Goal: Task Accomplishment & Management: Complete application form

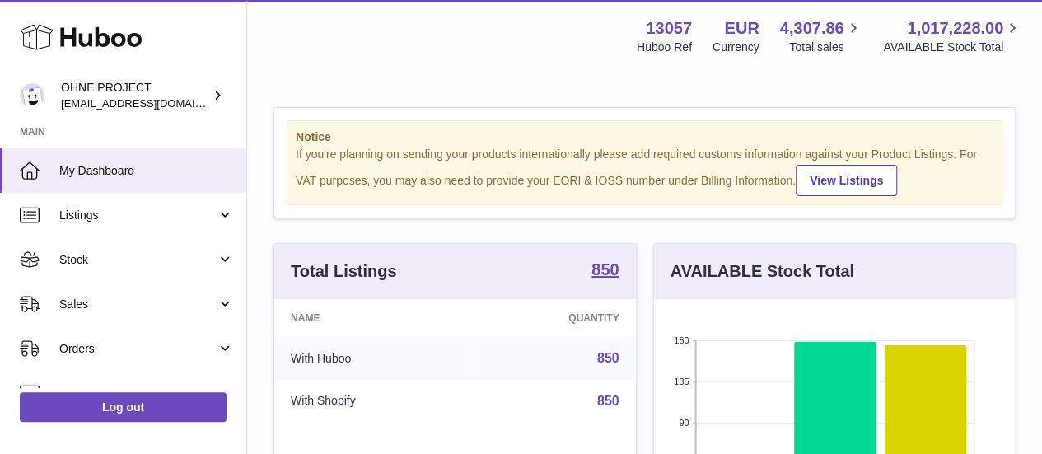
scroll to position [257, 361]
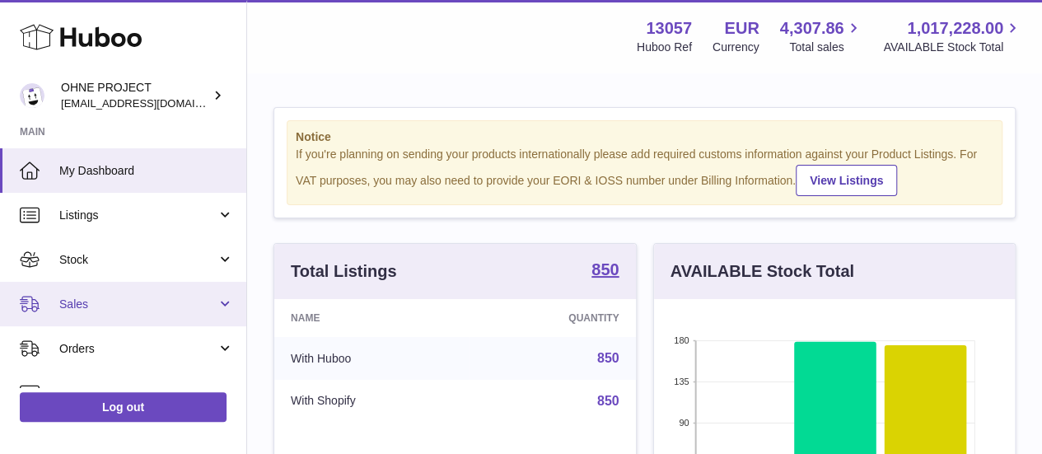
click at [198, 284] on link "Sales" at bounding box center [123, 304] width 246 height 44
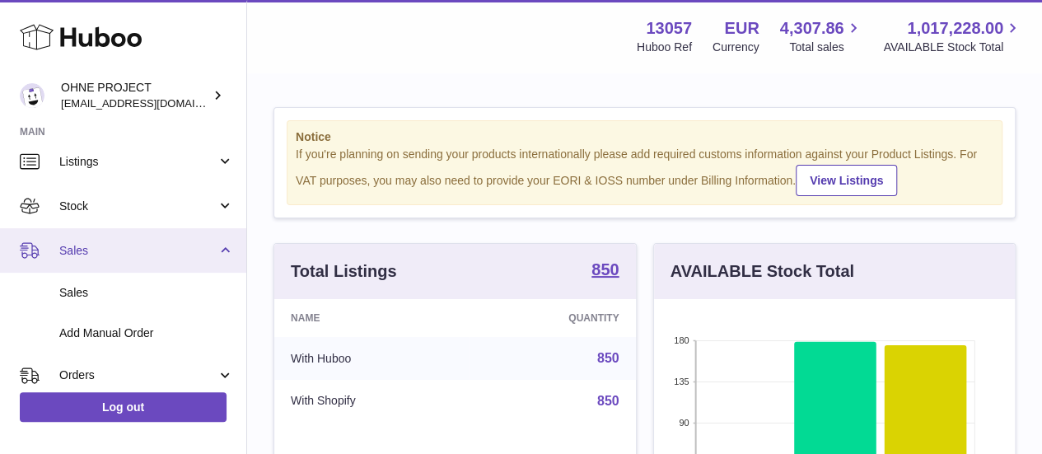
scroll to position [55, 0]
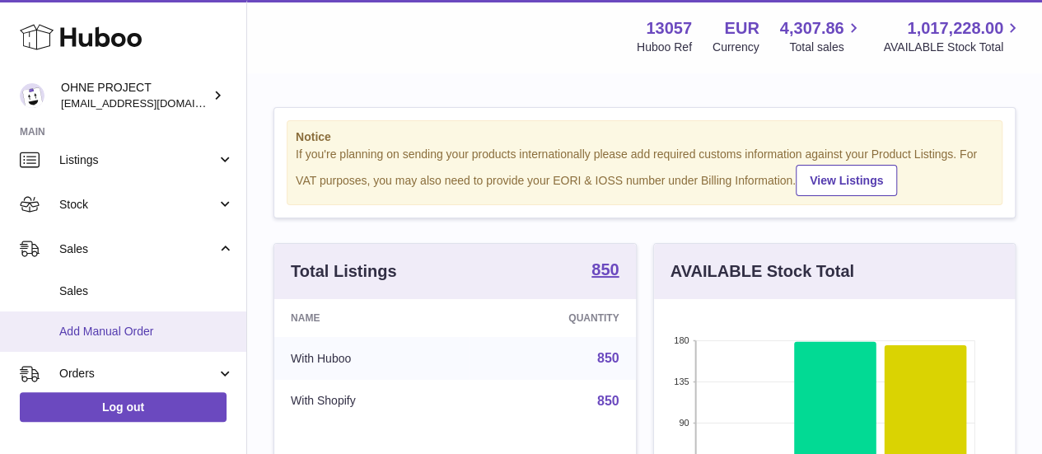
click at [158, 335] on span "Add Manual Order" at bounding box center [146, 332] width 175 height 16
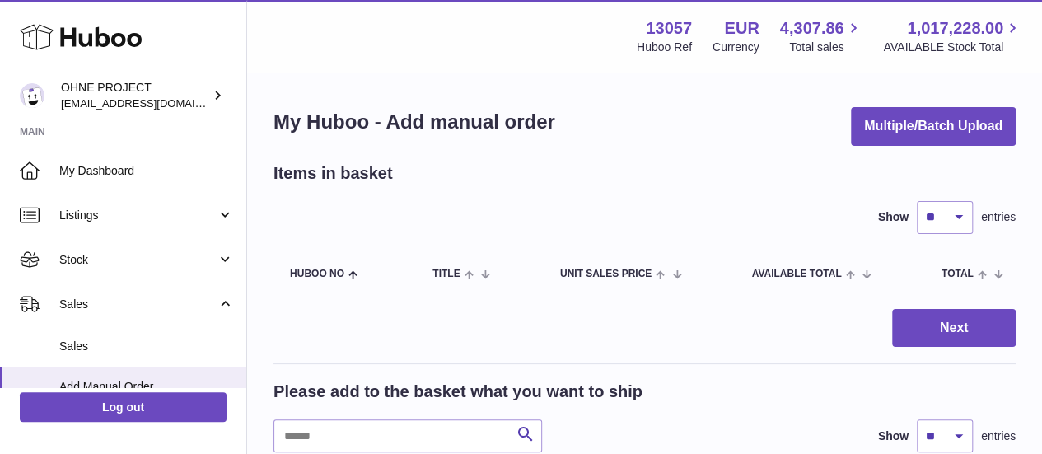
scroll to position [48, 0]
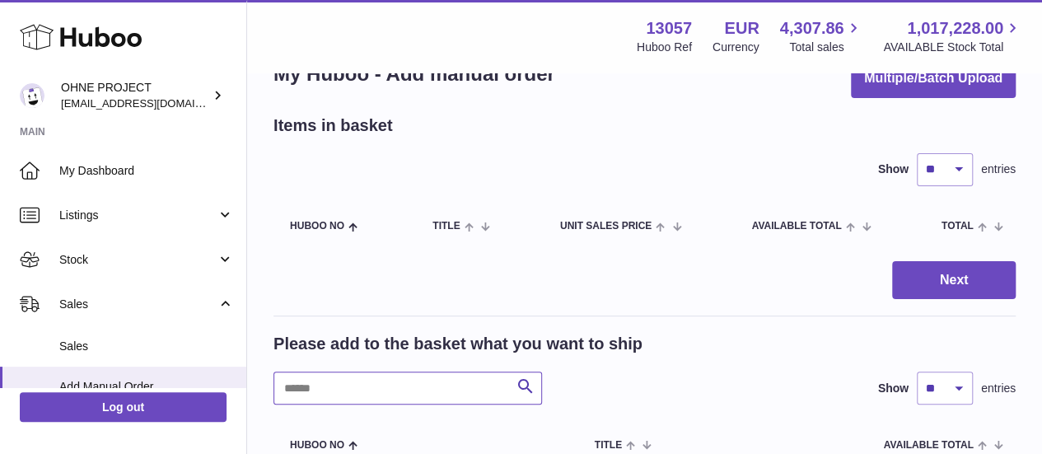
click at [430, 376] on input "text" at bounding box center [407, 387] width 268 height 33
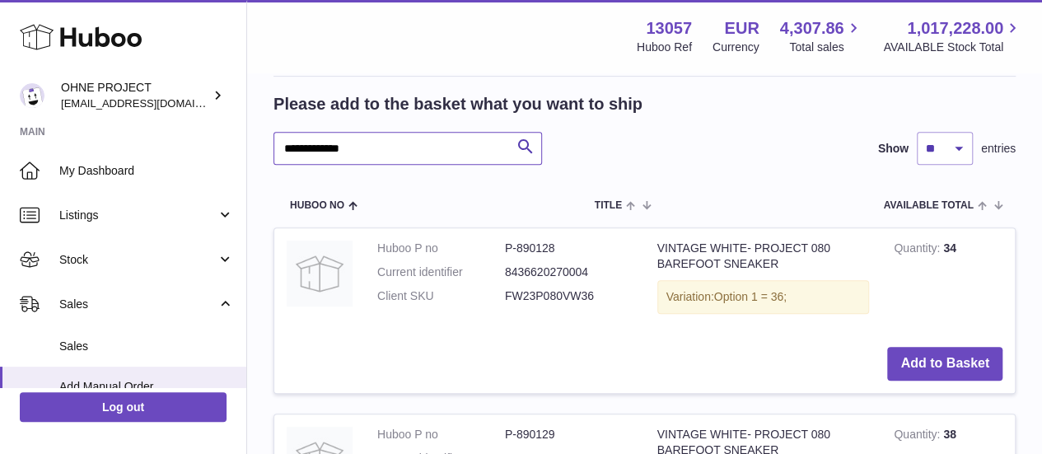
scroll to position [288, 0]
type input "**********"
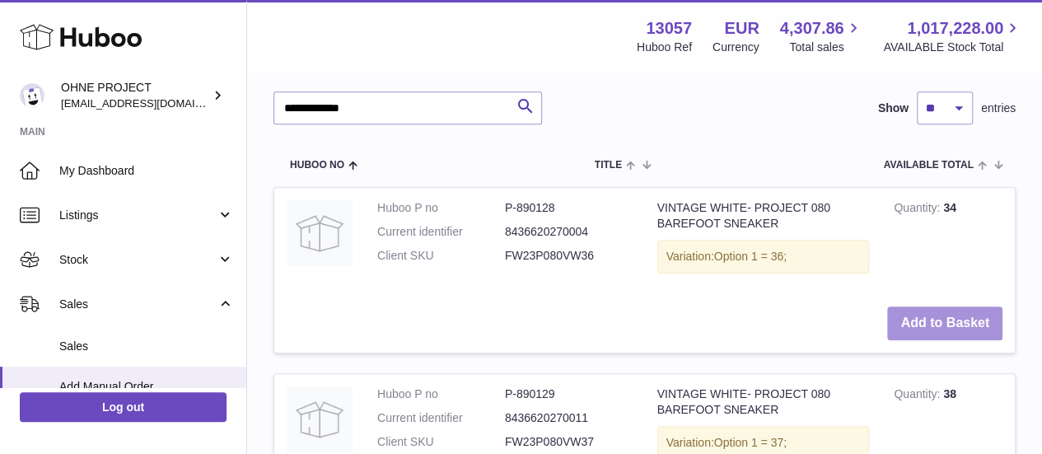
click at [928, 312] on button "Add to Basket" at bounding box center [944, 323] width 115 height 34
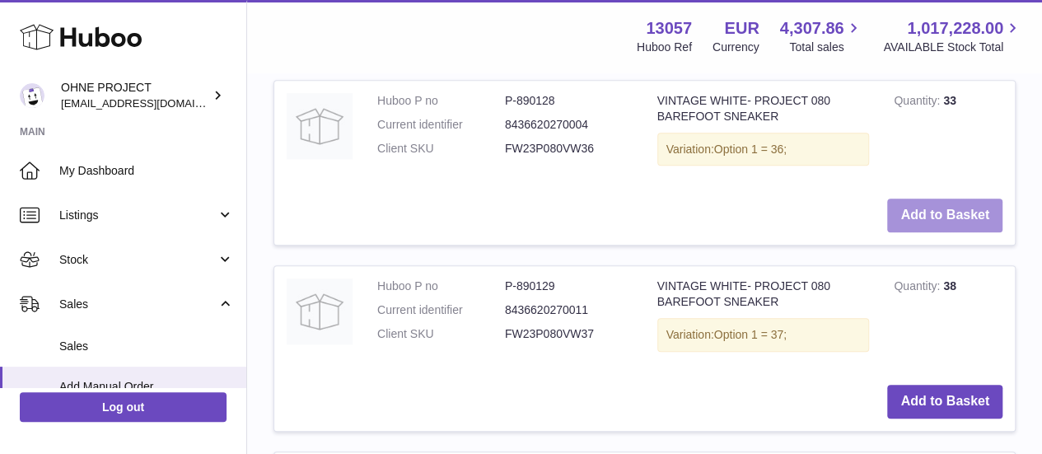
scroll to position [621, 0]
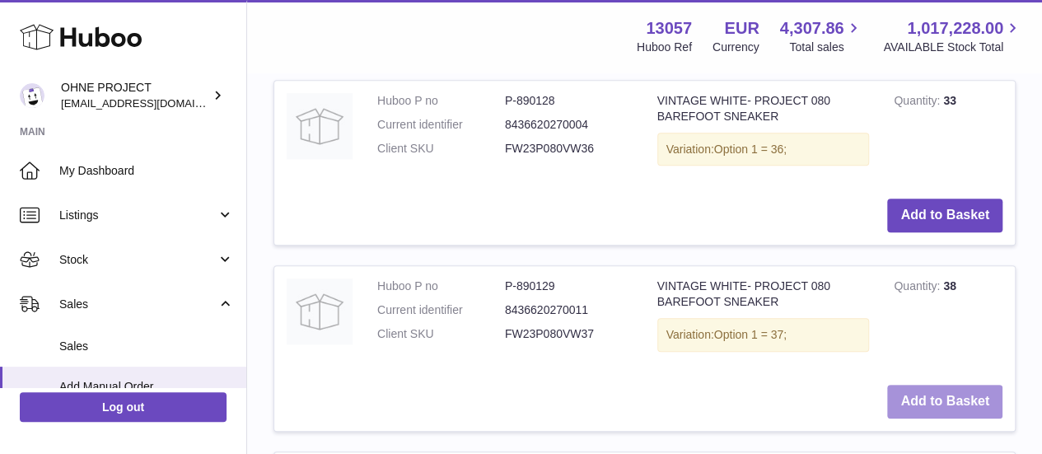
click at [959, 411] on button "Add to Basket" at bounding box center [944, 402] width 115 height 34
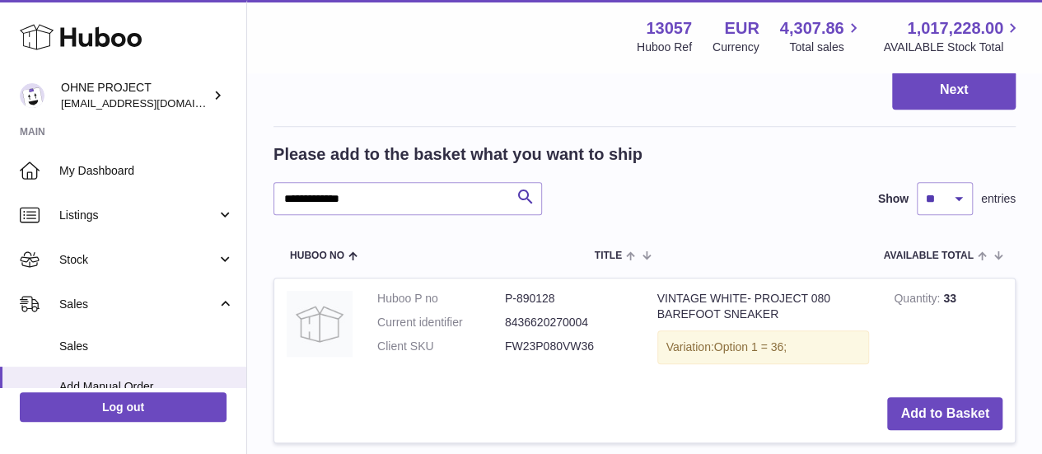
scroll to position [824, 0]
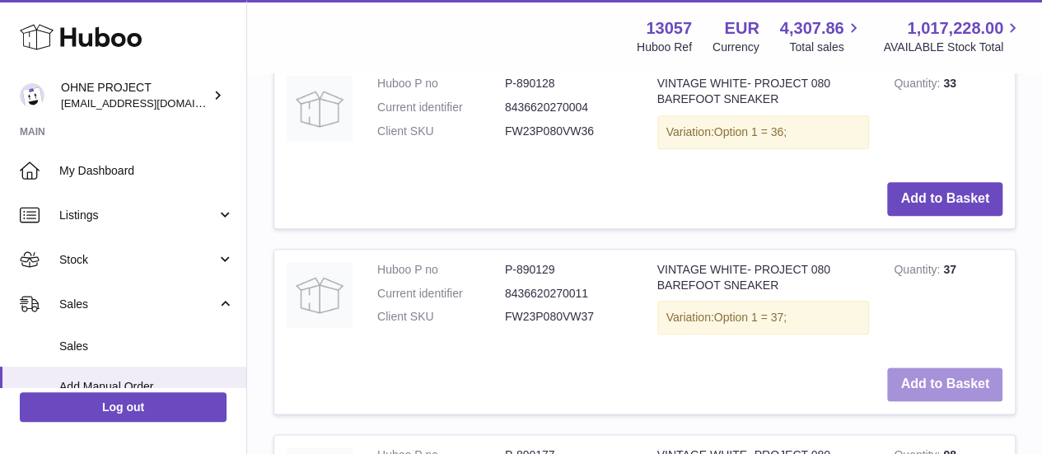
click at [959, 401] on button "Add to Basket" at bounding box center [944, 384] width 115 height 34
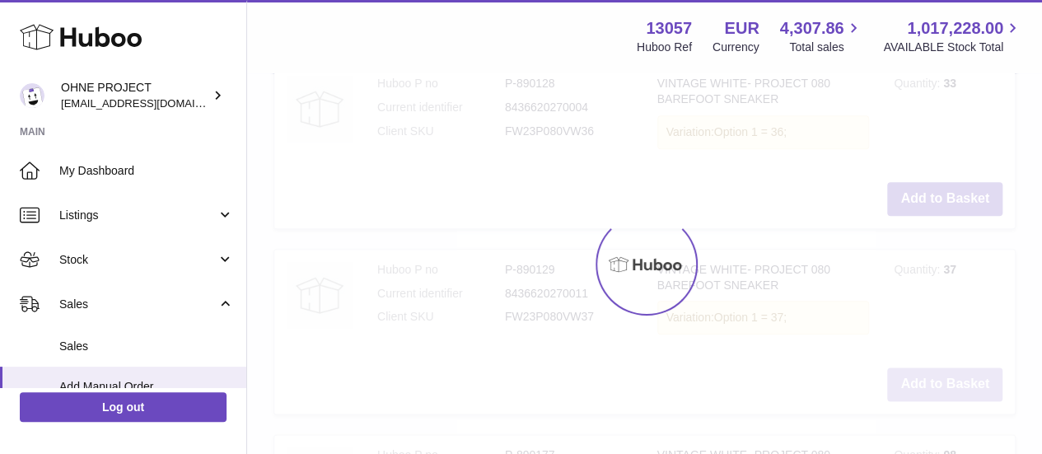
type input "*"
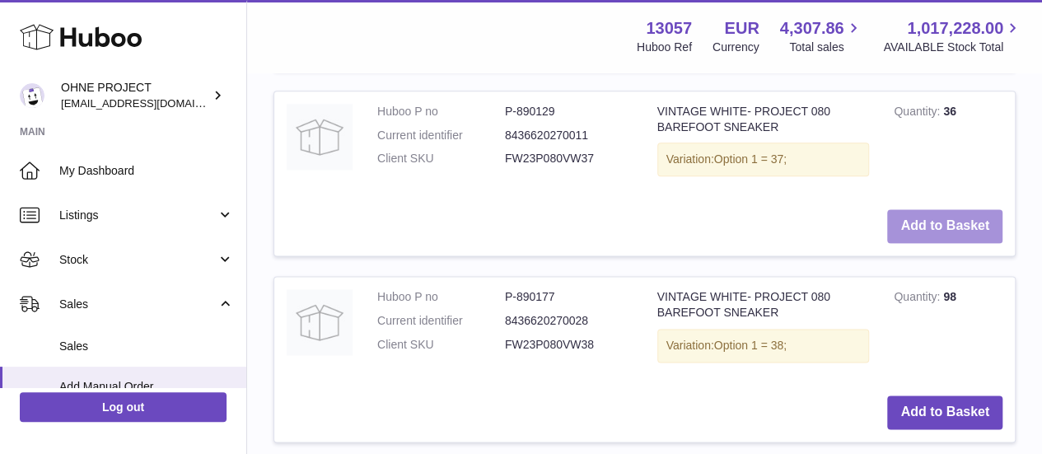
scroll to position [983, 0]
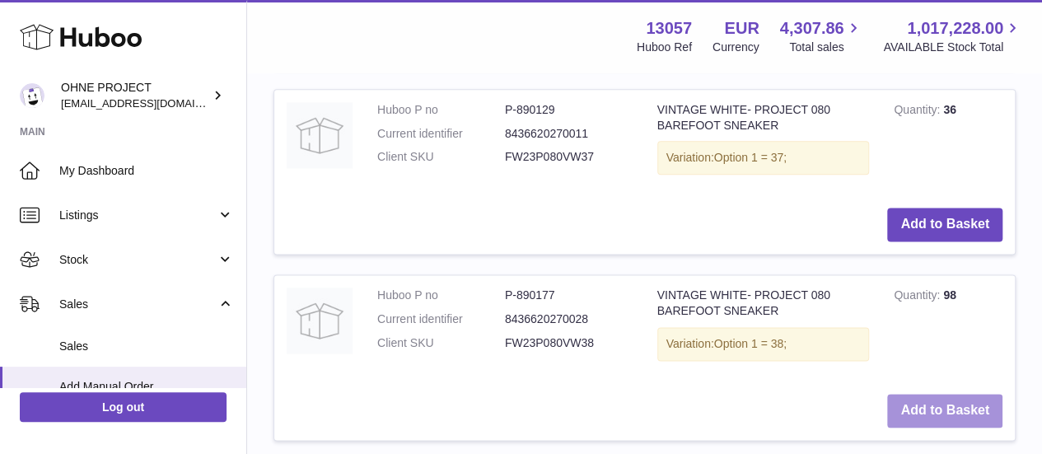
click at [936, 427] on button "Add to Basket" at bounding box center [944, 411] width 115 height 34
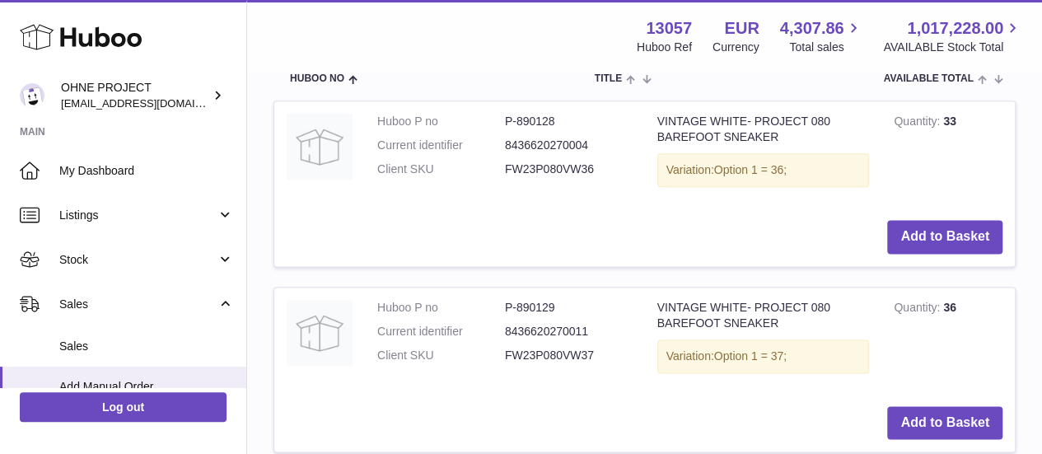
scroll to position [1186, 0]
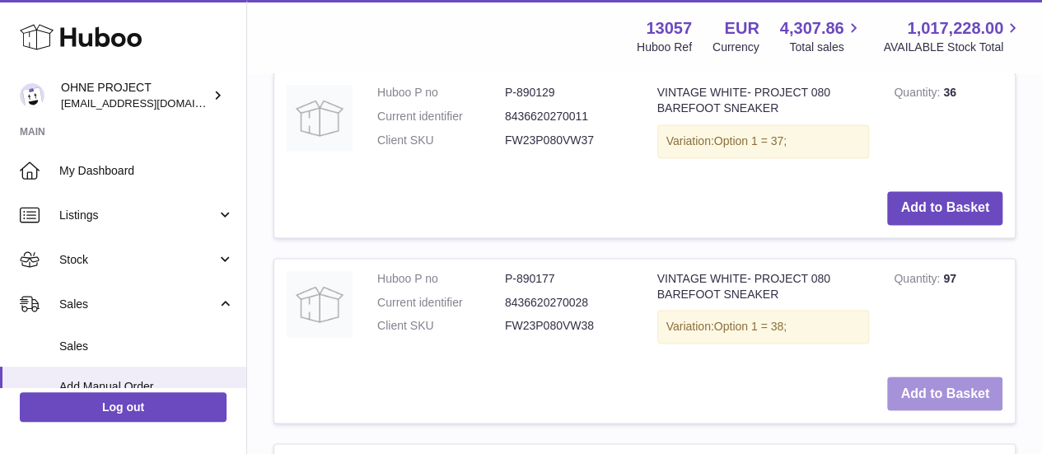
click at [936, 410] on button "Add to Basket" at bounding box center [944, 393] width 115 height 34
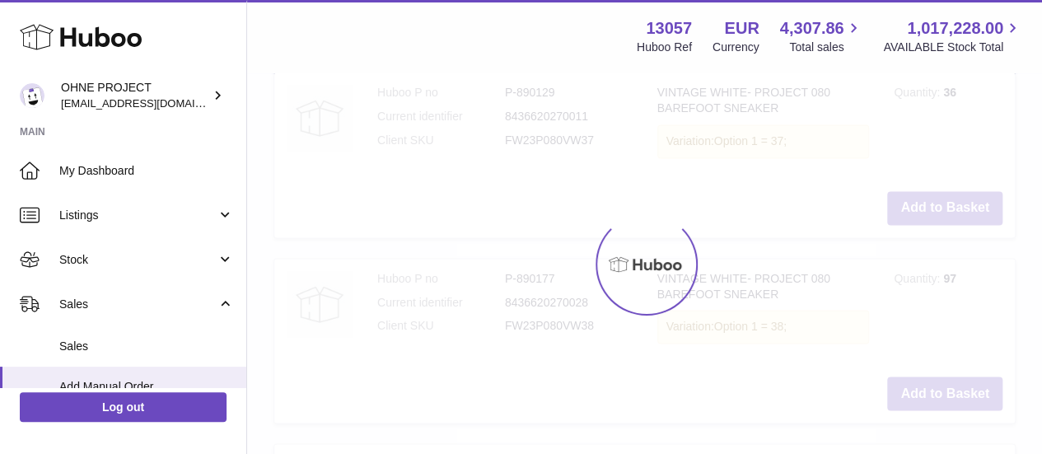
type input "*"
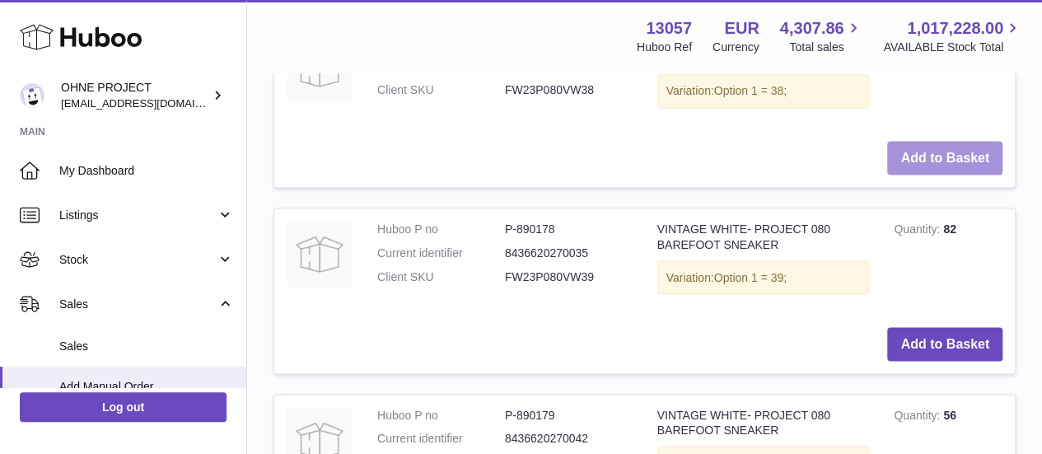
scroll to position [1425, 0]
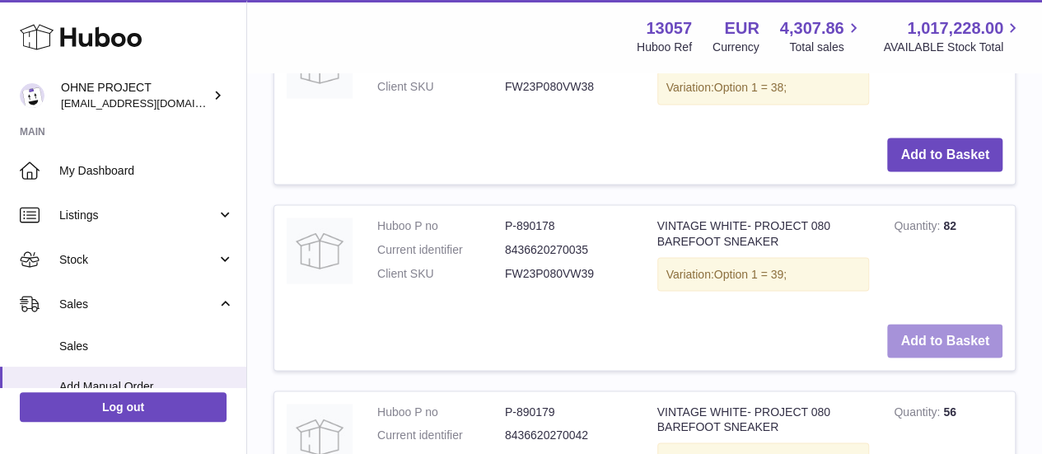
click at [952, 357] on button "Add to Basket" at bounding box center [944, 341] width 115 height 34
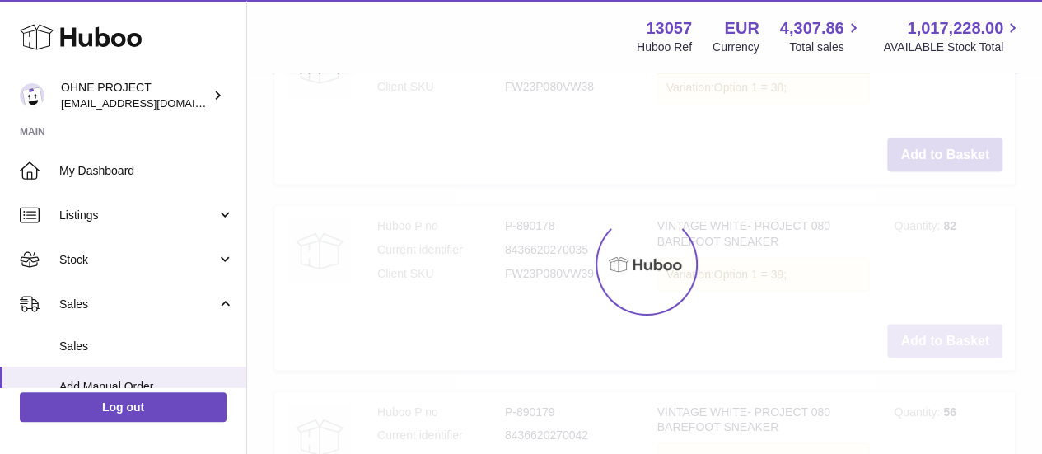
scroll to position [1628, 0]
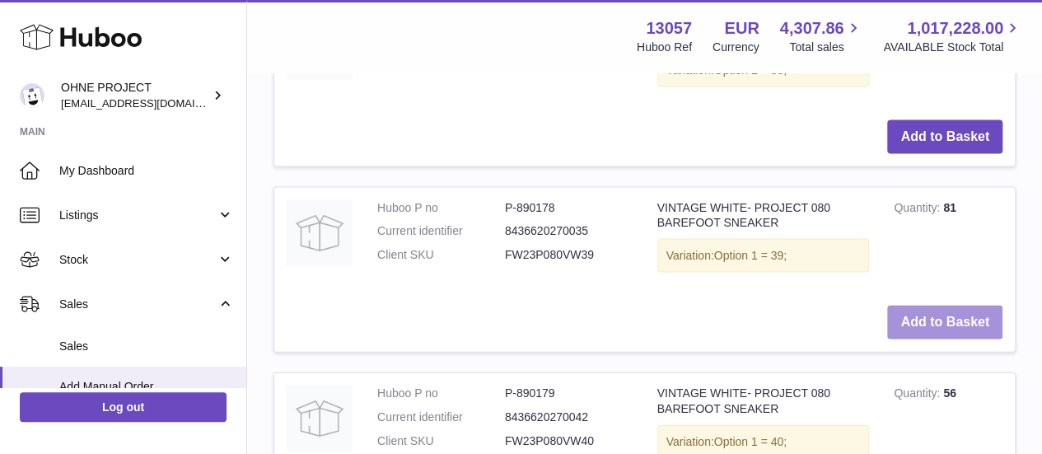
click at [952, 339] on button "Add to Basket" at bounding box center [944, 323] width 115 height 34
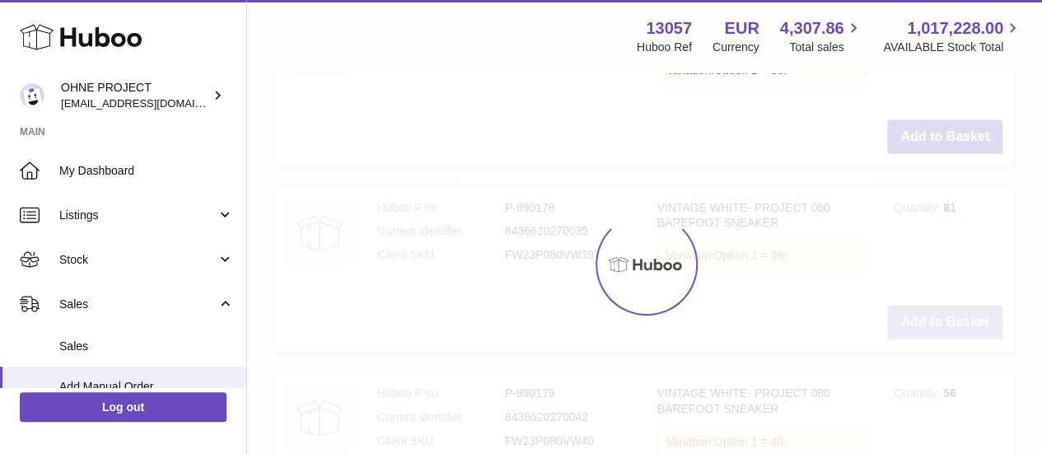
type input "*"
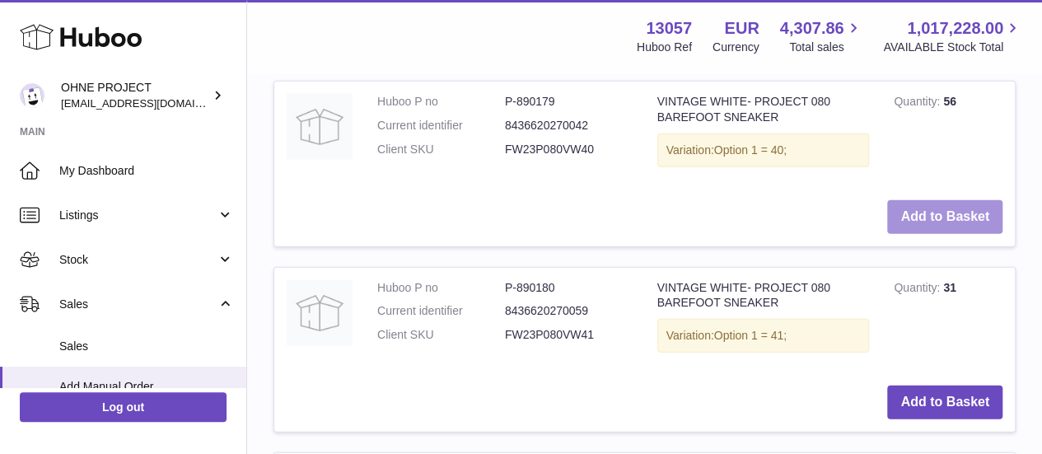
scroll to position [1921, 0]
click at [931, 232] on button "Add to Basket" at bounding box center [944, 215] width 115 height 34
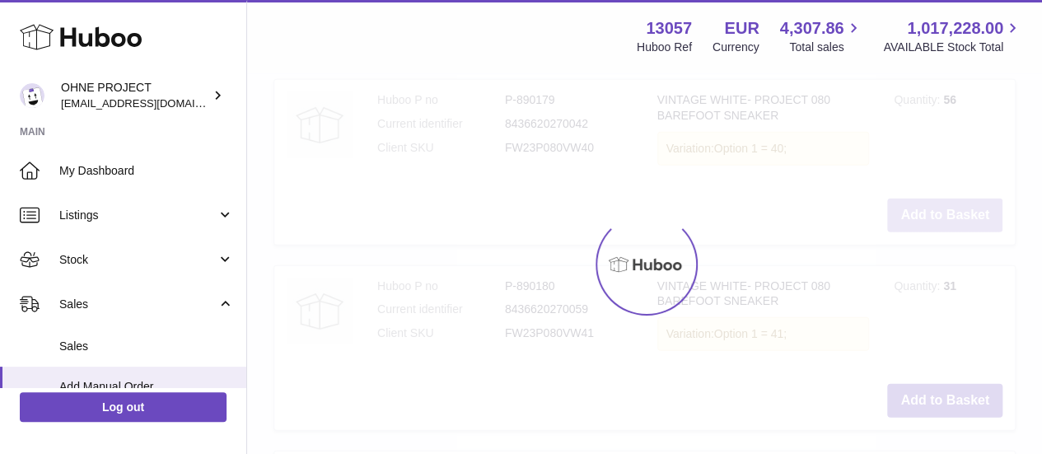
scroll to position [2124, 0]
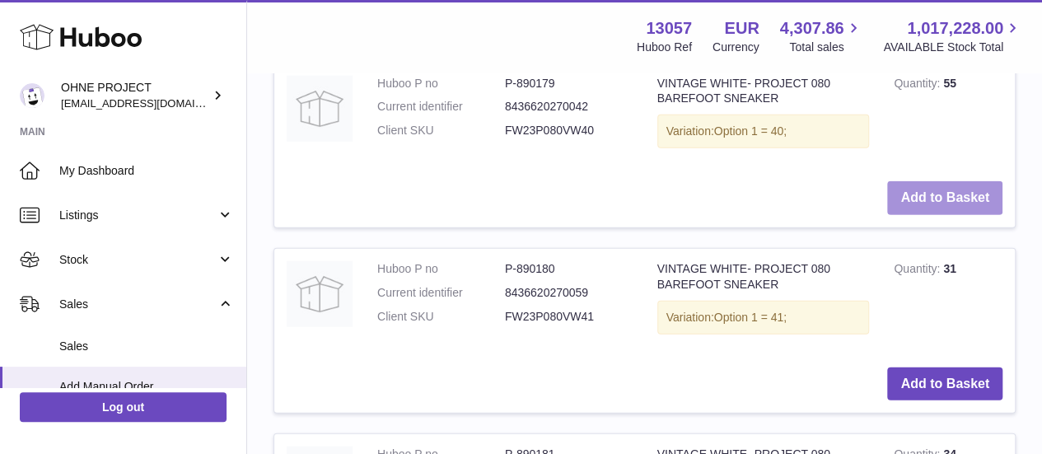
click at [931, 215] on button "Add to Basket" at bounding box center [944, 198] width 115 height 34
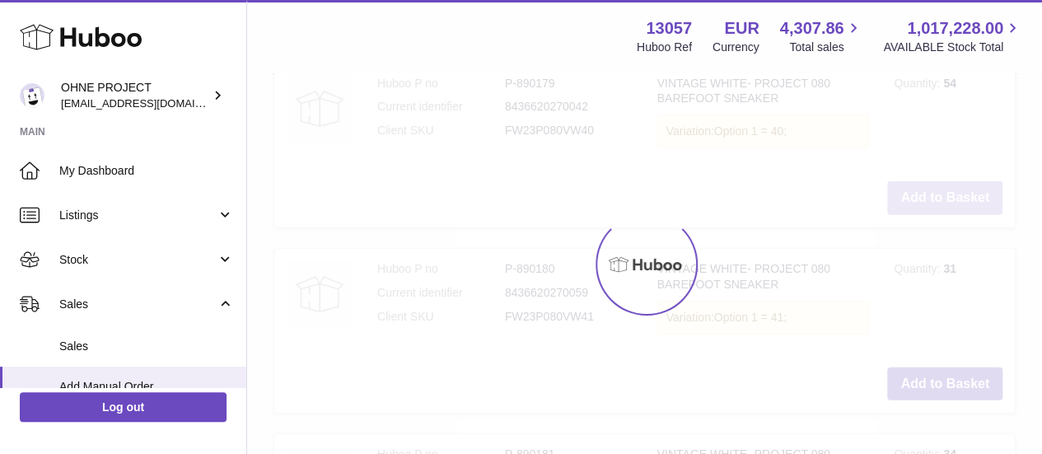
type input "*"
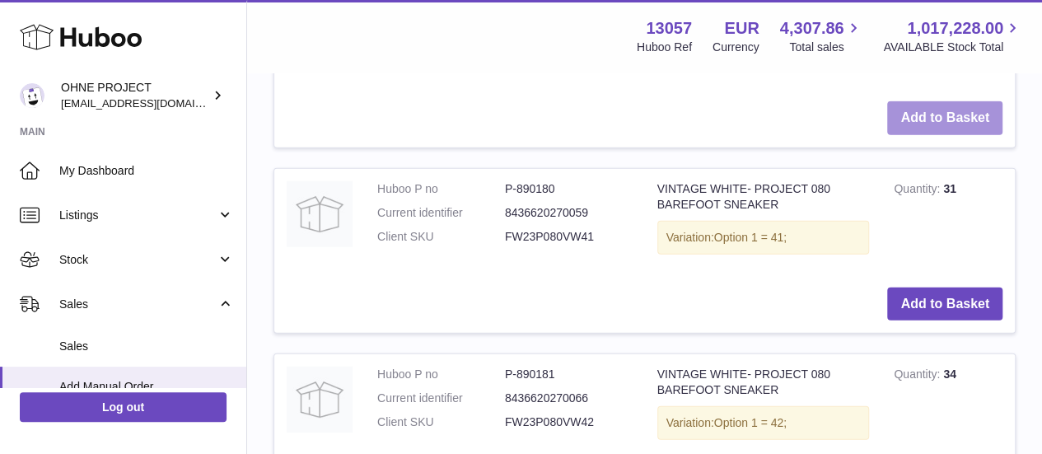
scroll to position [2205, 0]
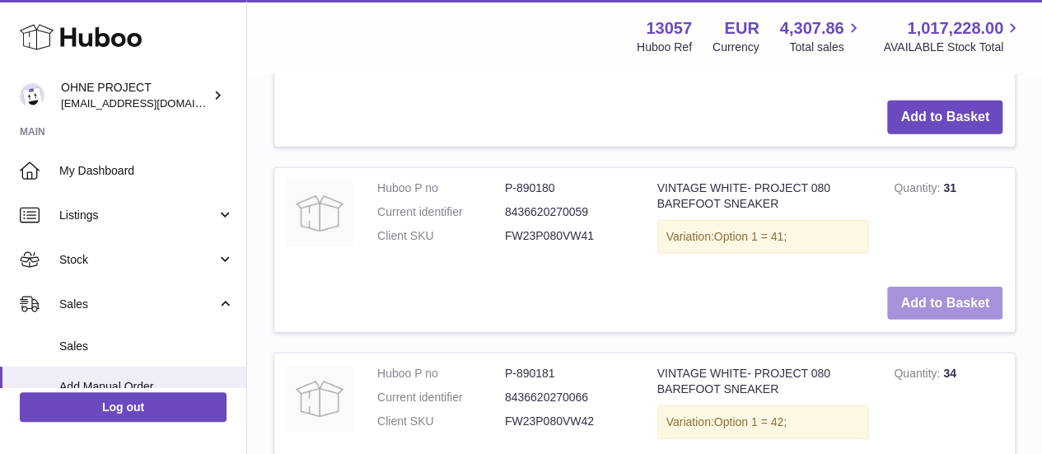
click at [954, 320] on button "Add to Basket" at bounding box center [944, 304] width 115 height 34
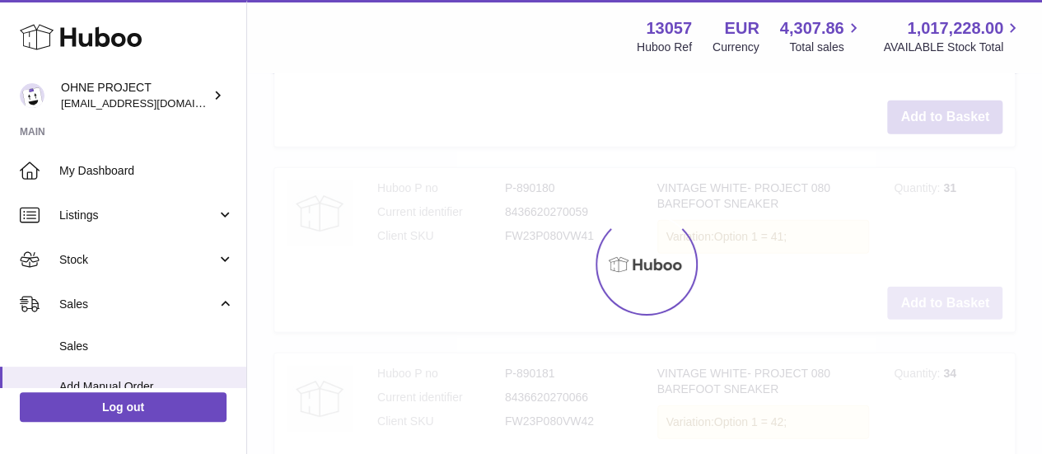
scroll to position [2408, 0]
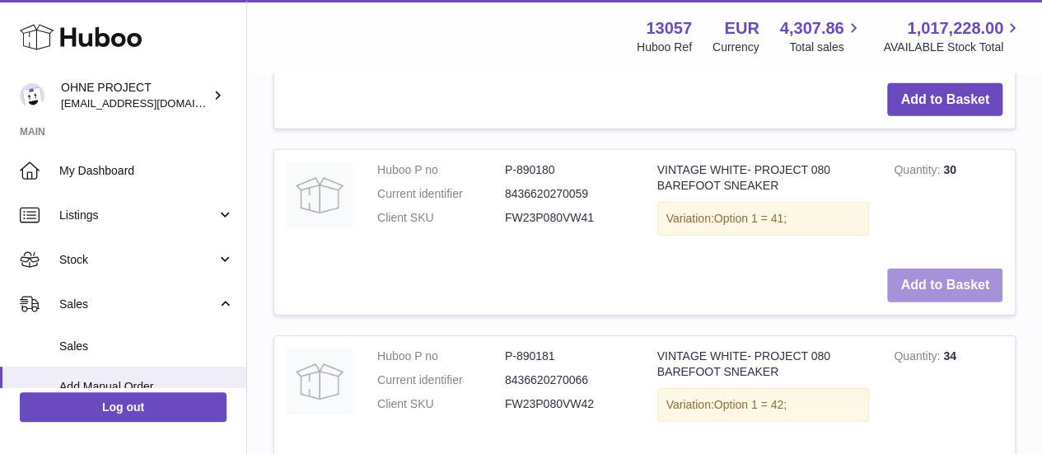
click at [954, 302] on button "Add to Basket" at bounding box center [944, 285] width 115 height 34
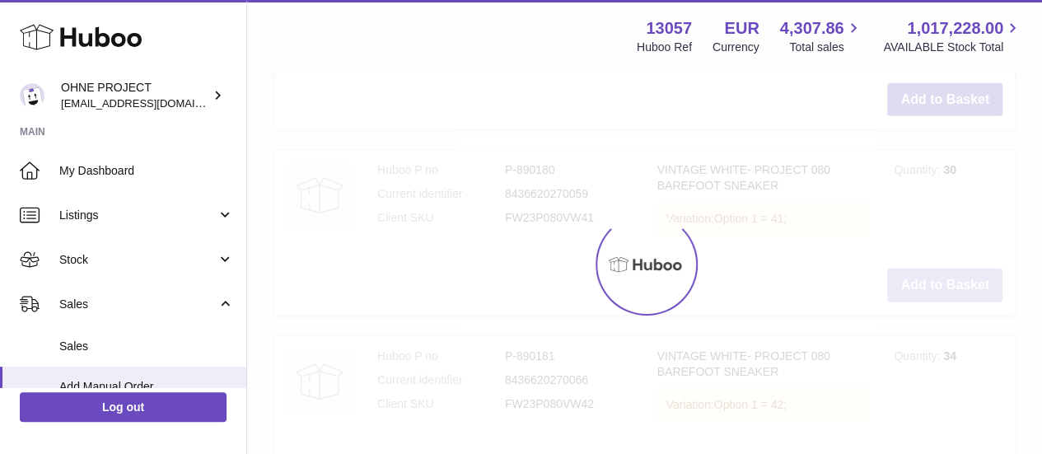
type input "*"
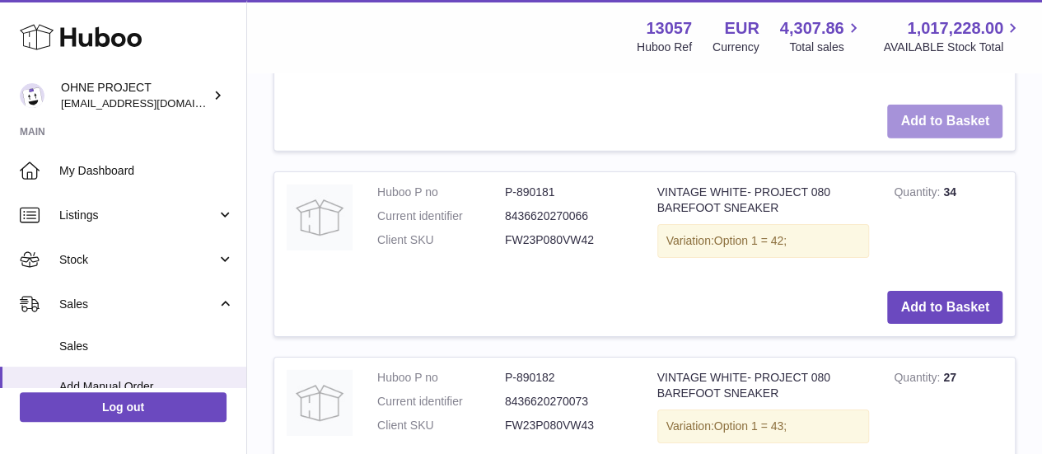
scroll to position [2576, 0]
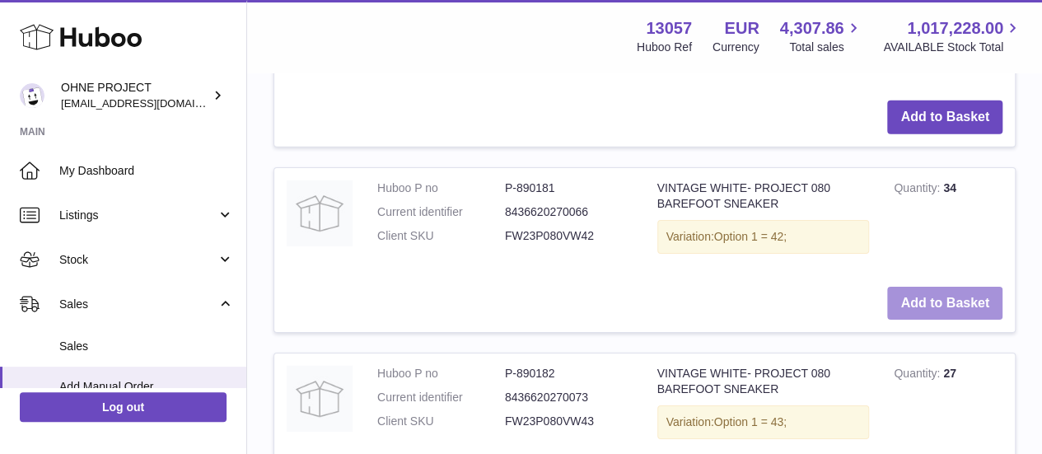
click at [939, 320] on button "Add to Basket" at bounding box center [944, 304] width 115 height 34
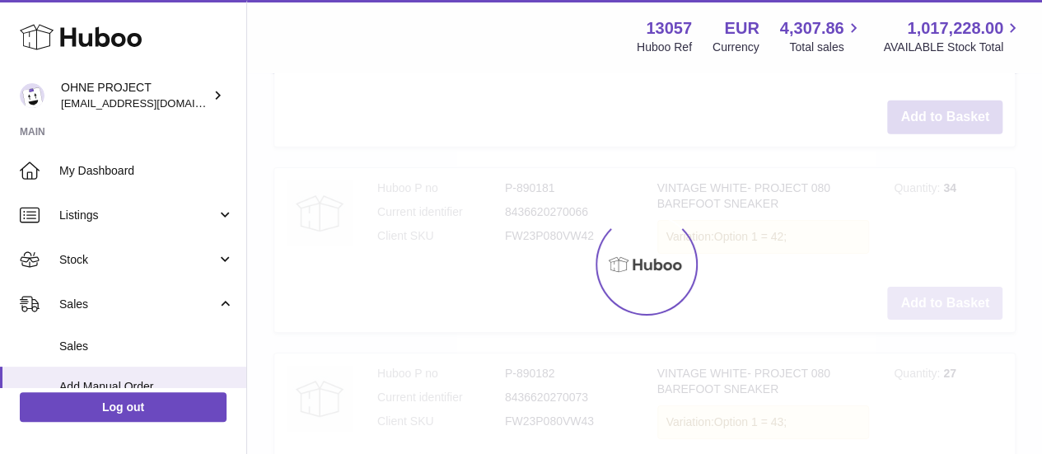
scroll to position [2779, 0]
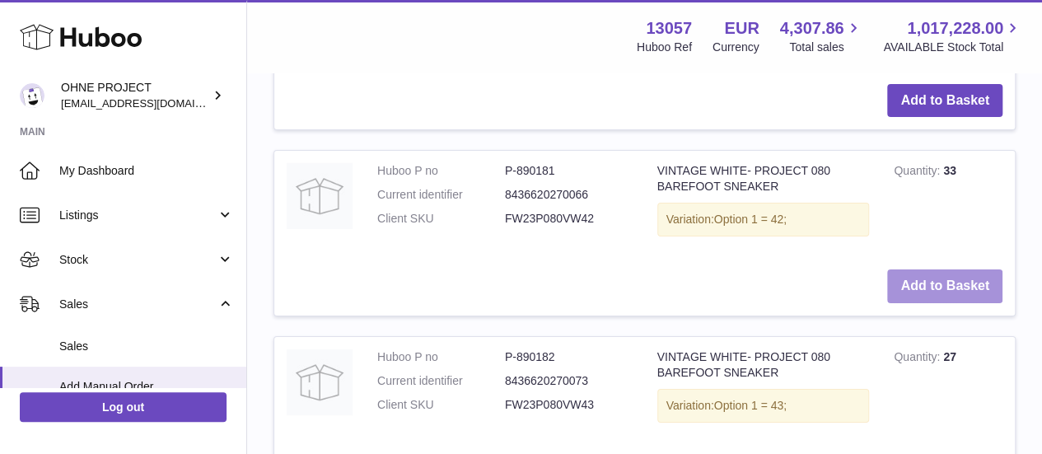
click at [939, 303] on button "Add to Basket" at bounding box center [944, 286] width 115 height 34
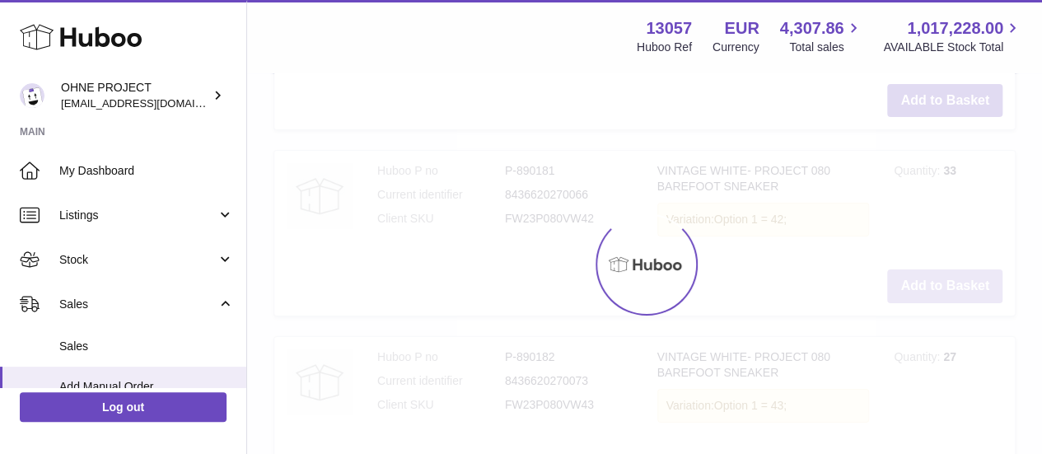
type input "*"
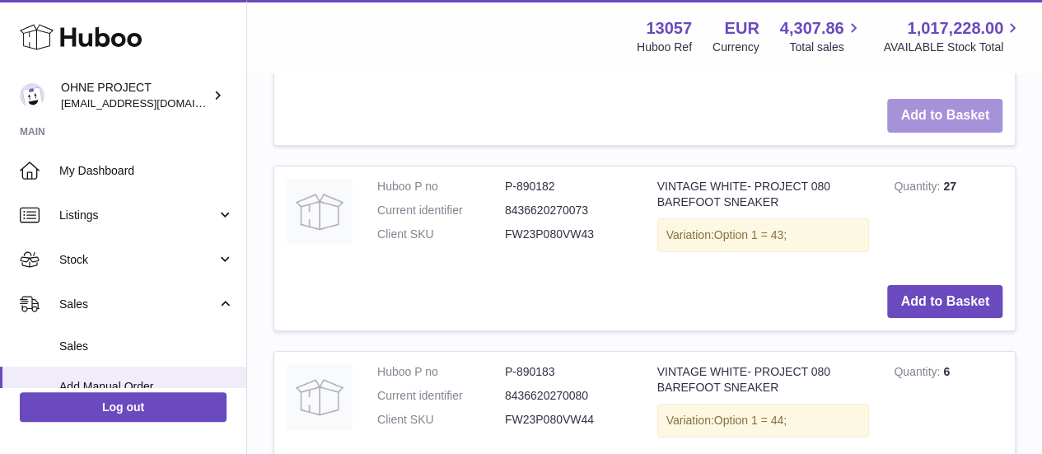
scroll to position [2984, 0]
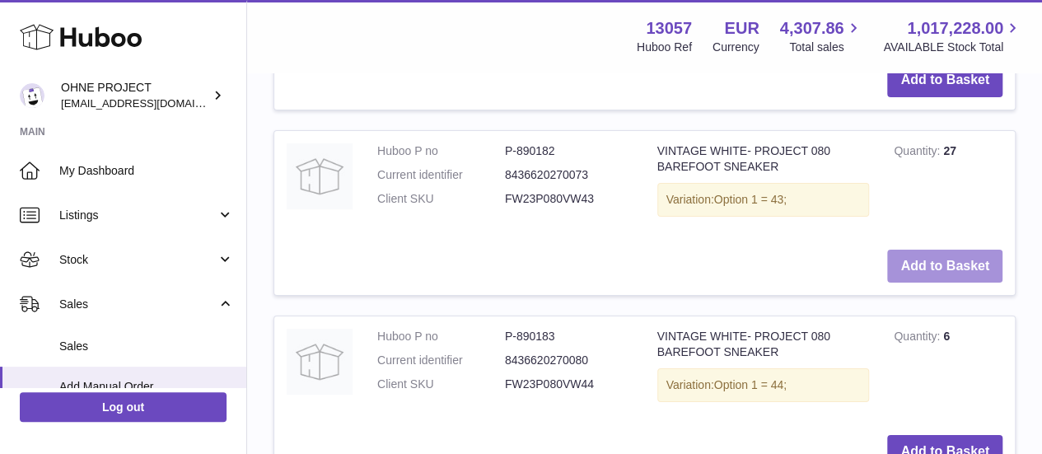
click at [900, 283] on button "Add to Basket" at bounding box center [944, 267] width 115 height 34
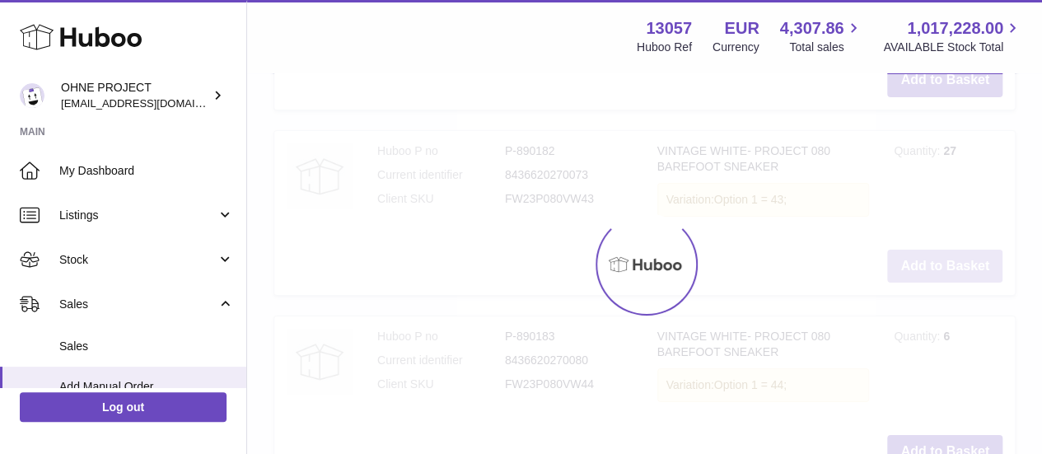
scroll to position [3187, 0]
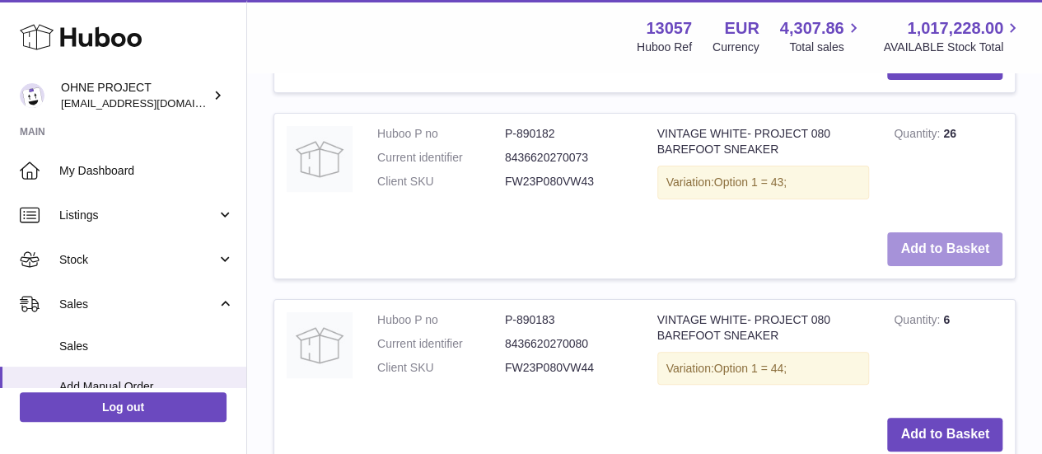
click at [933, 266] on button "Add to Basket" at bounding box center [944, 249] width 115 height 34
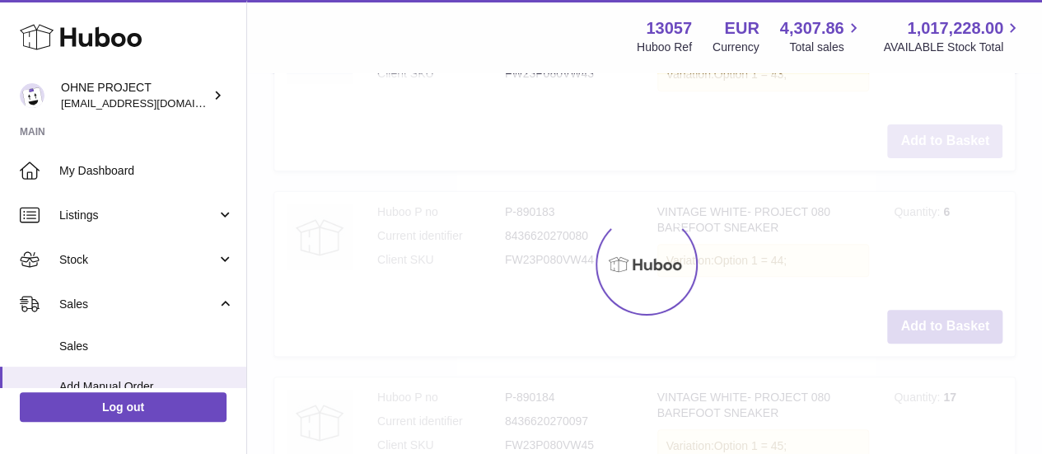
type input "*"
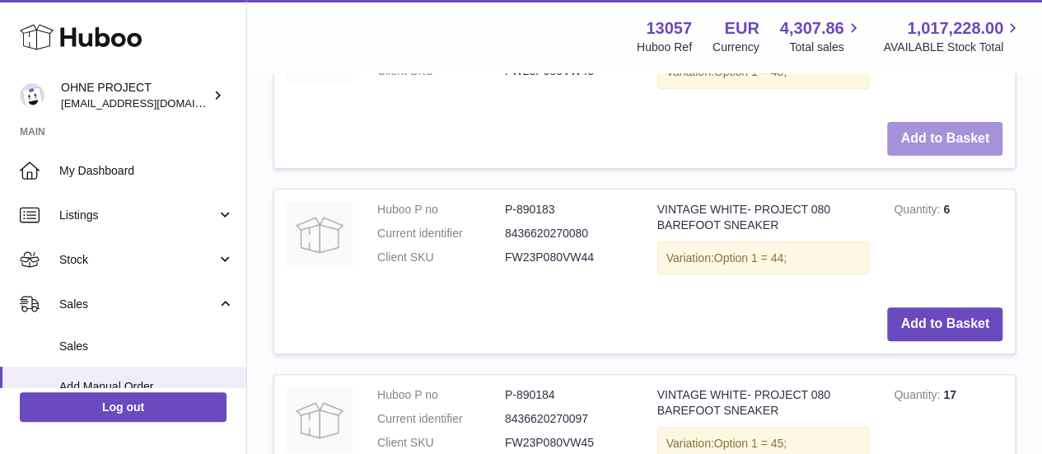
scroll to position [3339, 0]
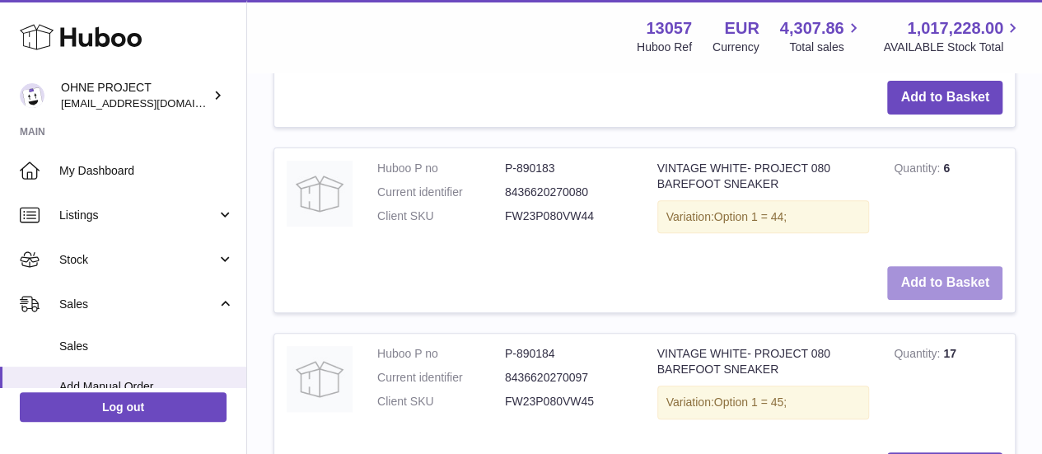
click at [929, 300] on button "Add to Basket" at bounding box center [944, 283] width 115 height 34
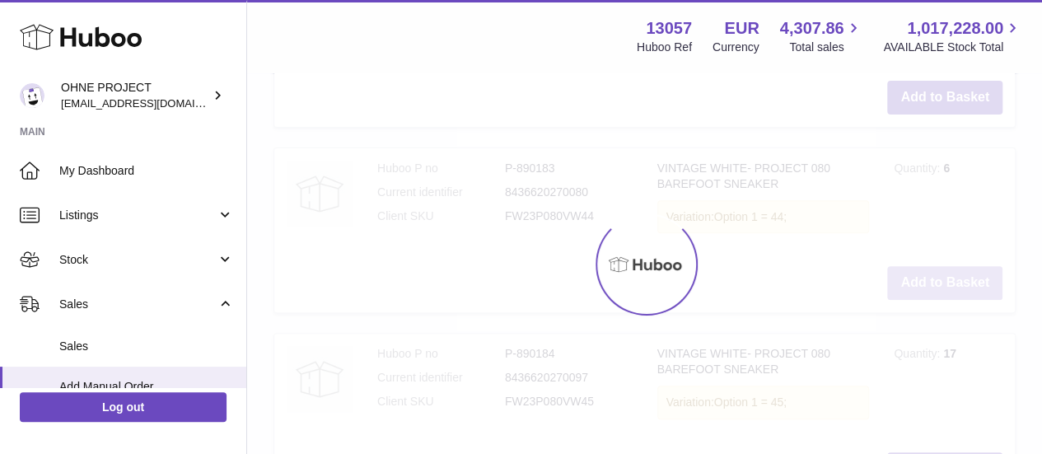
scroll to position [3541, 0]
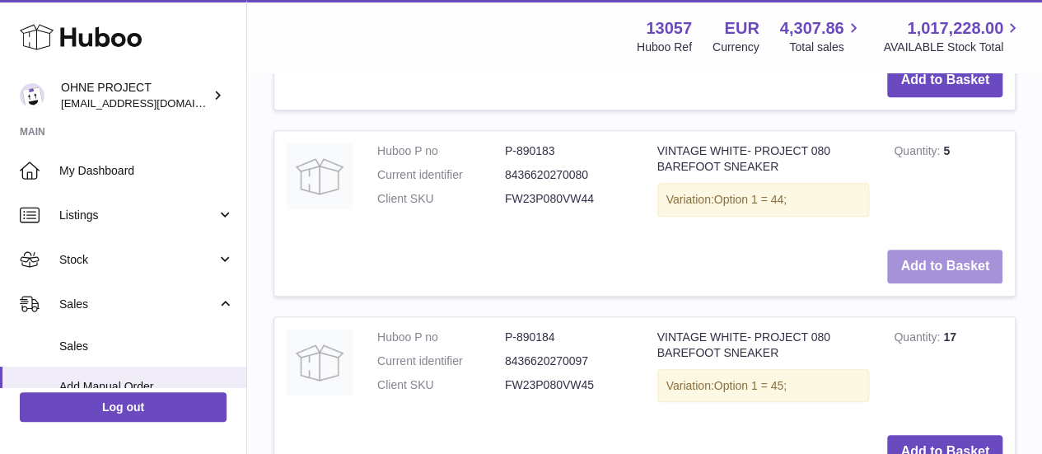
click at [909, 283] on button "Add to Basket" at bounding box center [944, 267] width 115 height 34
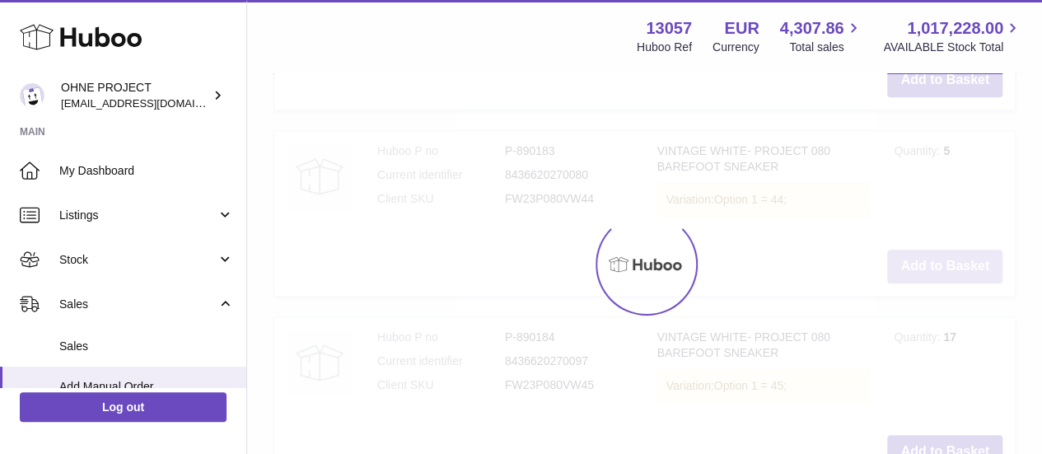
type input "*"
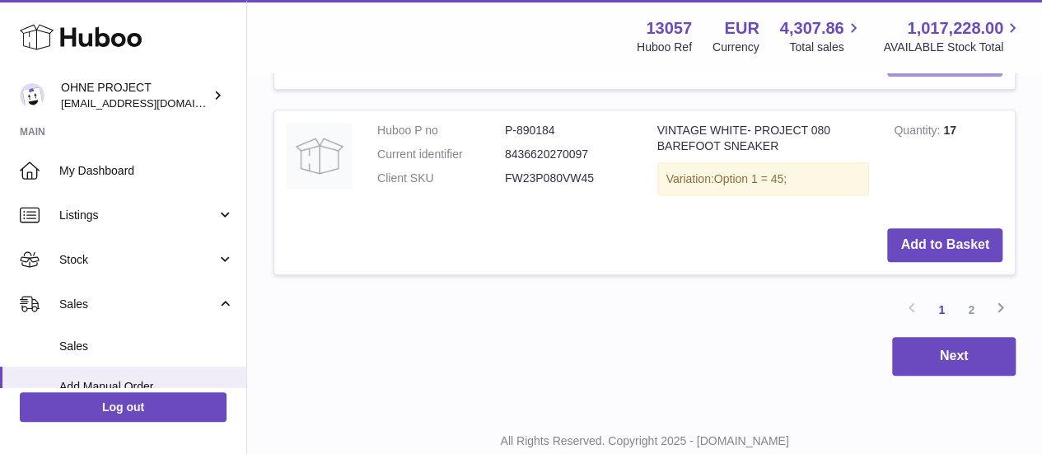
scroll to position [3754, 0]
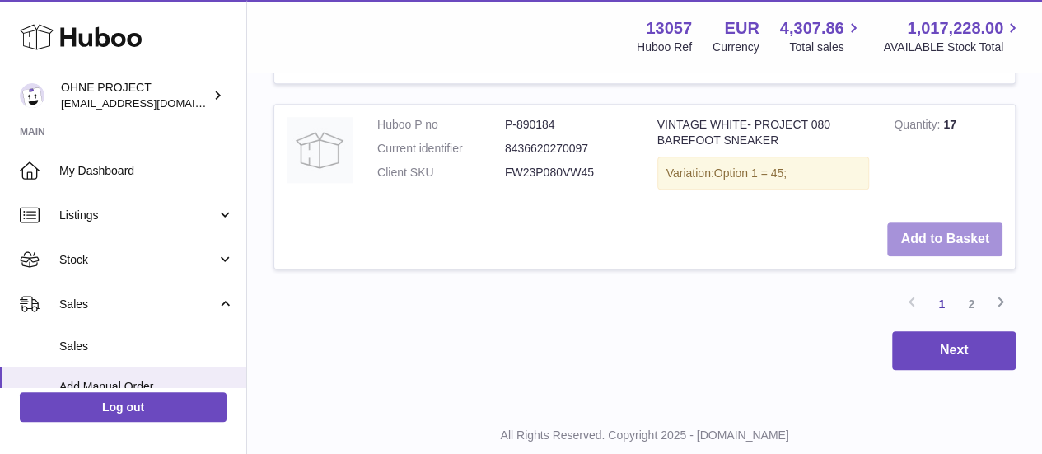
click at [943, 256] on button "Add to Basket" at bounding box center [944, 239] width 115 height 34
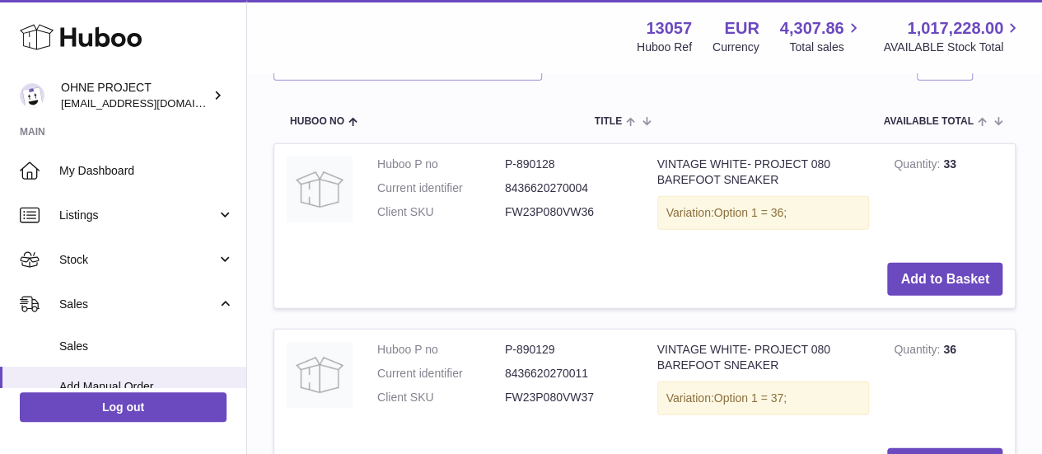
scroll to position [2229, 0]
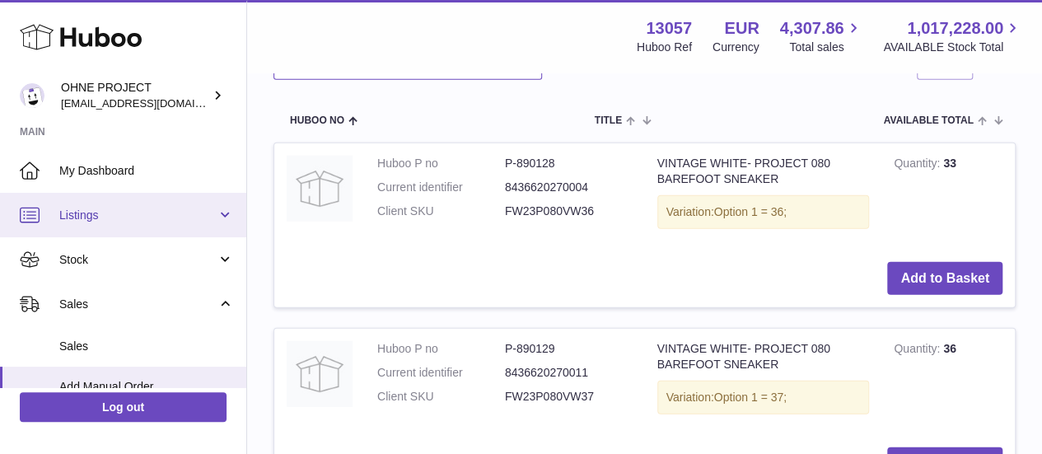
drag, startPoint x: 369, startPoint y: 237, endPoint x: 242, endPoint y: 224, distance: 127.5
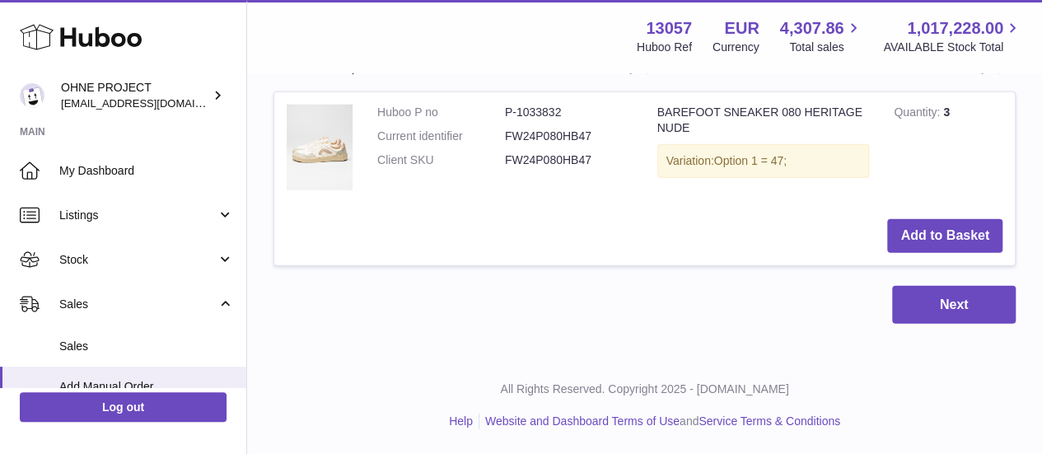
scroll to position [2368, 0]
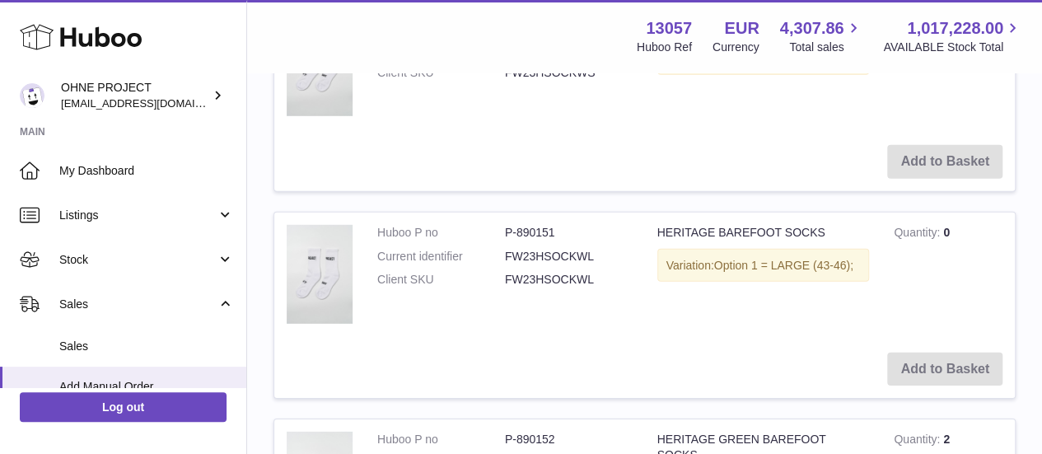
type input "**********"
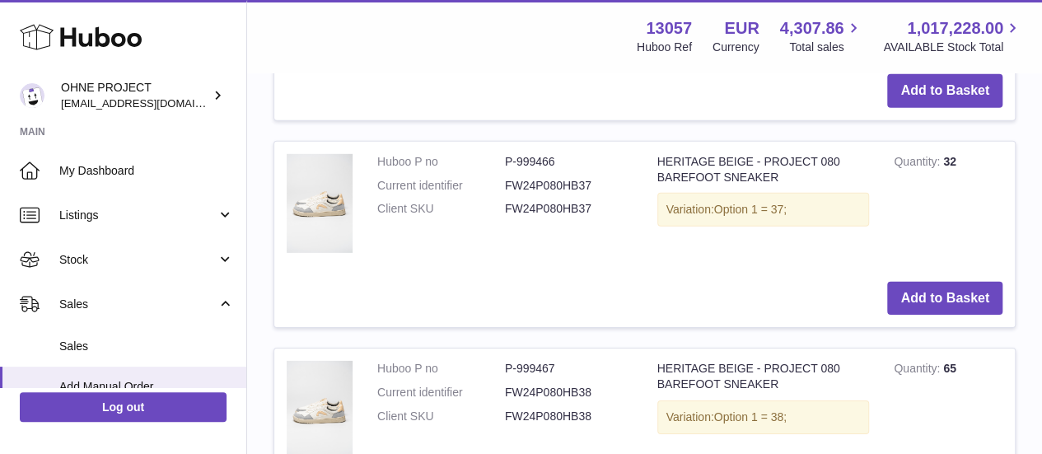
scroll to position [2439, 0]
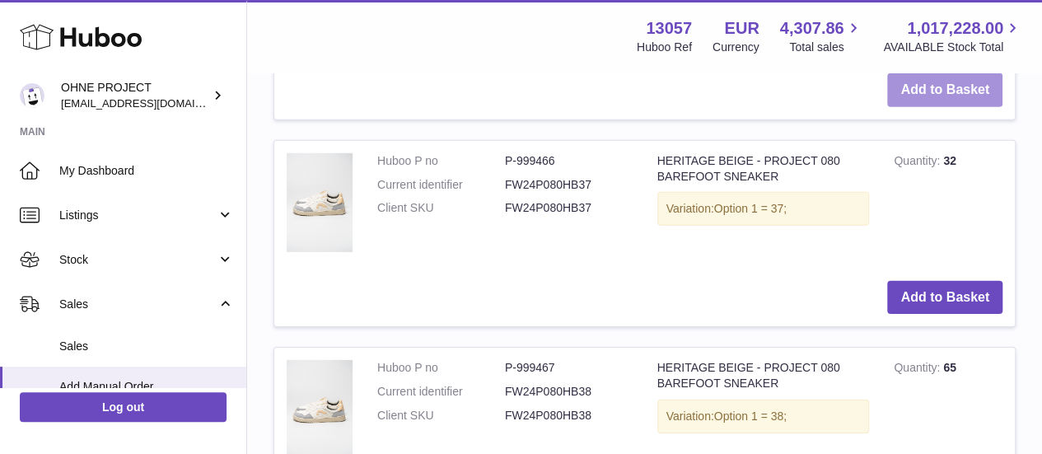
click at [927, 107] on button "Add to Basket" at bounding box center [944, 90] width 115 height 34
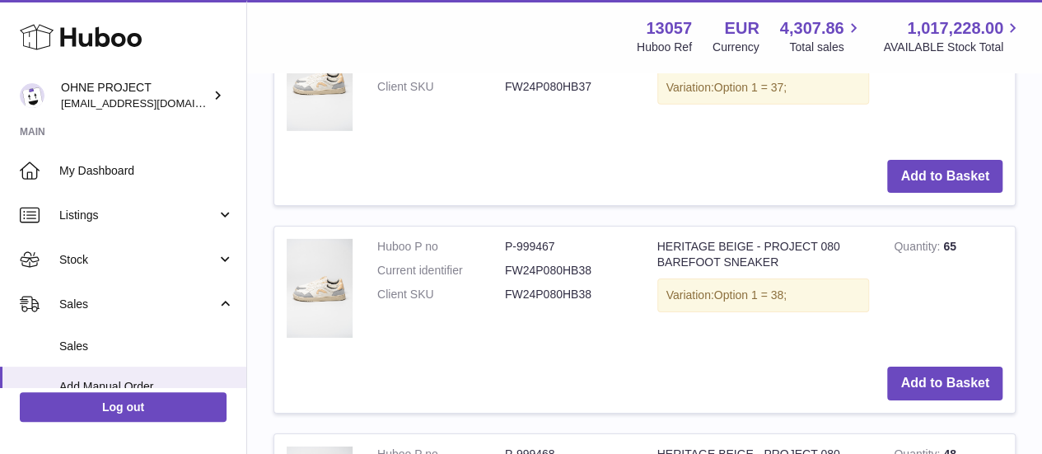
scroll to position [2606, 0]
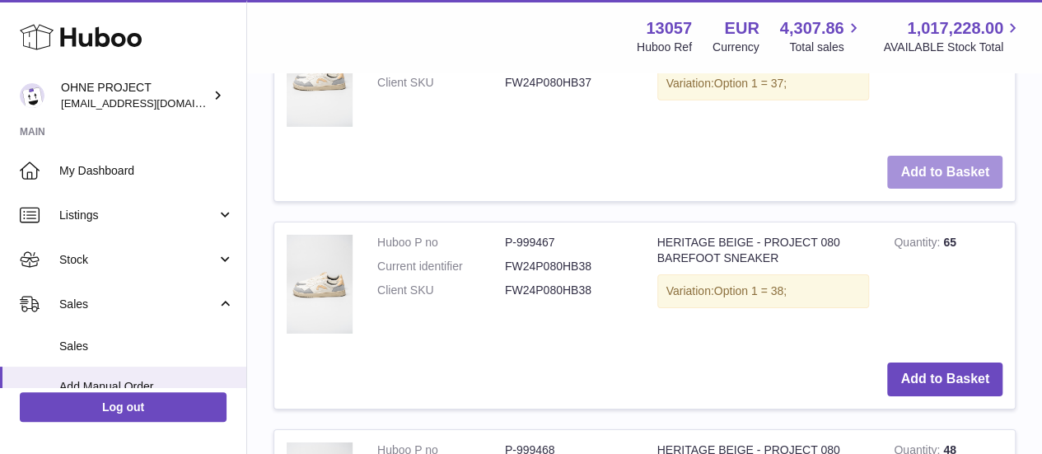
click at [927, 189] on button "Add to Basket" at bounding box center [944, 173] width 115 height 34
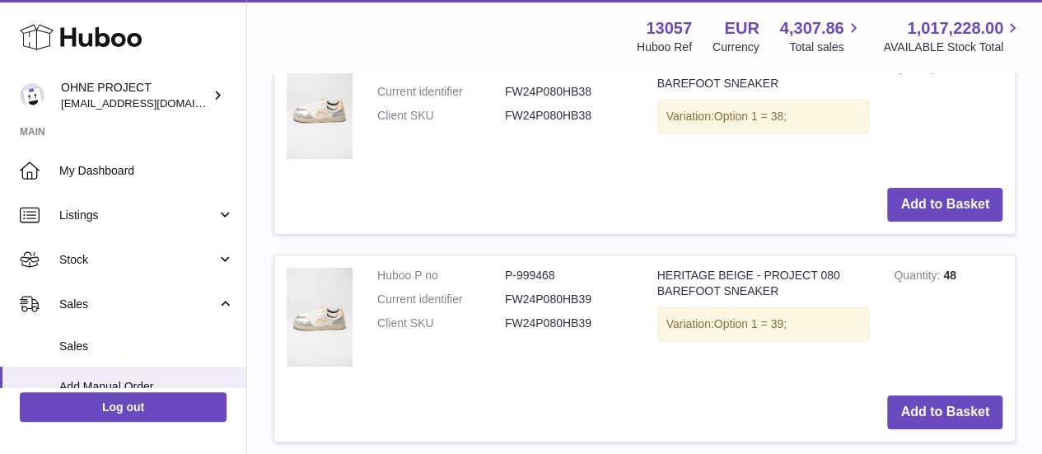
scroll to position [2783, 0]
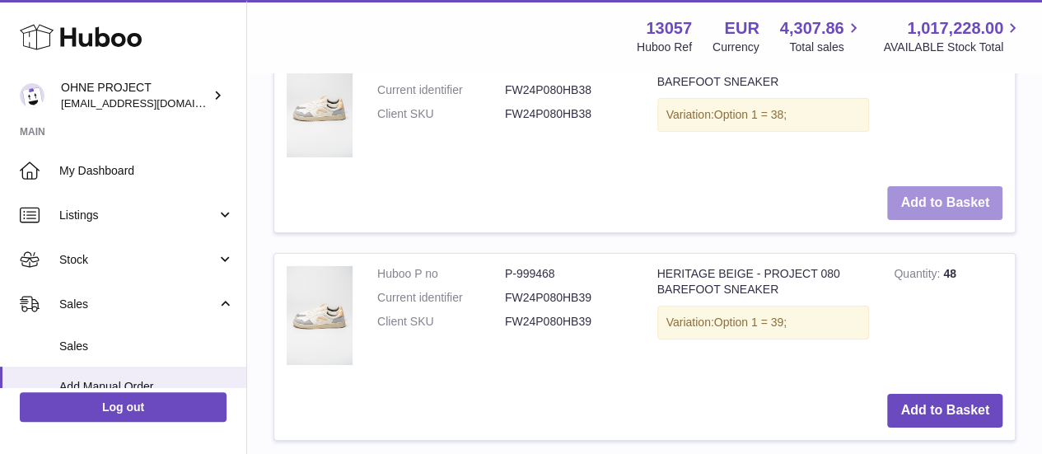
click at [939, 220] on button "Add to Basket" at bounding box center [944, 203] width 115 height 34
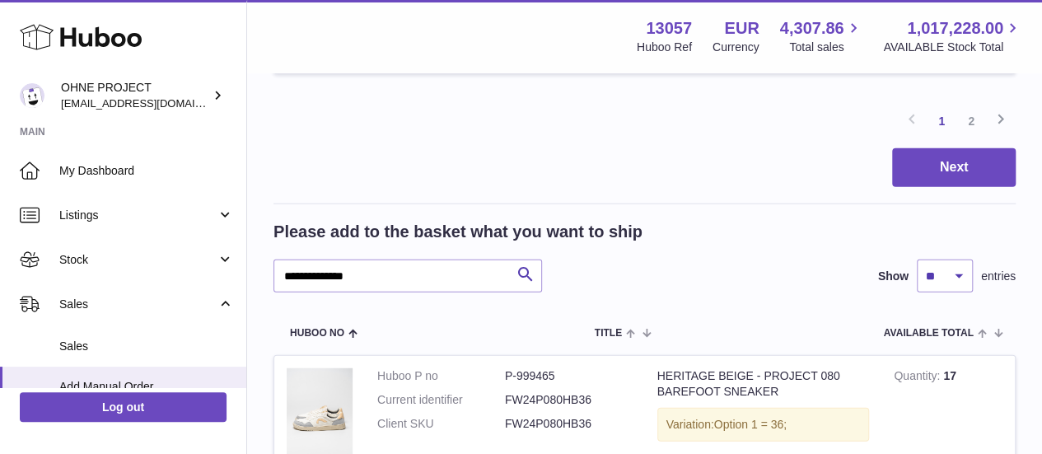
scroll to position [2060, 0]
click at [966, 135] on link "2" at bounding box center [971, 120] width 30 height 30
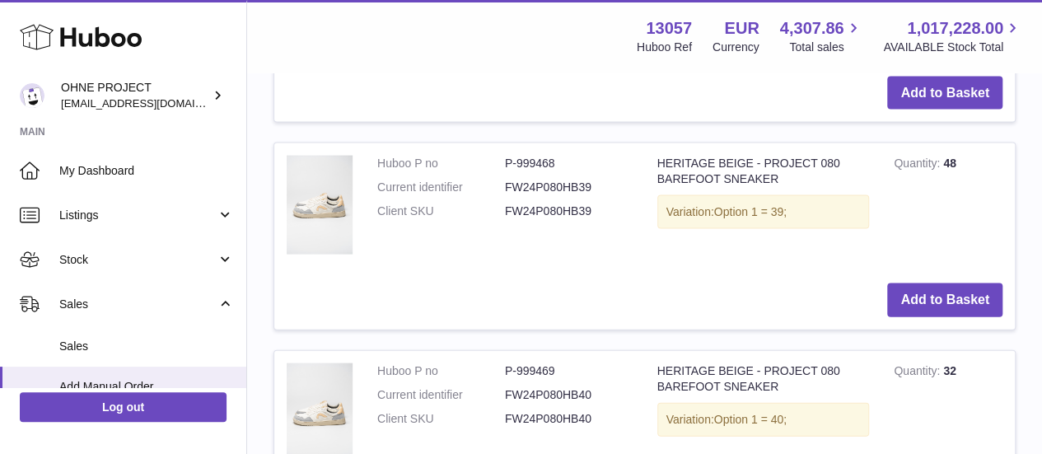
scroll to position [1668, 0]
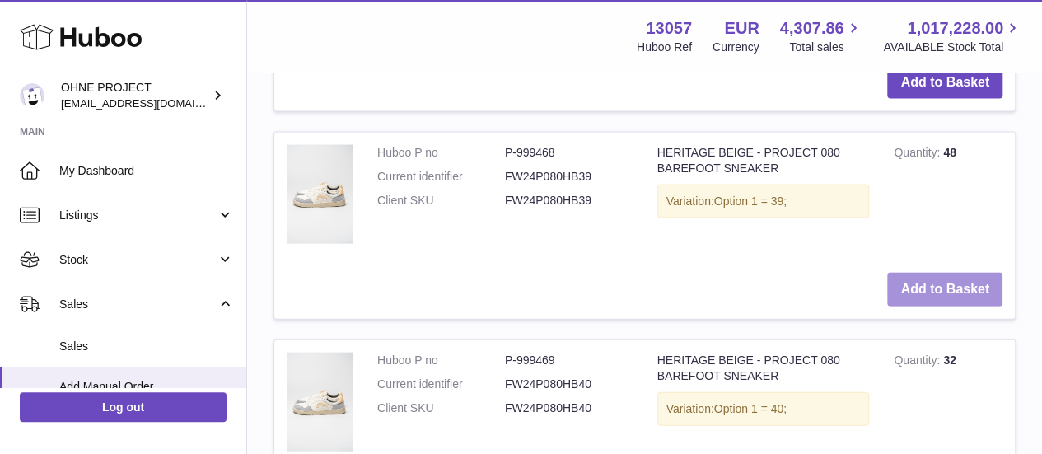
click at [915, 306] on button "Add to Basket" at bounding box center [944, 290] width 115 height 34
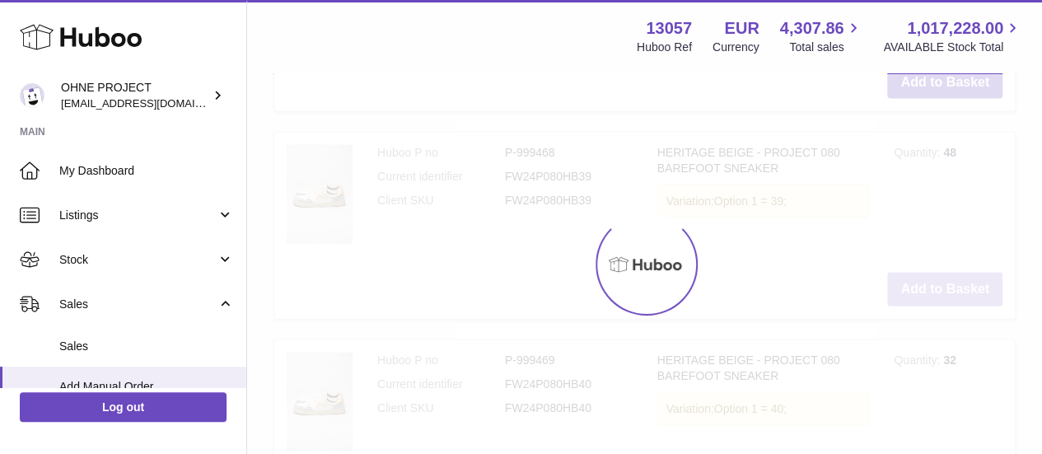
scroll to position [1892, 0]
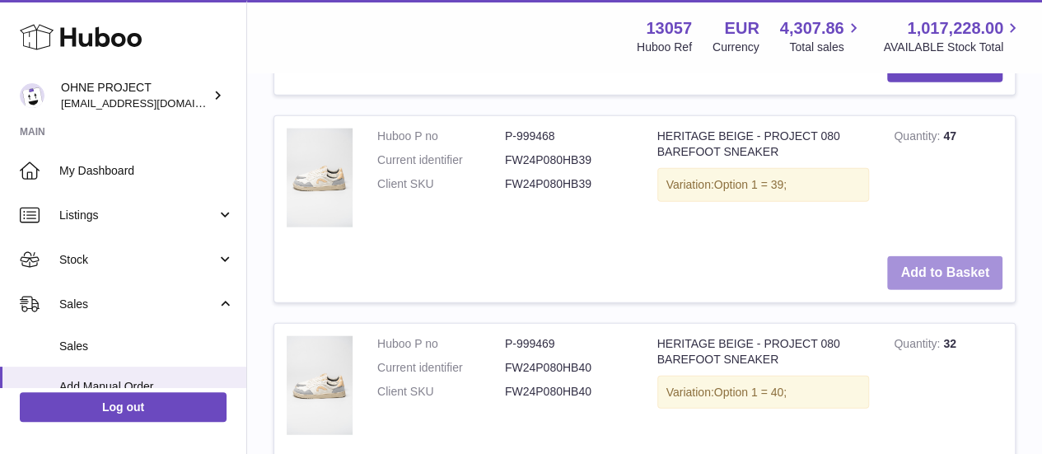
click at [915, 290] on button "Add to Basket" at bounding box center [944, 273] width 115 height 34
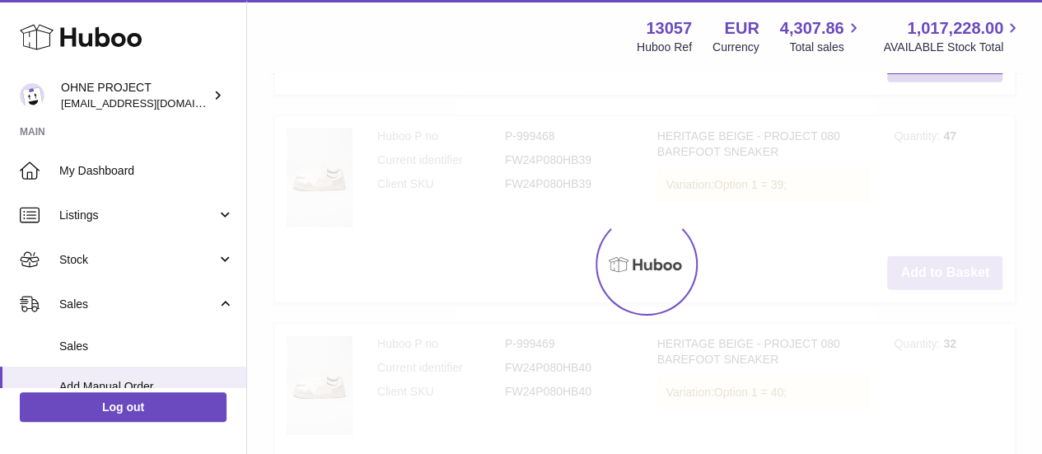
type input "*"
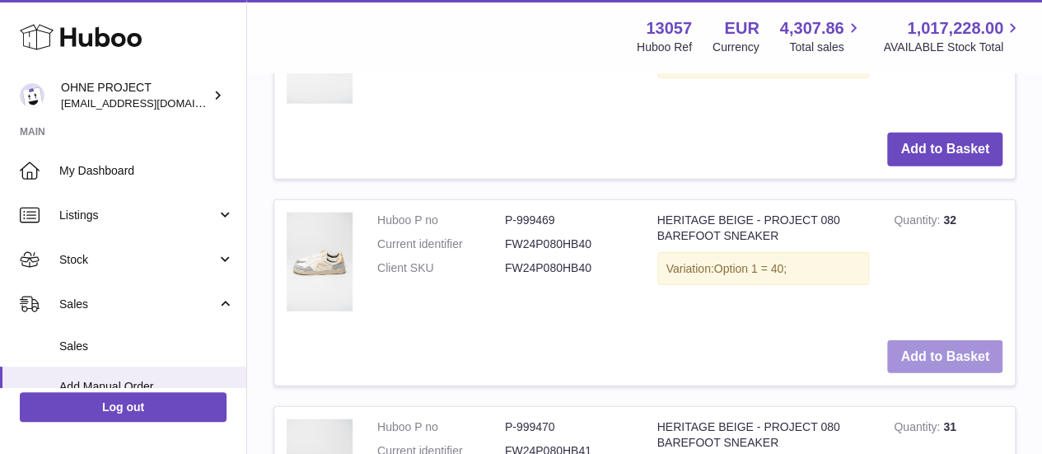
click at [926, 374] on button "Add to Basket" at bounding box center [944, 357] width 115 height 34
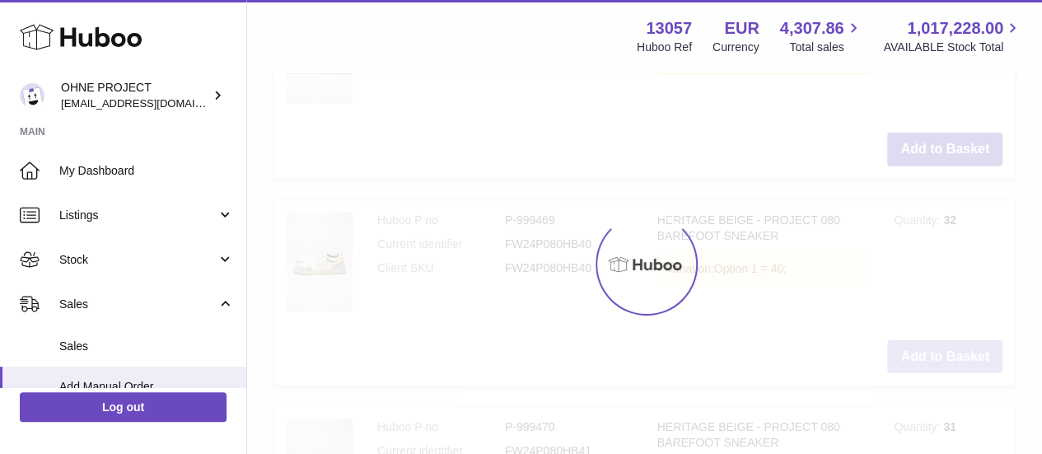
scroll to position [2241, 0]
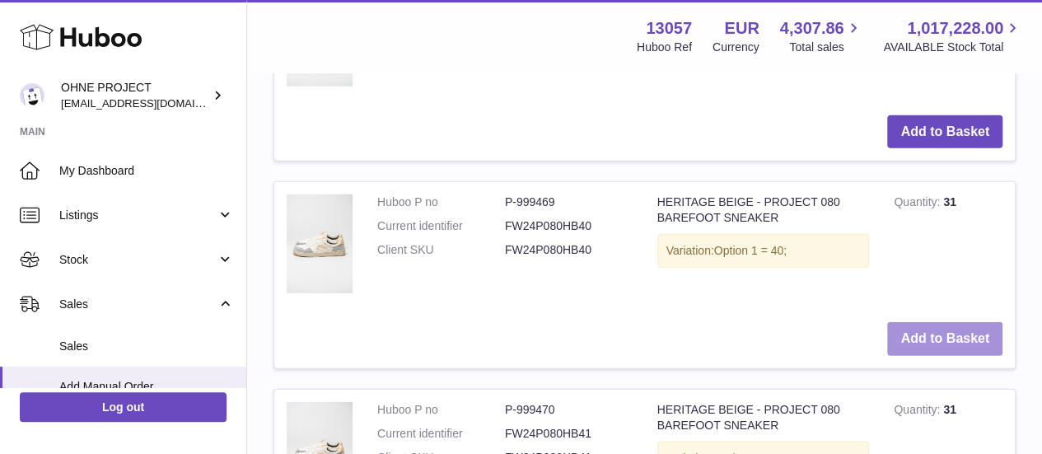
click at [926, 356] on button "Add to Basket" at bounding box center [944, 339] width 115 height 34
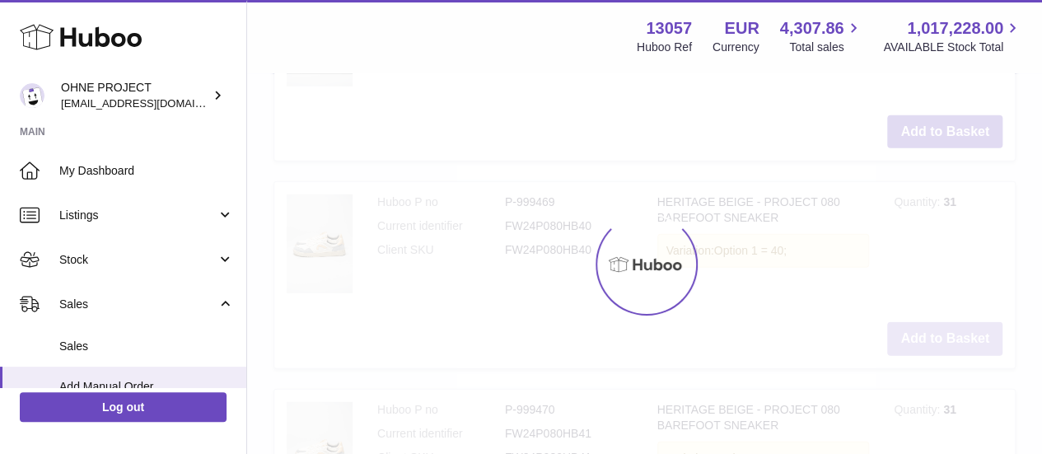
type input "*"
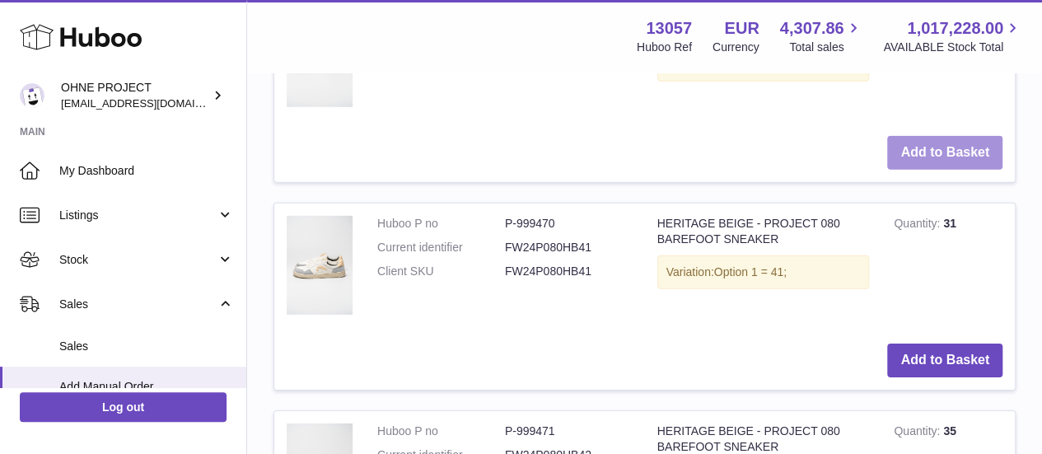
scroll to position [2432, 0]
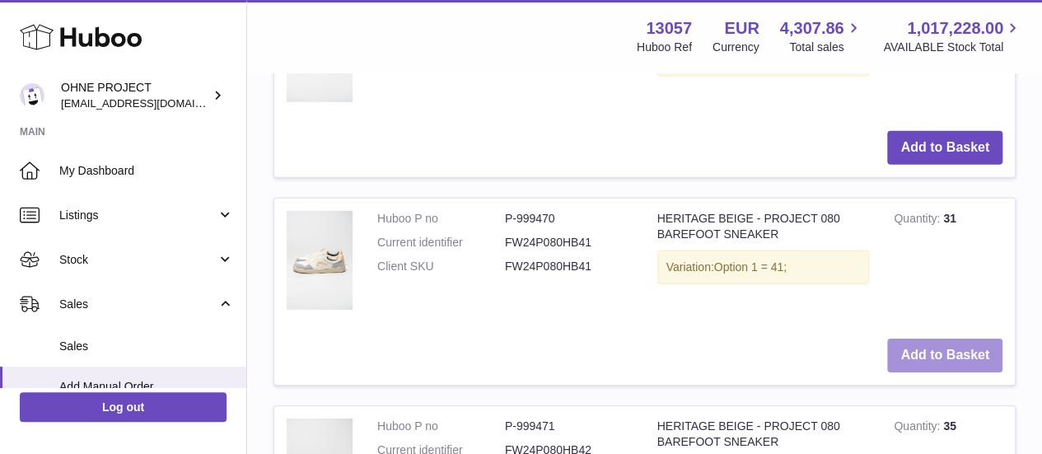
click at [919, 372] on button "Add to Basket" at bounding box center [944, 355] width 115 height 34
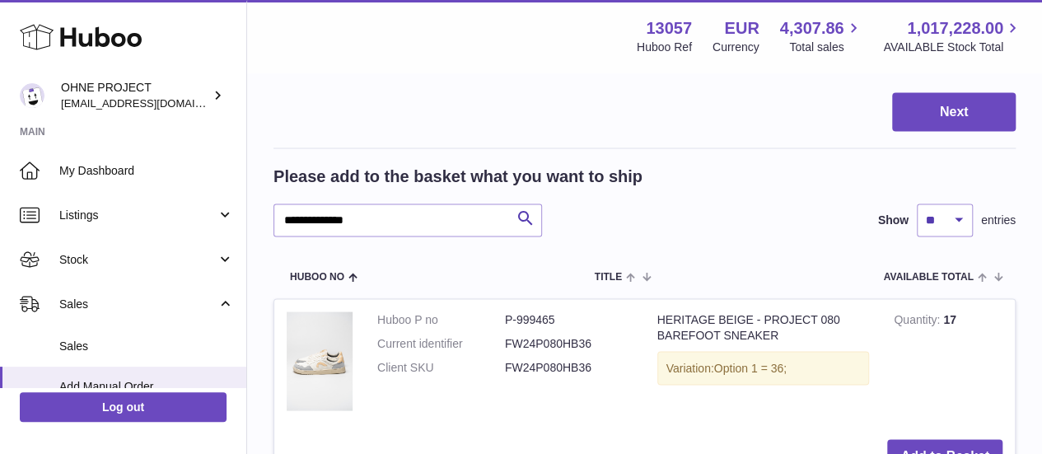
scroll to position [1551, 0]
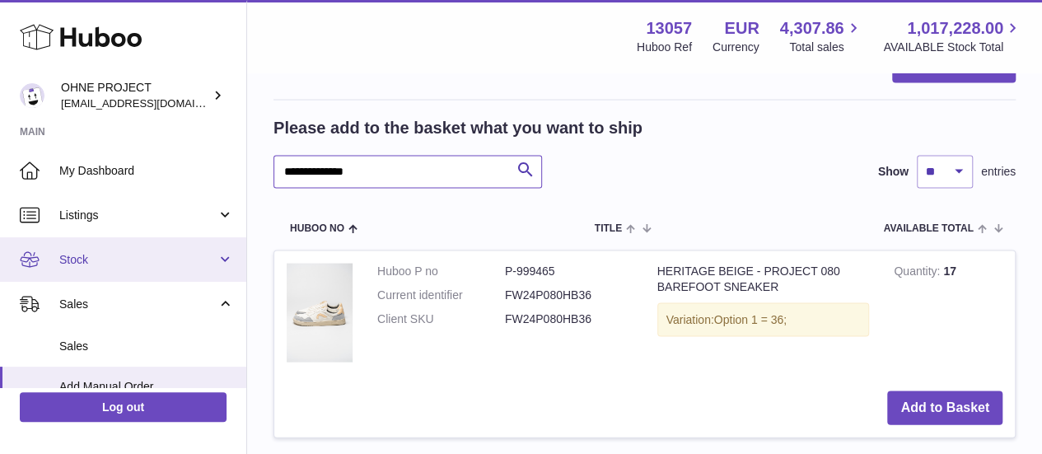
drag, startPoint x: 417, startPoint y: 279, endPoint x: 208, endPoint y: 280, distance: 209.2
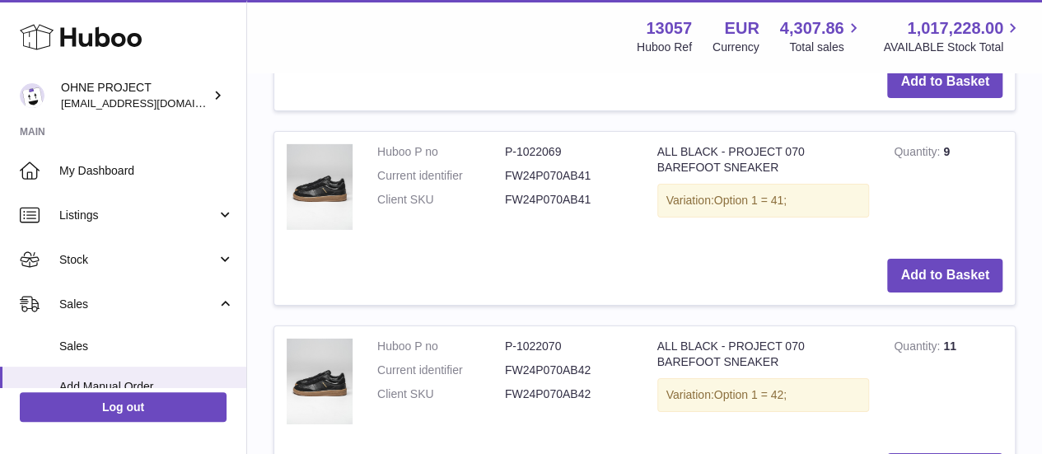
scroll to position [2643, 0]
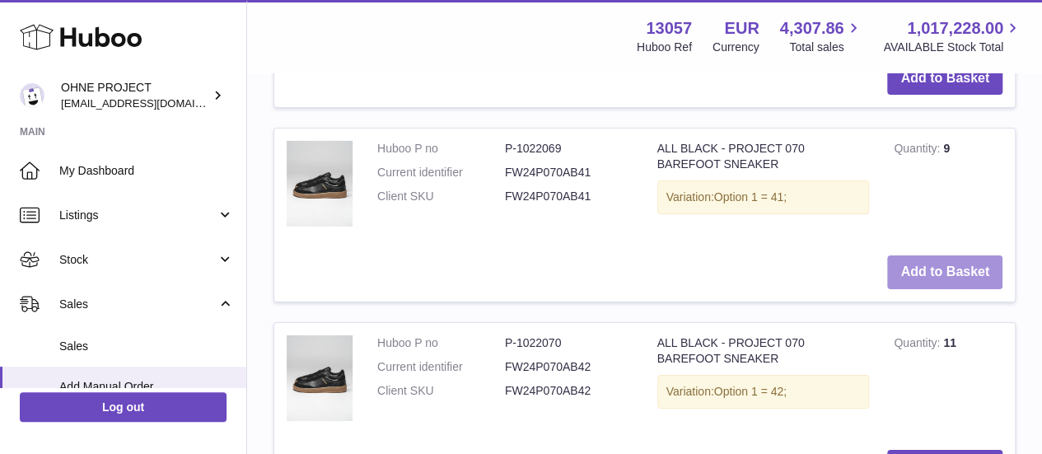
click at [943, 289] on button "Add to Basket" at bounding box center [944, 272] width 115 height 34
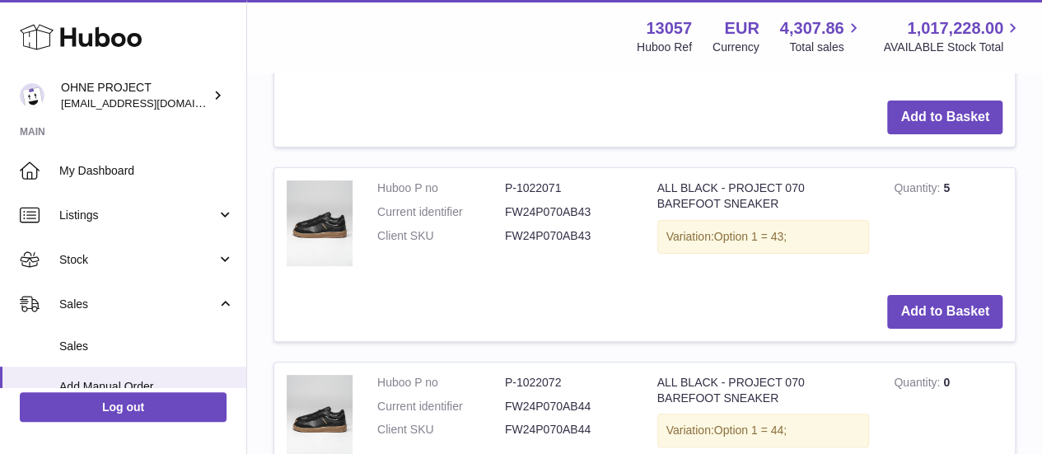
scroll to position [3197, 0]
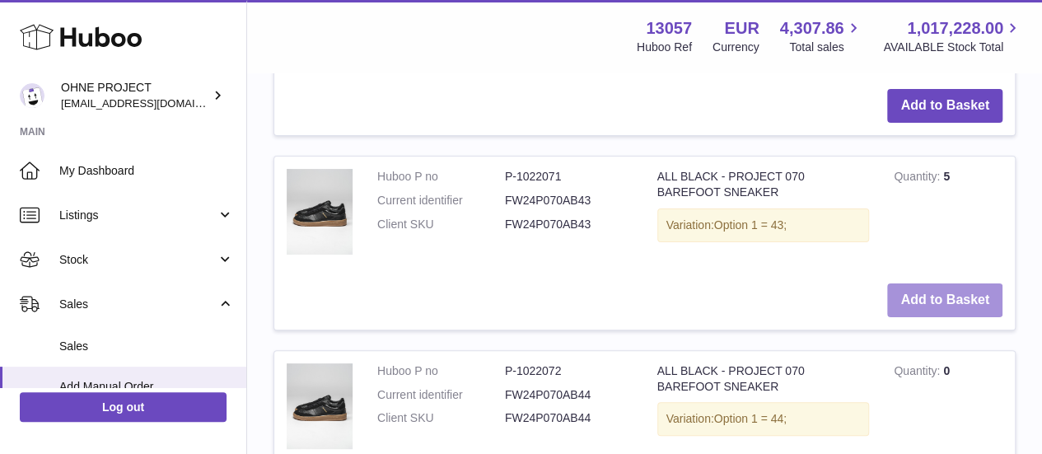
click at [914, 317] on button "Add to Basket" at bounding box center [944, 300] width 115 height 34
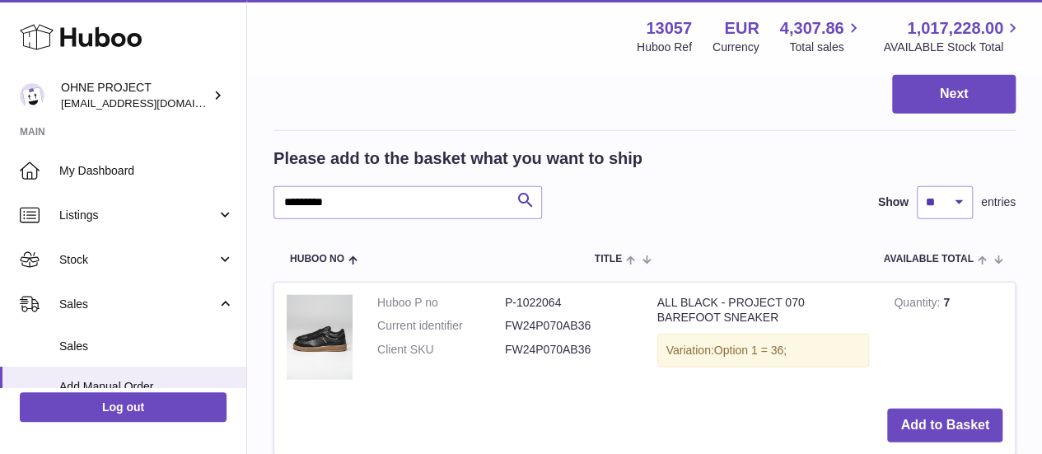
scroll to position [1908, 0]
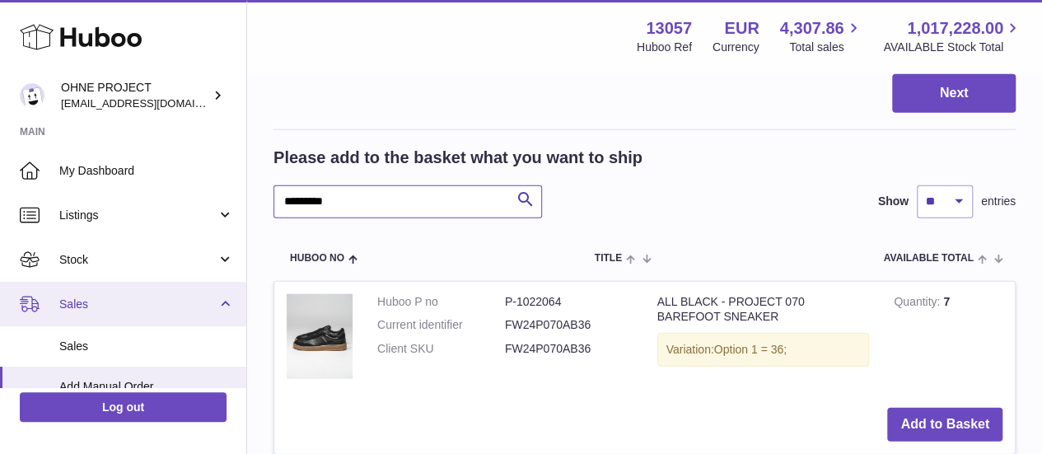
drag, startPoint x: 384, startPoint y: 337, endPoint x: 142, endPoint y: 324, distance: 242.5
click at [142, 324] on div "Huboo OHNE PROJECT internalAdmin-13057@internal.huboo.com Main My Dashboard Lis…" at bounding box center [521, 261] width 1042 height 4339
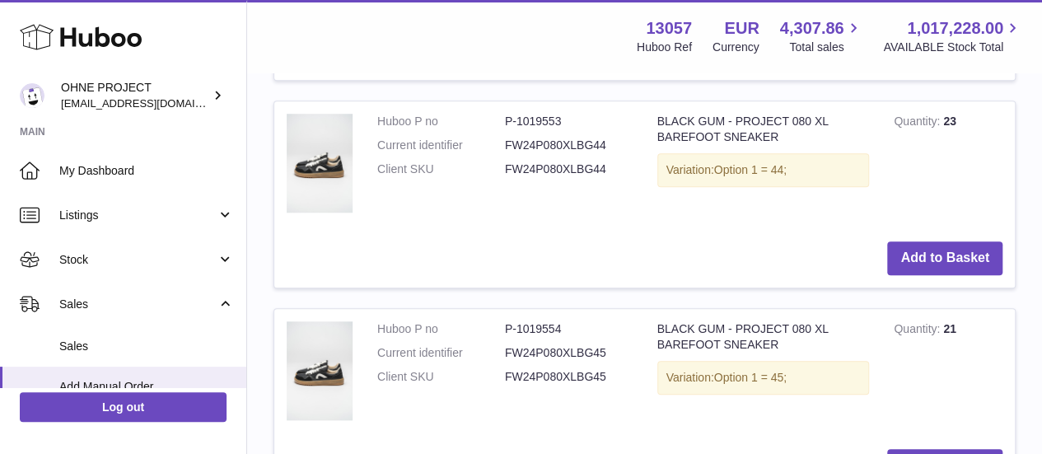
scroll to position [3748, 0]
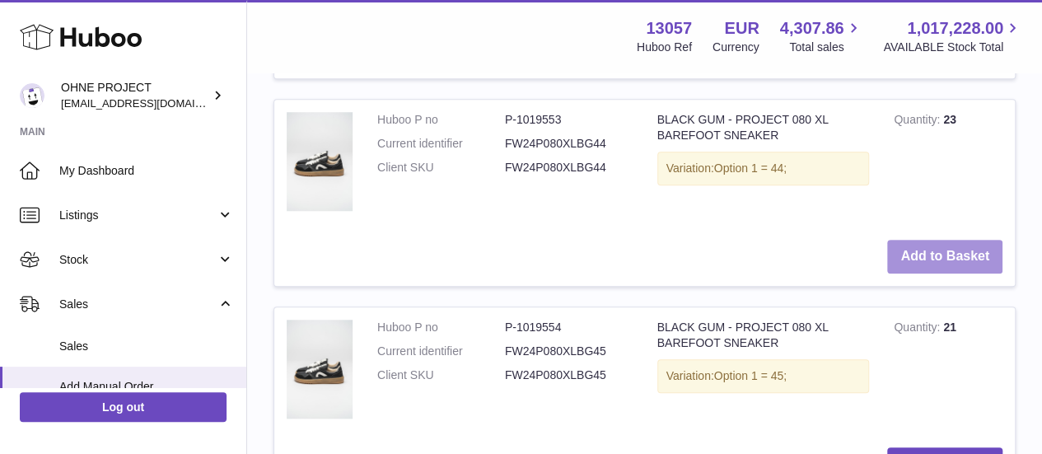
click at [934, 273] on button "Add to Basket" at bounding box center [944, 257] width 115 height 34
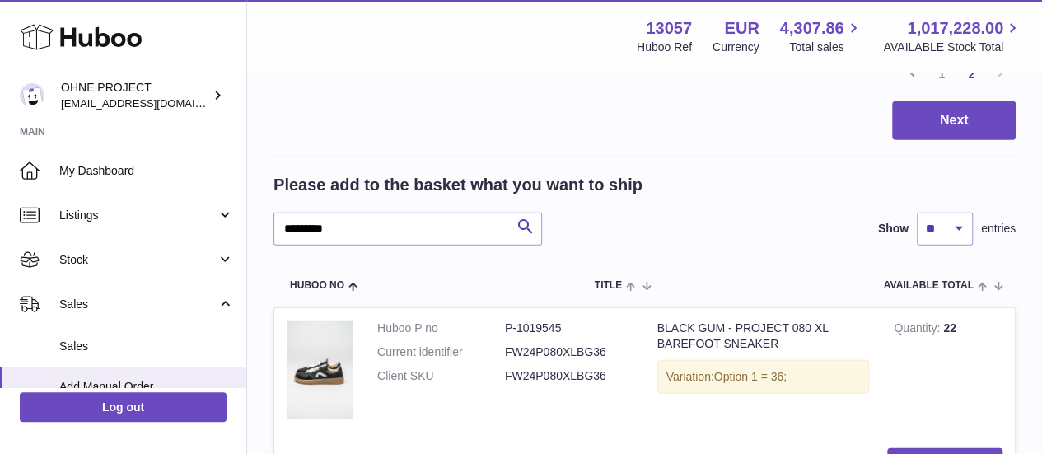
scroll to position [2108, 0]
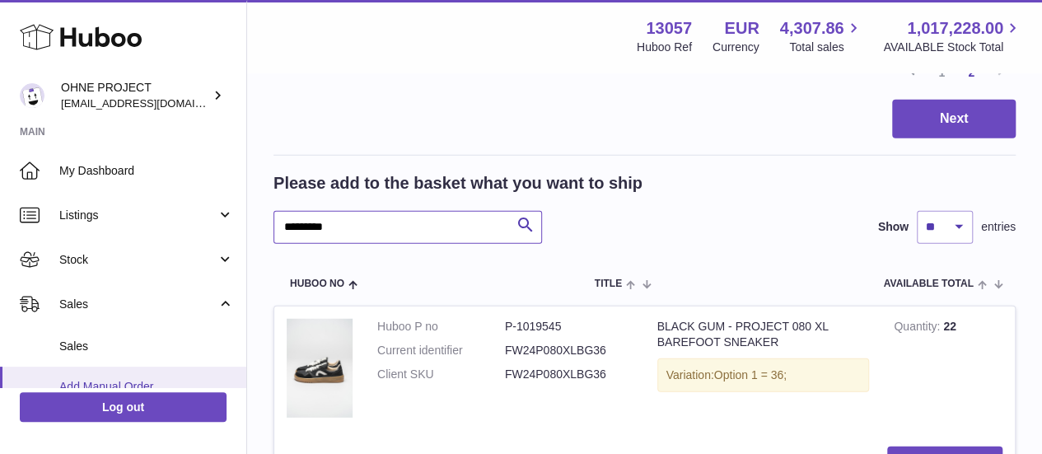
drag, startPoint x: 374, startPoint y: 366, endPoint x: 165, endPoint y: 378, distance: 209.5
click at [165, 378] on div "Huboo OHNE PROJECT internalAdmin-13057@internal.huboo.com Main My Dashboard Lis…" at bounding box center [521, 240] width 1042 height 4697
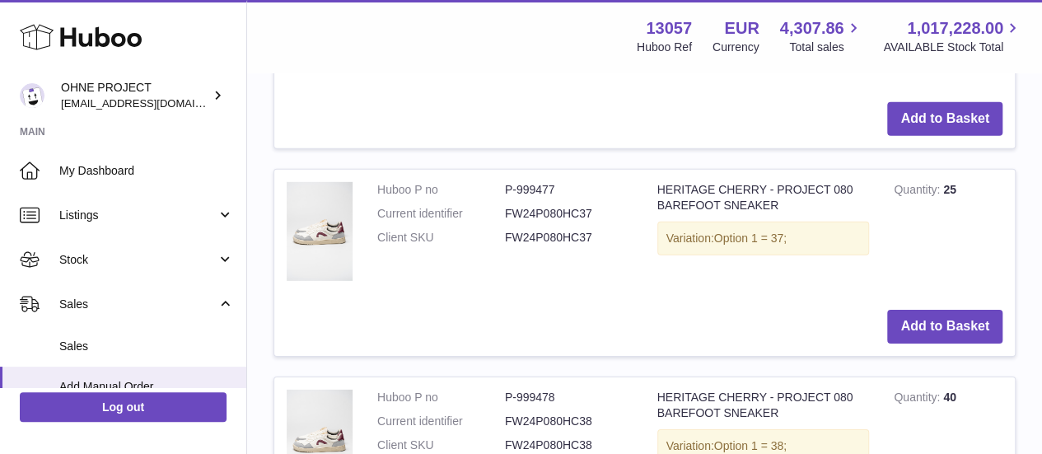
scroll to position [2419, 0]
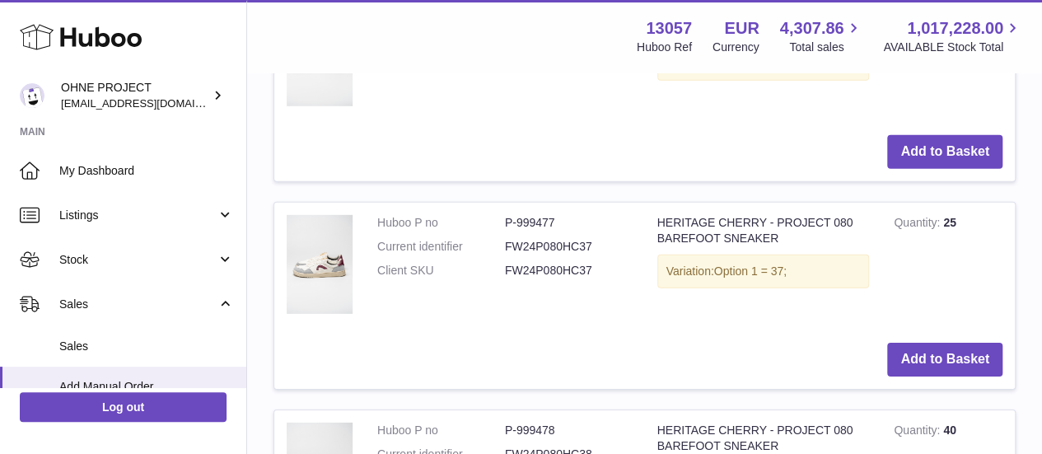
type input "**********"
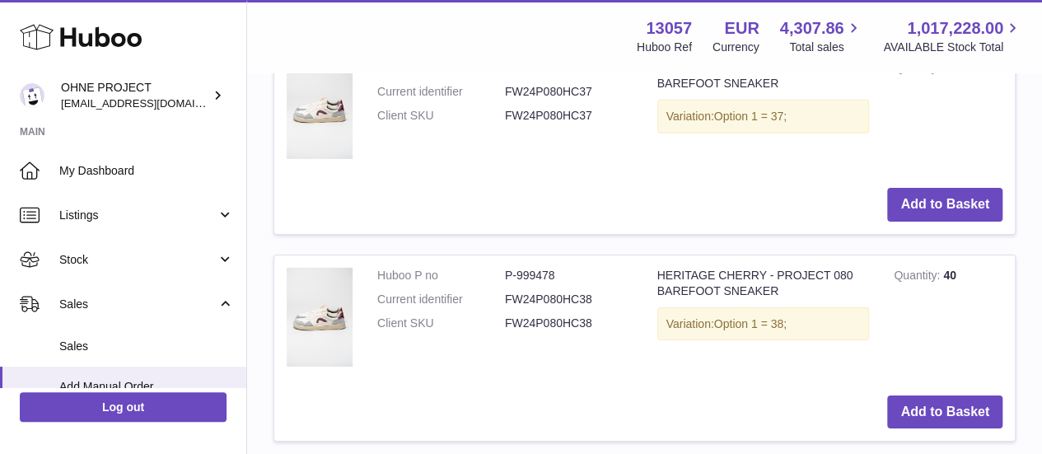
scroll to position [2575, 0]
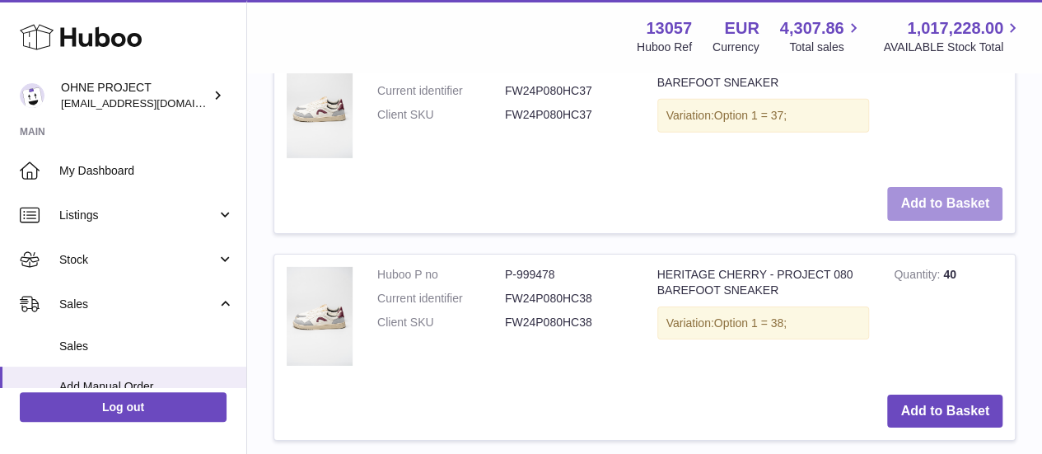
click at [914, 221] on button "Add to Basket" at bounding box center [944, 204] width 115 height 34
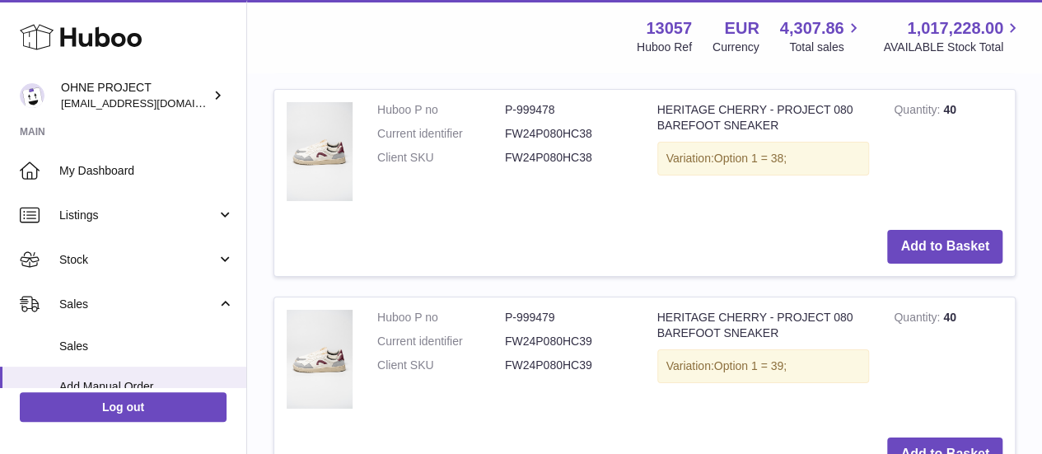
scroll to position [2975, 0]
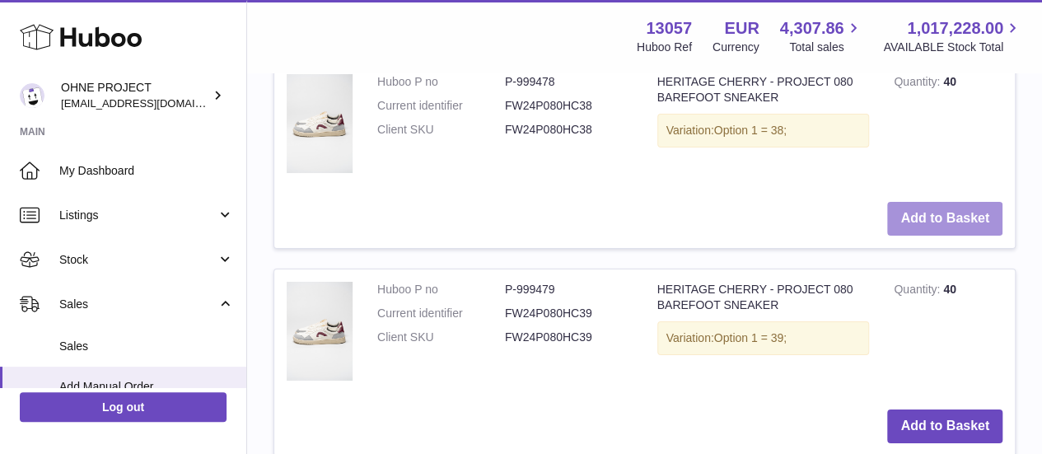
click at [906, 236] on button "Add to Basket" at bounding box center [944, 219] width 115 height 34
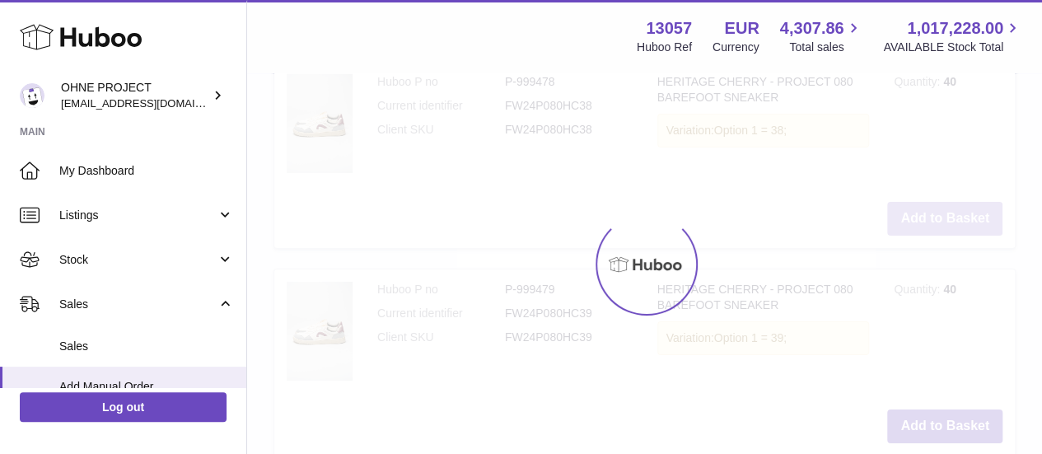
scroll to position [2988, 0]
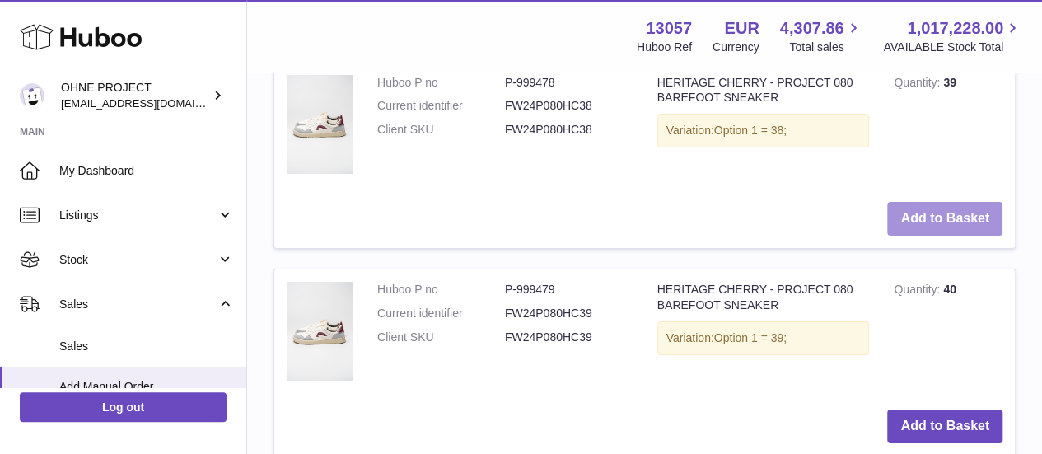
click at [906, 236] on button "Add to Basket" at bounding box center [944, 219] width 115 height 34
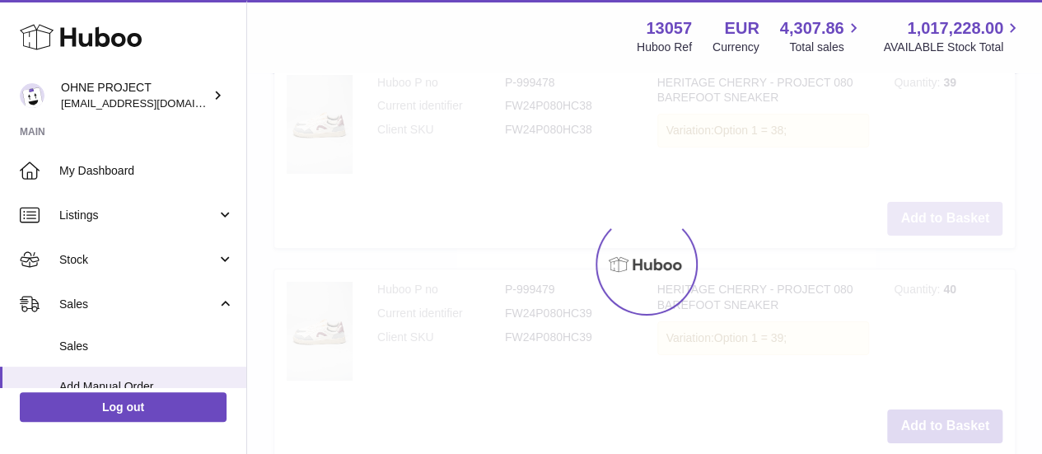
type input "*"
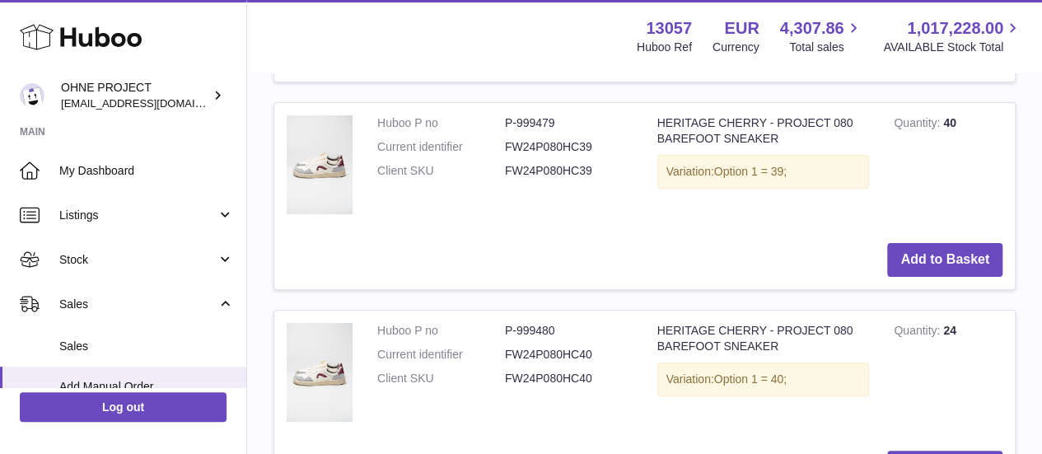
scroll to position [3161, 0]
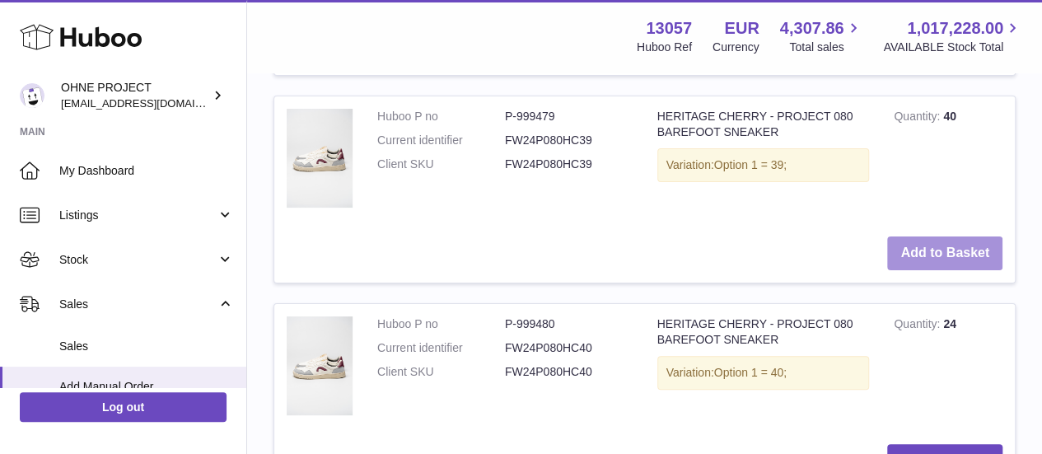
click at [932, 270] on button "Add to Basket" at bounding box center [944, 253] width 115 height 34
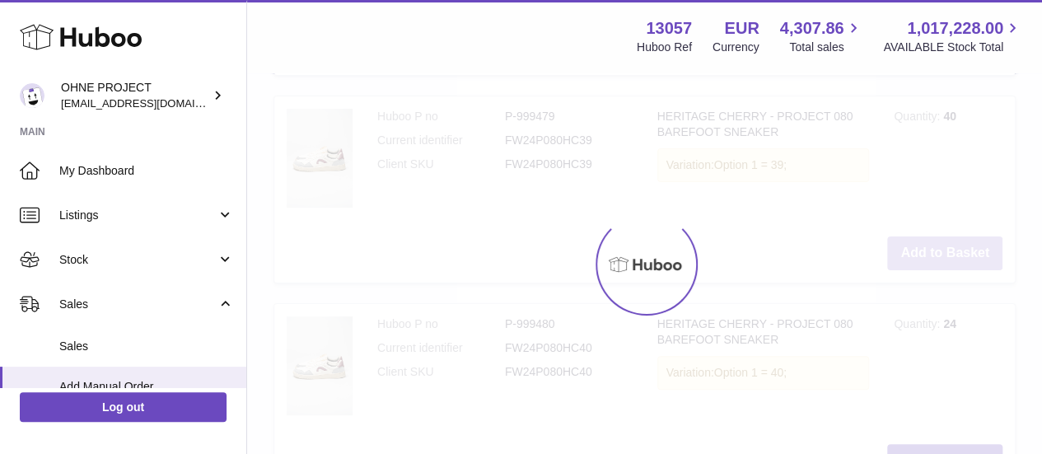
scroll to position [3174, 0]
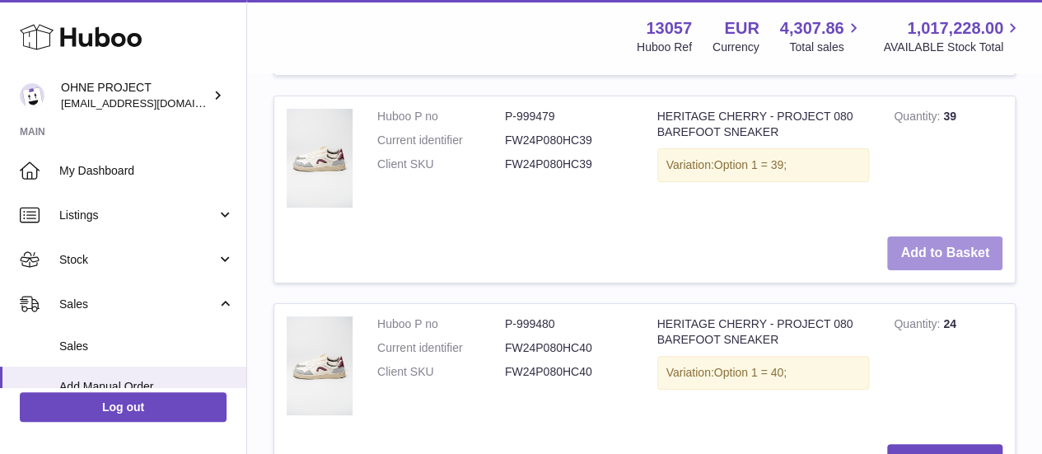
click at [909, 270] on button "Add to Basket" at bounding box center [944, 253] width 115 height 34
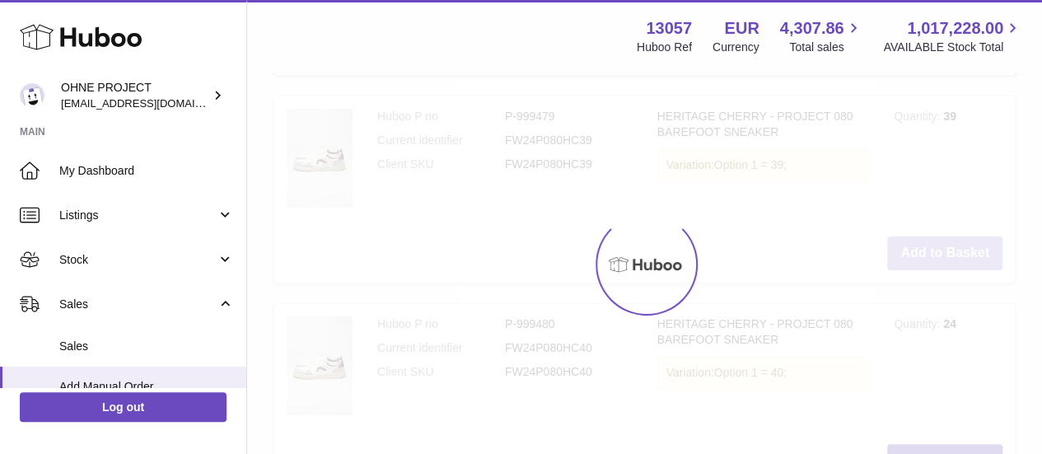
type input "*"
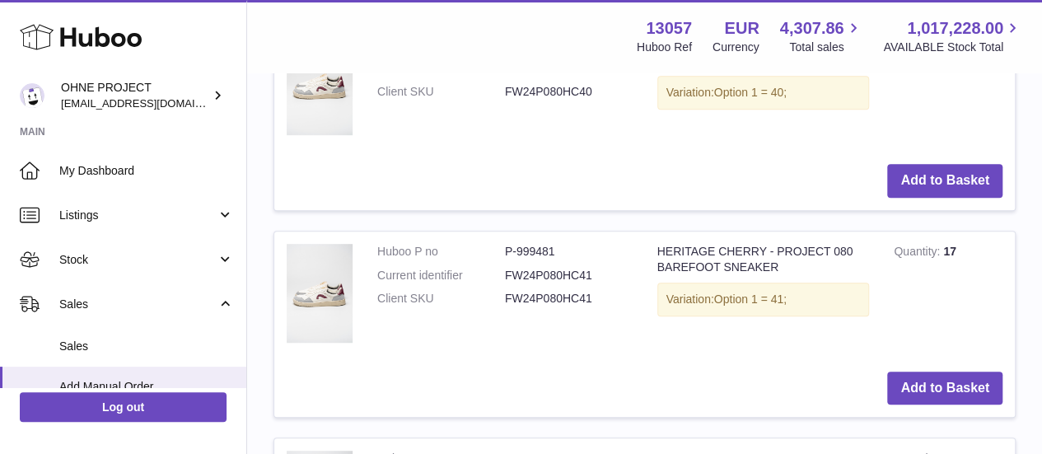
scroll to position [3455, 0]
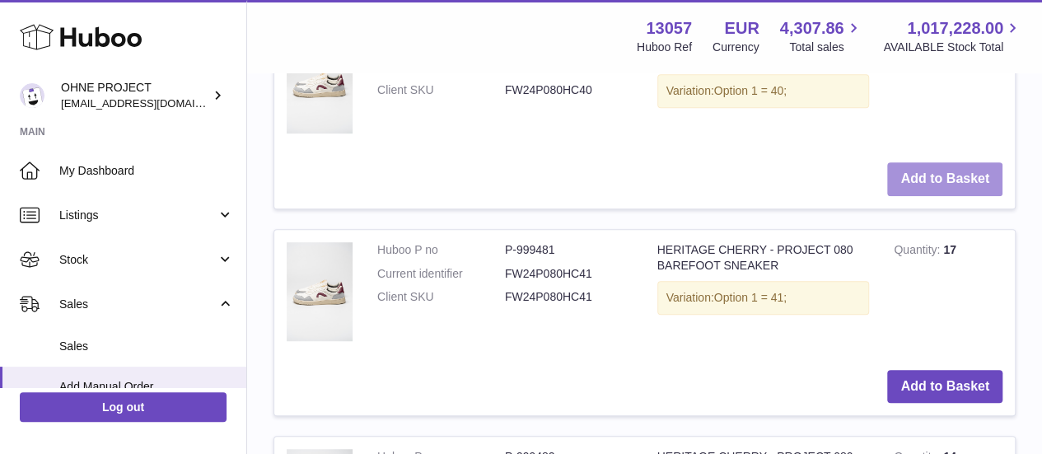
click at [975, 196] on button "Add to Basket" at bounding box center [944, 179] width 115 height 34
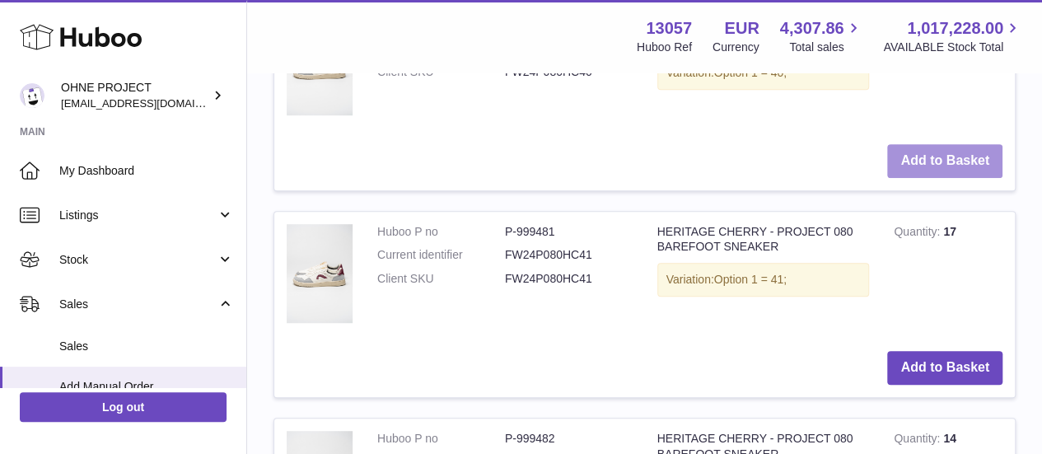
click at [975, 178] on button "Add to Basket" at bounding box center [944, 161] width 115 height 34
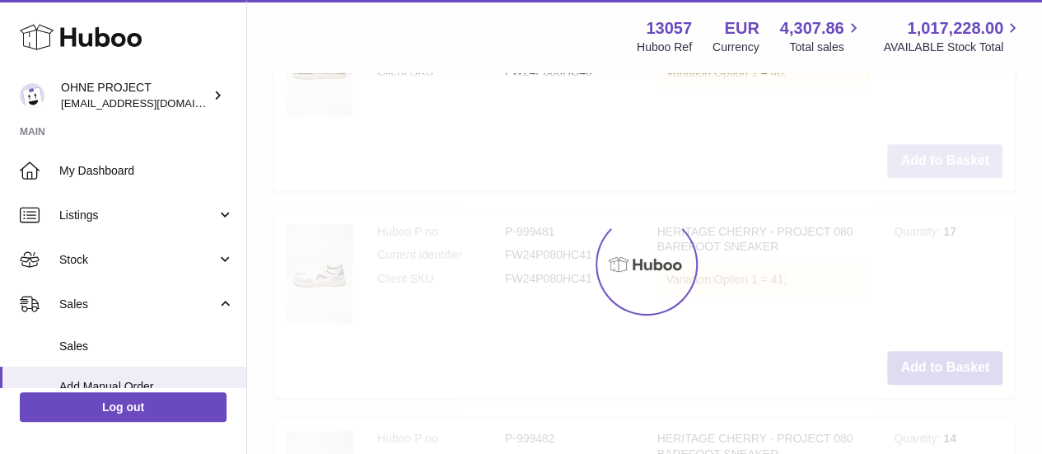
type input "*"
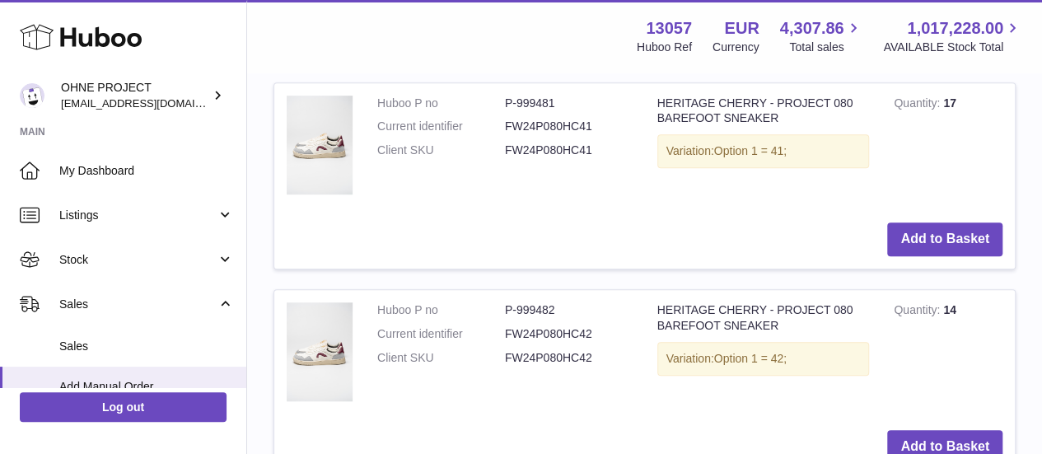
scroll to position [3586, 0]
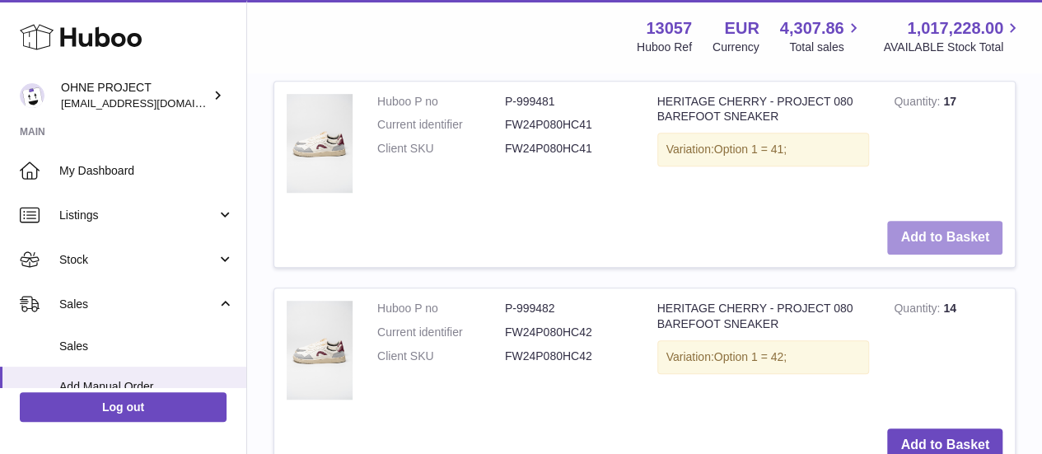
click at [921, 254] on button "Add to Basket" at bounding box center [944, 238] width 115 height 34
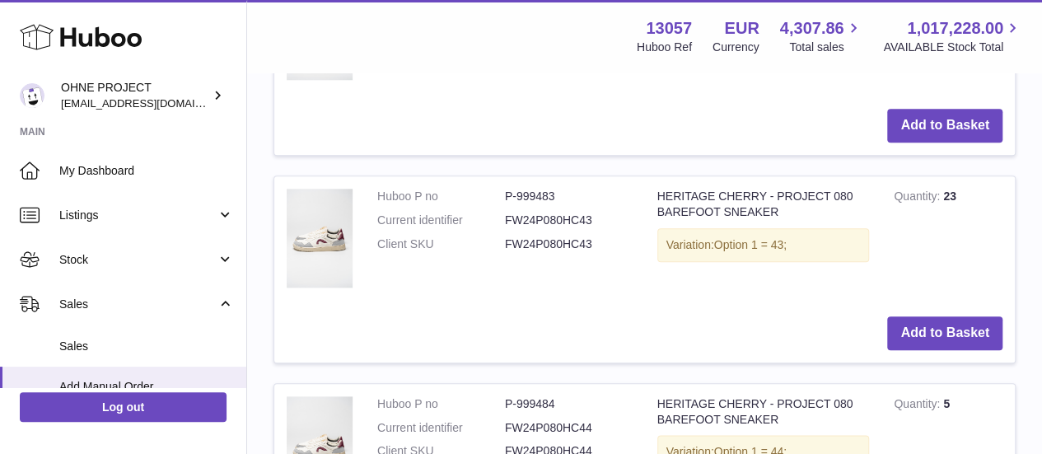
scroll to position [3907, 0]
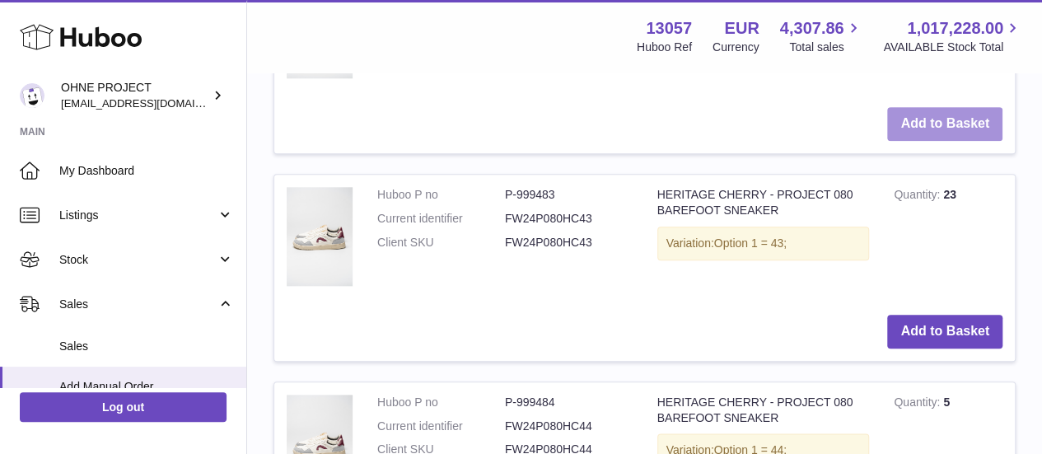
click at [936, 141] on button "Add to Basket" at bounding box center [944, 124] width 115 height 34
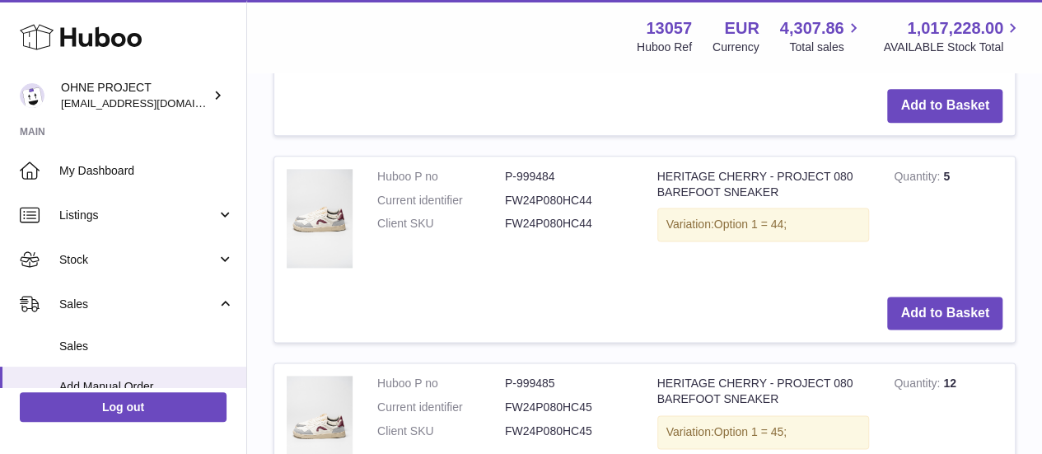
scroll to position [4132, 0]
click at [943, 123] on button "Add to Basket" at bounding box center [944, 106] width 115 height 34
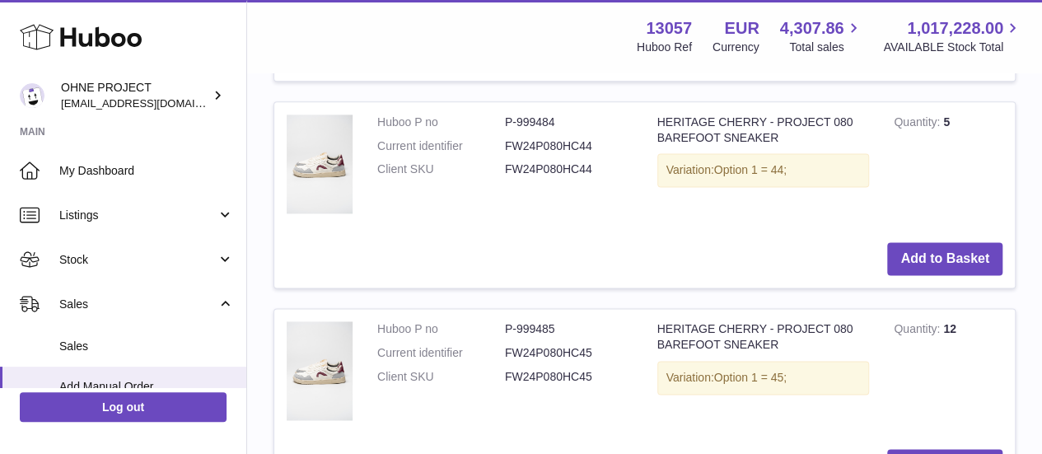
scroll to position [4188, 0]
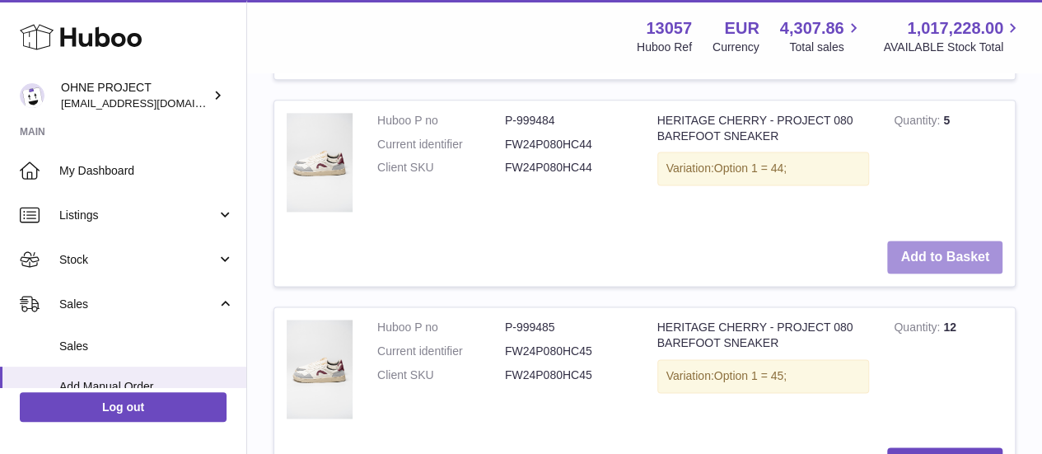
click at [920, 274] on button "Add to Basket" at bounding box center [944, 257] width 115 height 34
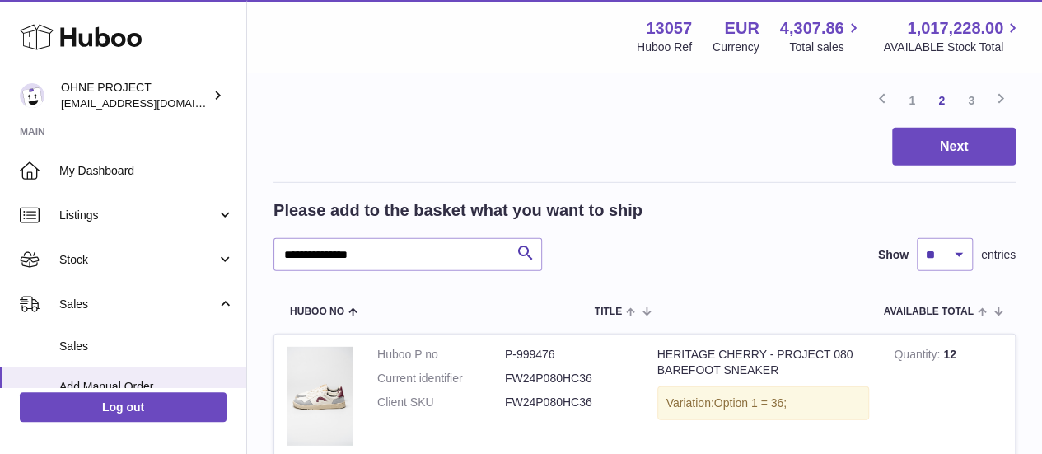
scroll to position [2298, 0]
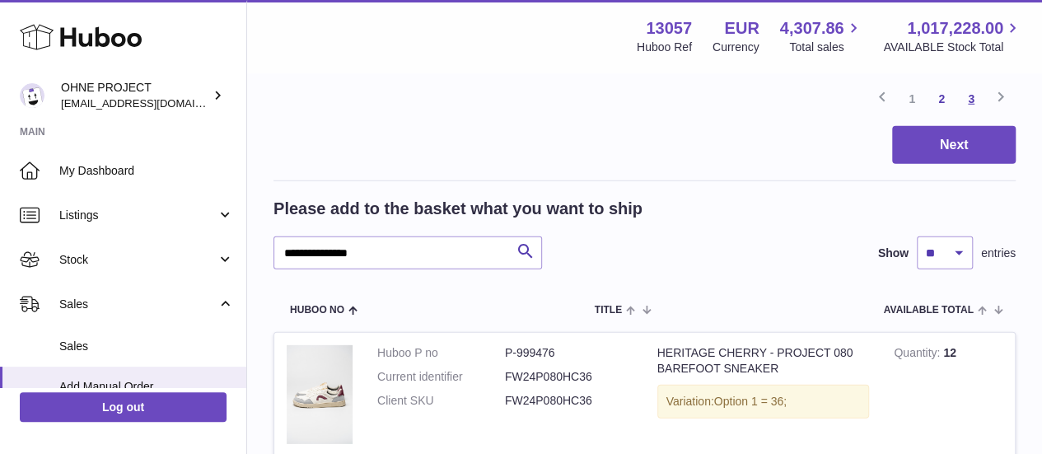
click at [964, 114] on link "3" at bounding box center [971, 99] width 30 height 30
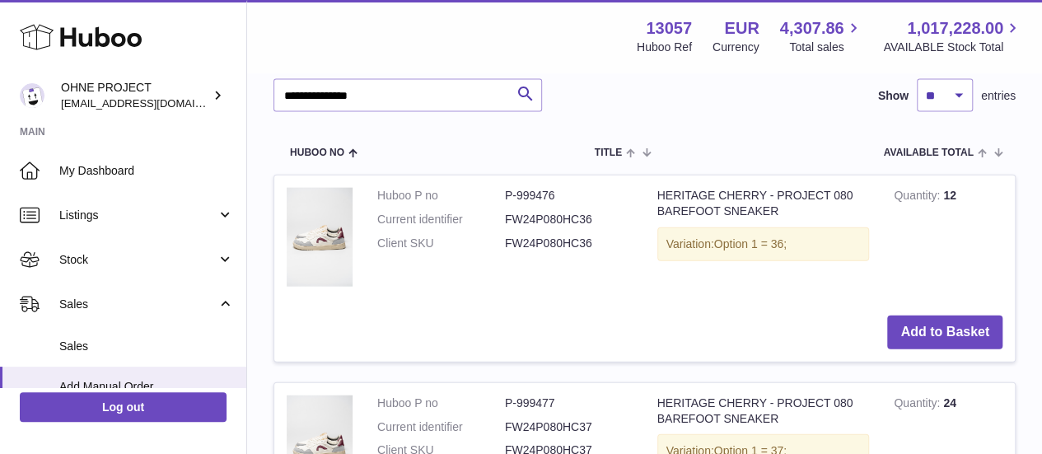
scroll to position [1825, 0]
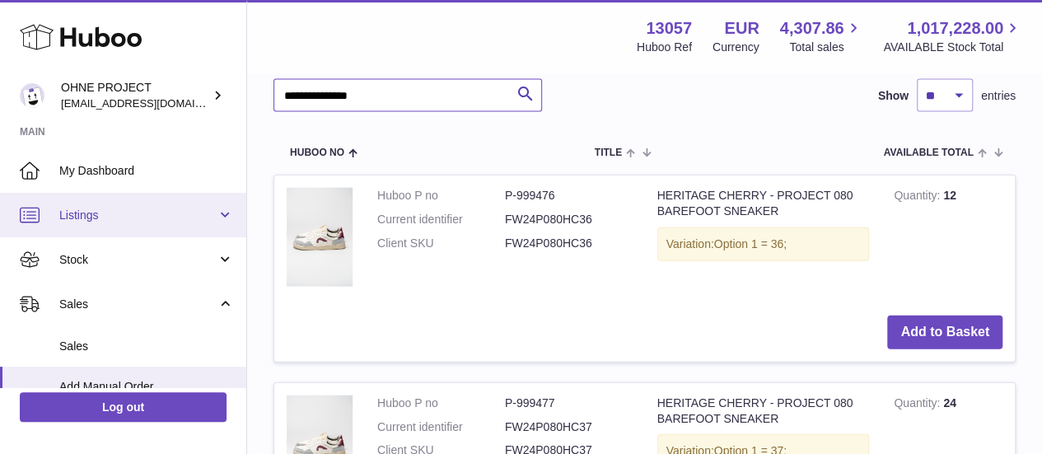
drag, startPoint x: 393, startPoint y: 203, endPoint x: 197, endPoint y: 215, distance: 196.3
click at [197, 215] on div "Huboo OHNE PROJECT internalAdmin-13057@internal.huboo.com Main My Dashboard Lis…" at bounding box center [521, 316] width 1042 height 4282
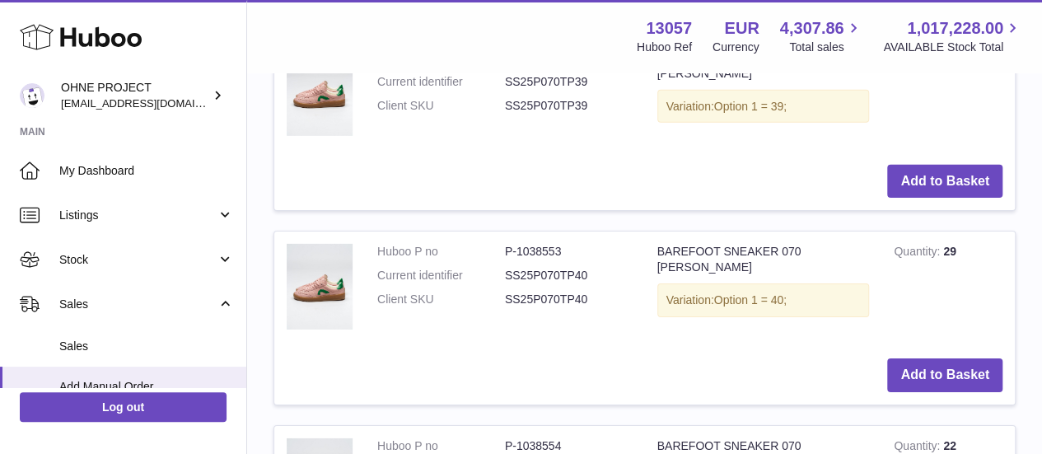
scroll to position [2546, 0]
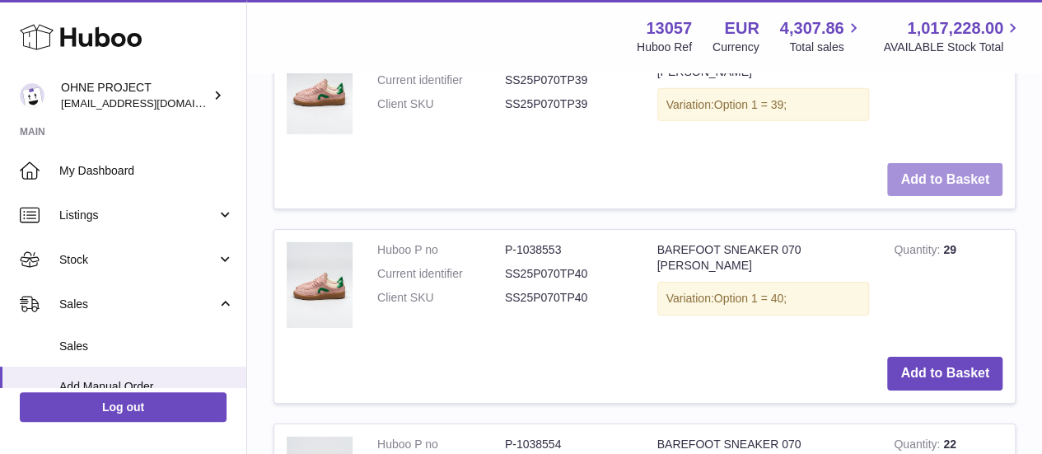
click at [929, 197] on button "Add to Basket" at bounding box center [944, 180] width 115 height 34
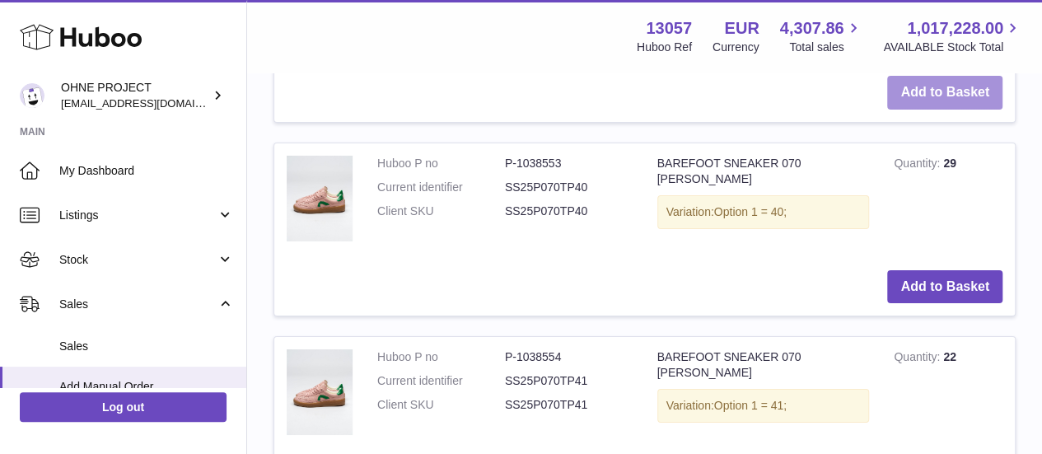
scroll to position [2842, 0]
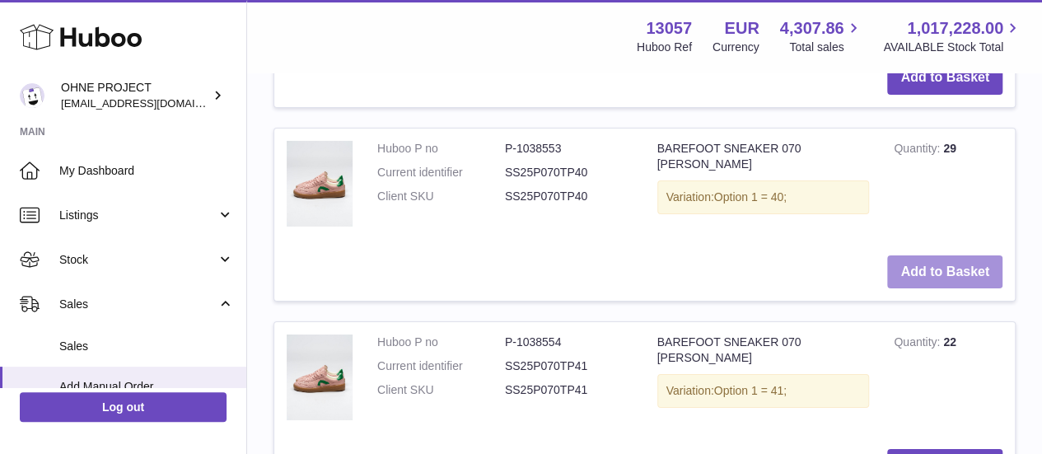
click at [916, 289] on button "Add to Basket" at bounding box center [944, 272] width 115 height 34
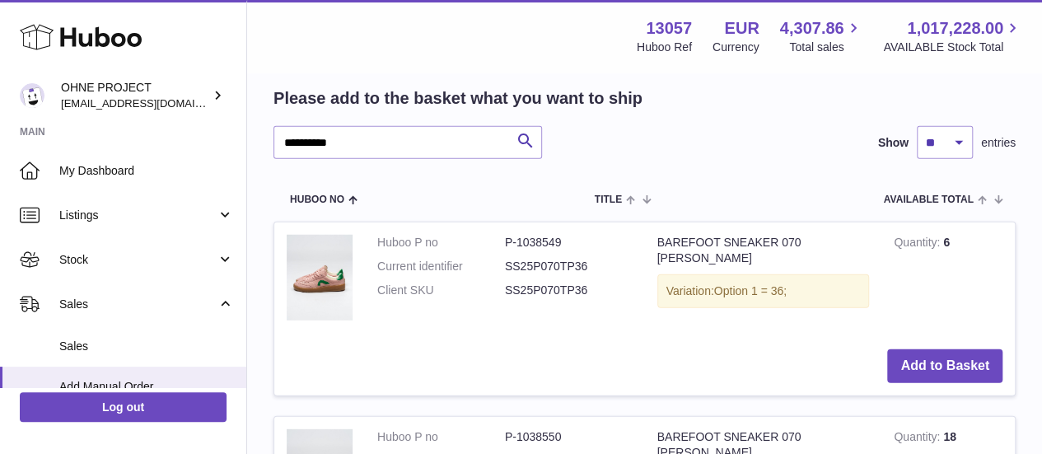
scroll to position [2163, 0]
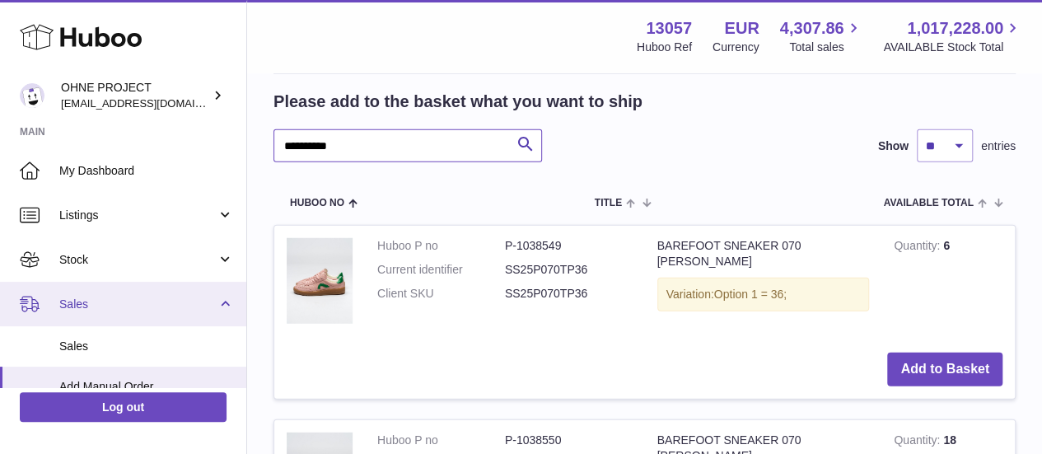
drag, startPoint x: 380, startPoint y: 287, endPoint x: 189, endPoint y: 292, distance: 191.1
click at [189, 292] on div "Huboo OHNE PROJECT internalAdmin-13057@internal.huboo.com Main My Dashboard Lis…" at bounding box center [521, 106] width 1042 height 4538
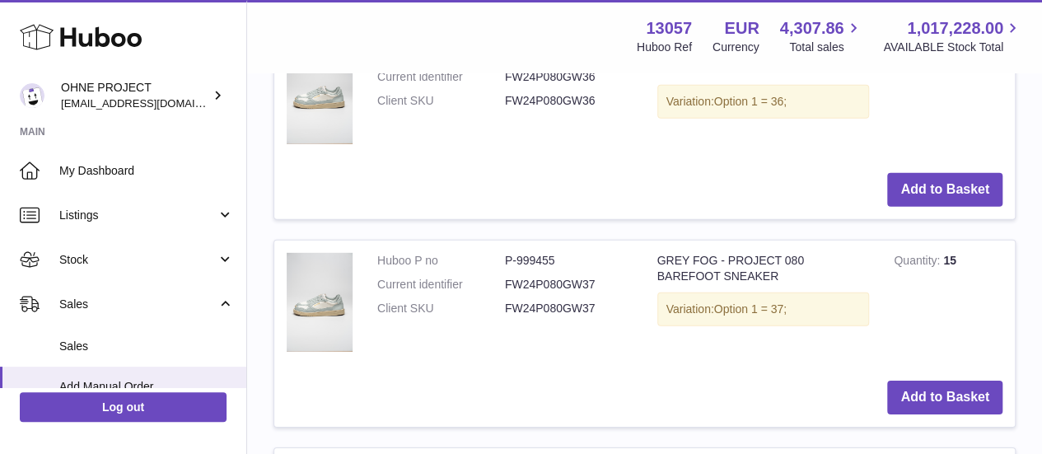
scroll to position [2360, 0]
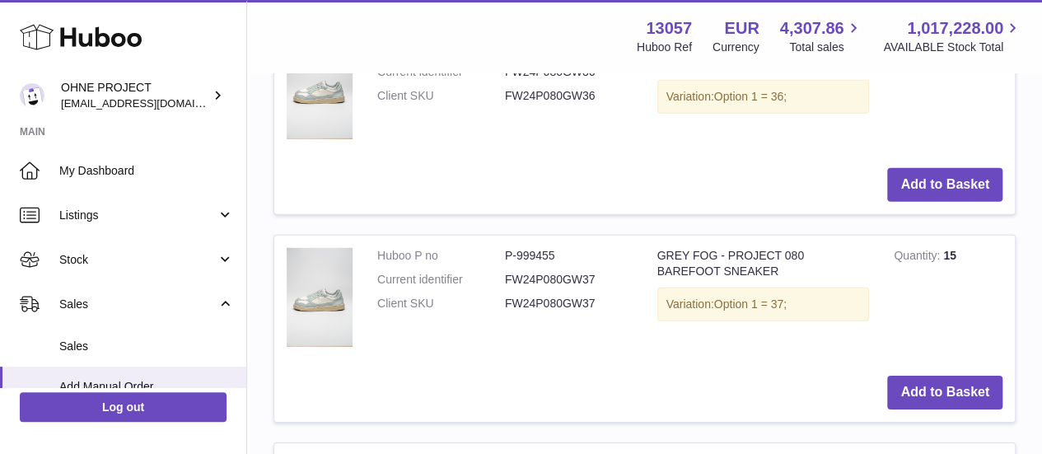
type input "********"
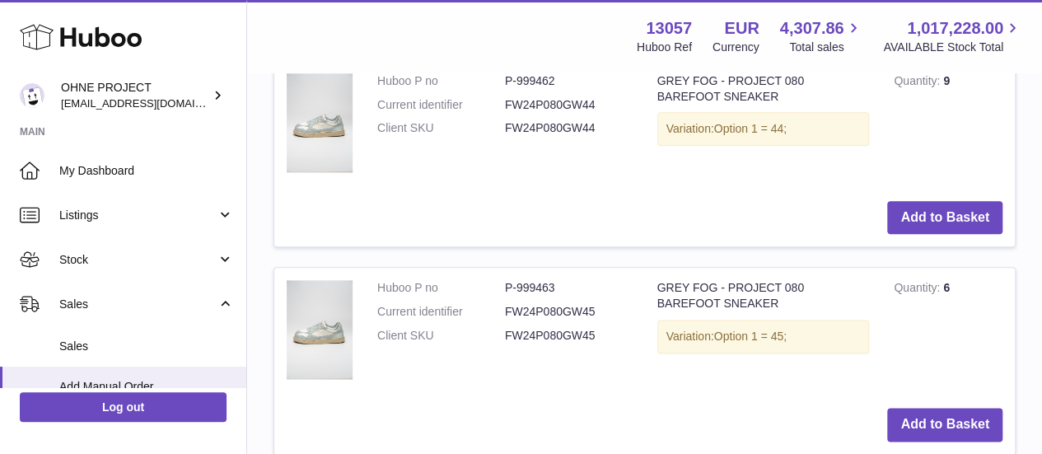
scroll to position [3989, 0]
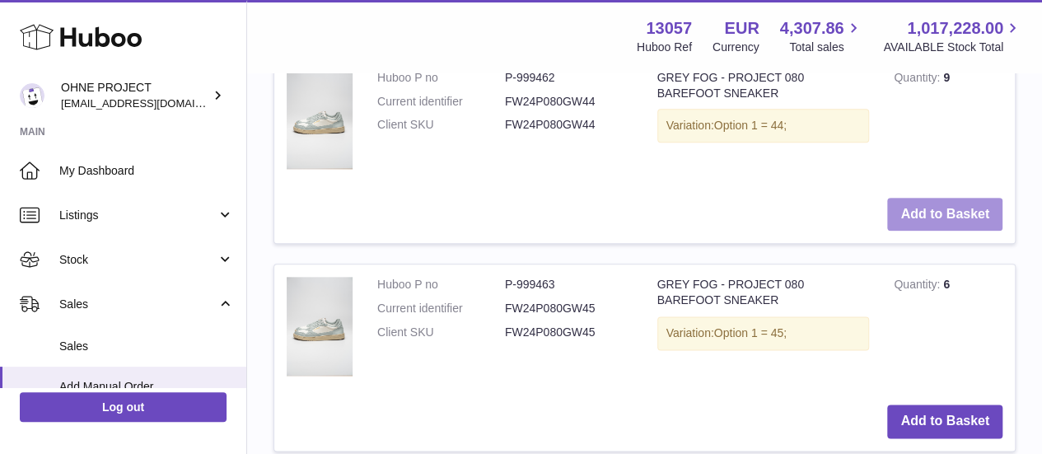
click at [912, 231] on button "Add to Basket" at bounding box center [944, 215] width 115 height 34
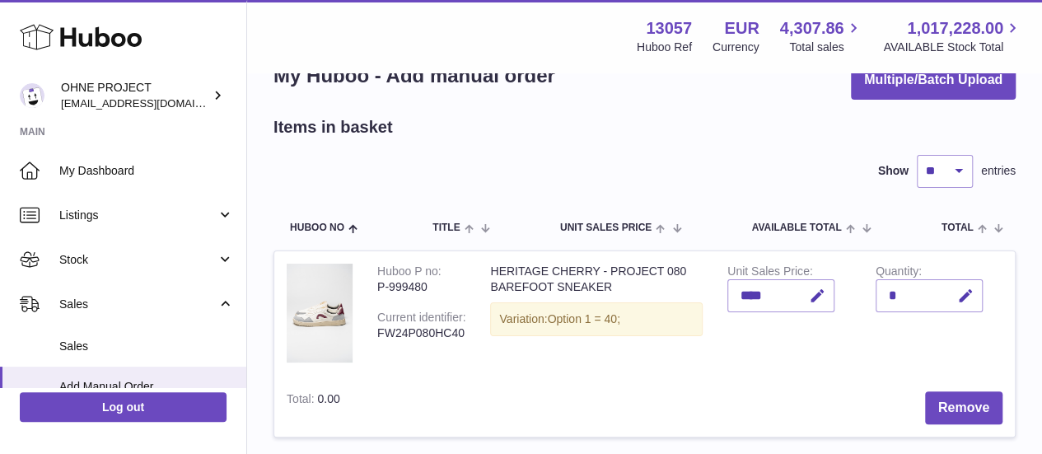
scroll to position [0, 0]
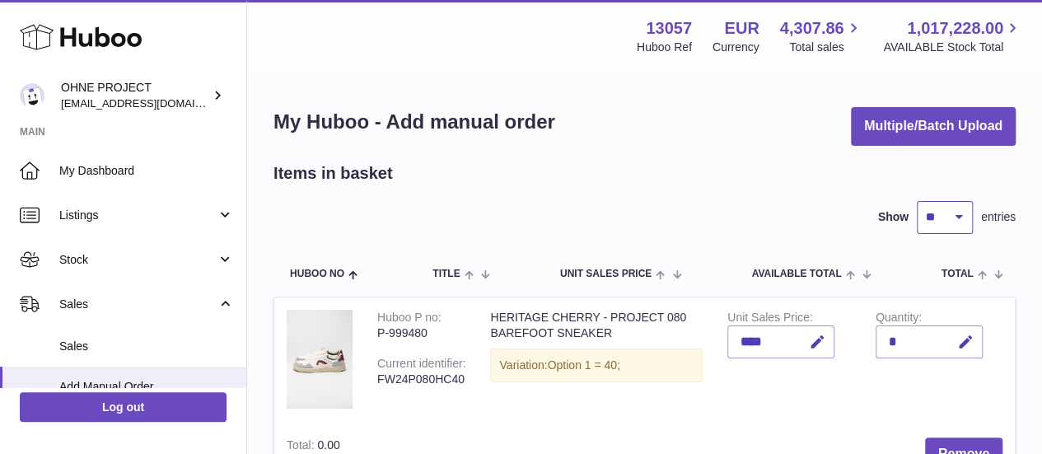
click at [917, 208] on select "** ** ** ***" at bounding box center [945, 217] width 56 height 33
select select "**"
click at [917, 201] on select "** ** ** ***" at bounding box center [945, 217] width 56 height 33
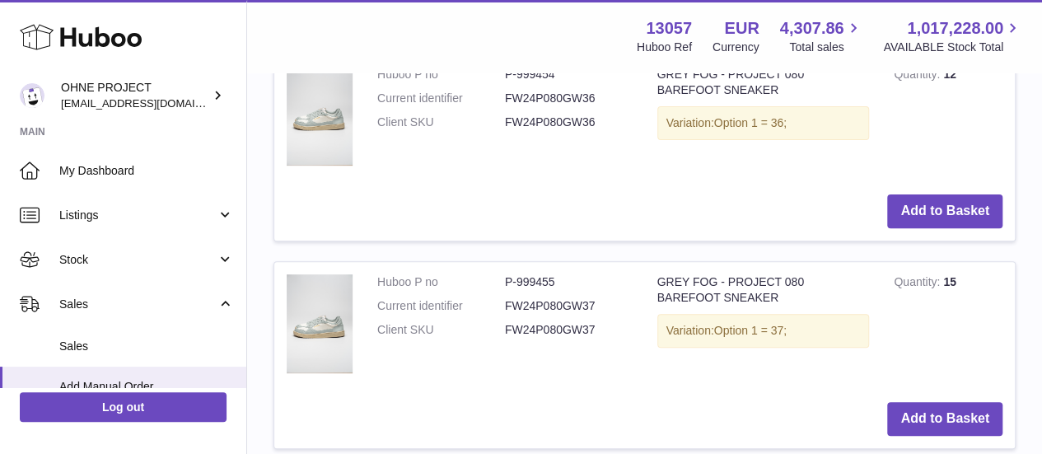
scroll to position [6430, 0]
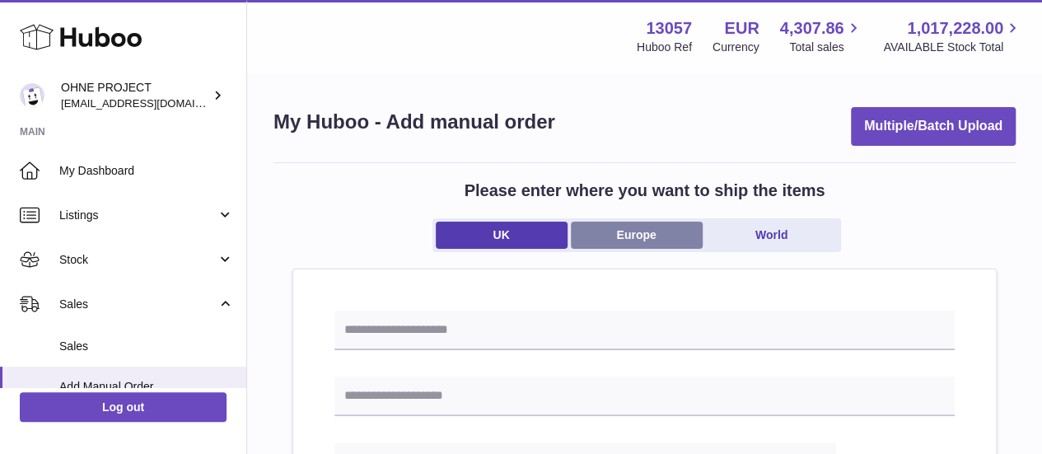
click at [614, 225] on link "Europe" at bounding box center [637, 235] width 132 height 27
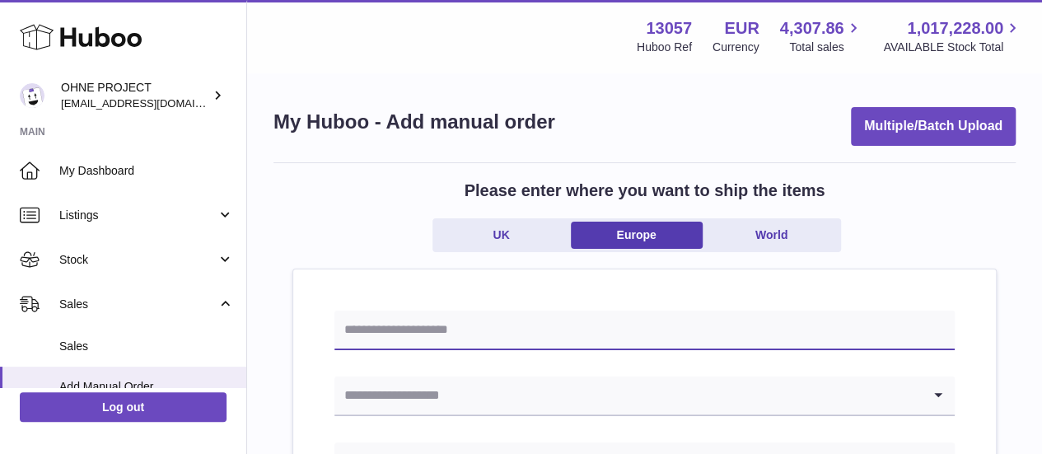
click at [516, 348] on input "text" at bounding box center [644, 330] width 620 height 40
paste input "**********"
type input "**********"
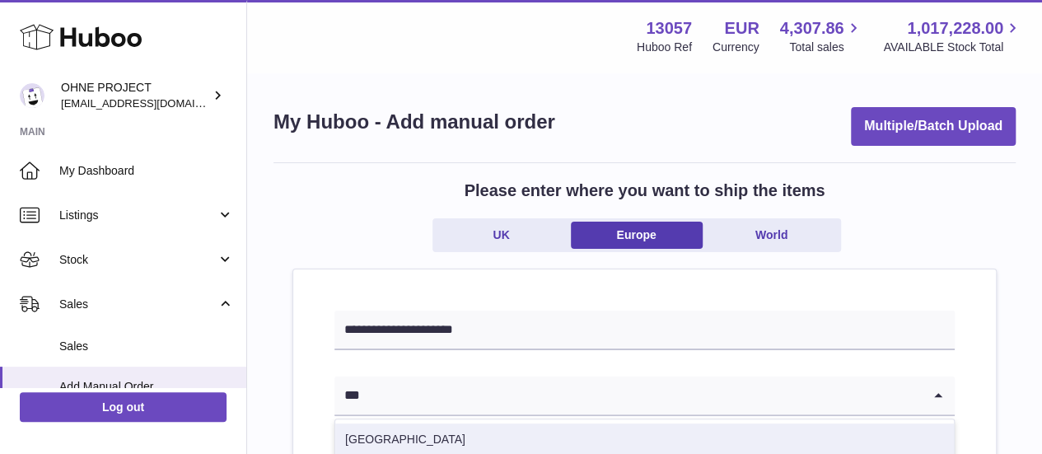
click at [492, 436] on li "Spain" at bounding box center [644, 439] width 618 height 33
type input "***"
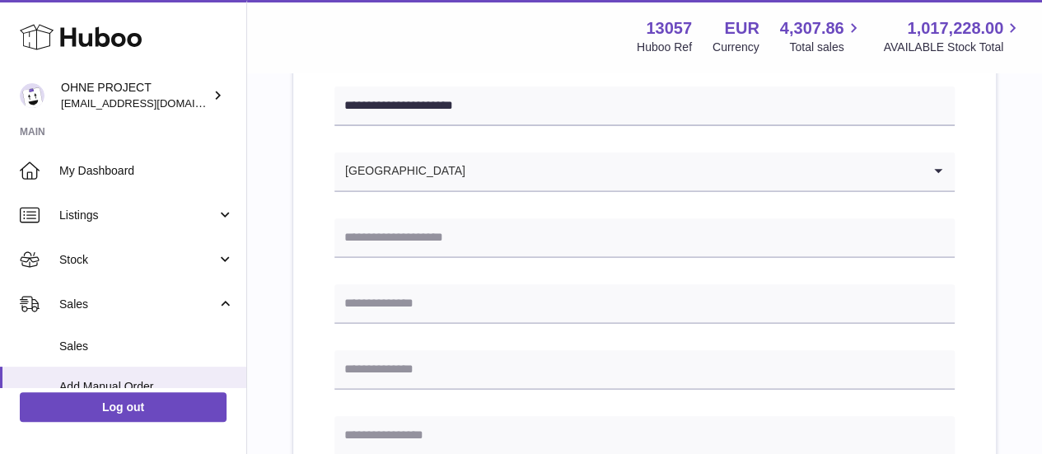
scroll to position [228, 0]
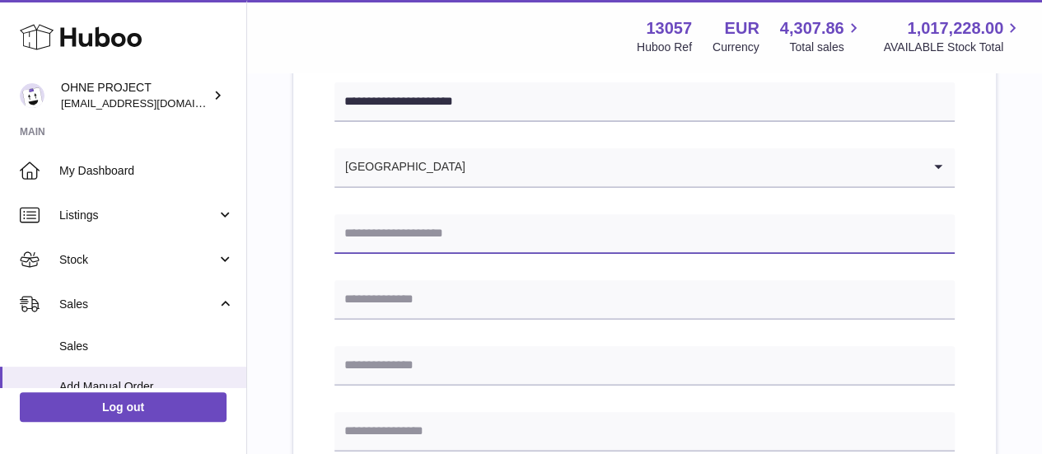
paste input "**********"
click at [438, 231] on input "**********" at bounding box center [644, 234] width 620 height 40
type input "**********"
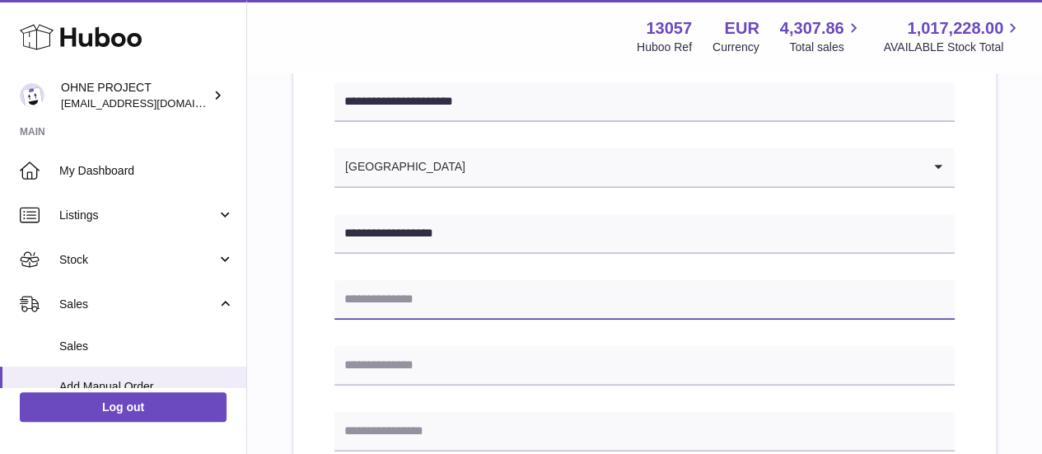
paste input "**********"
click at [405, 305] on input "**********" at bounding box center [644, 300] width 620 height 40
type input "**********"
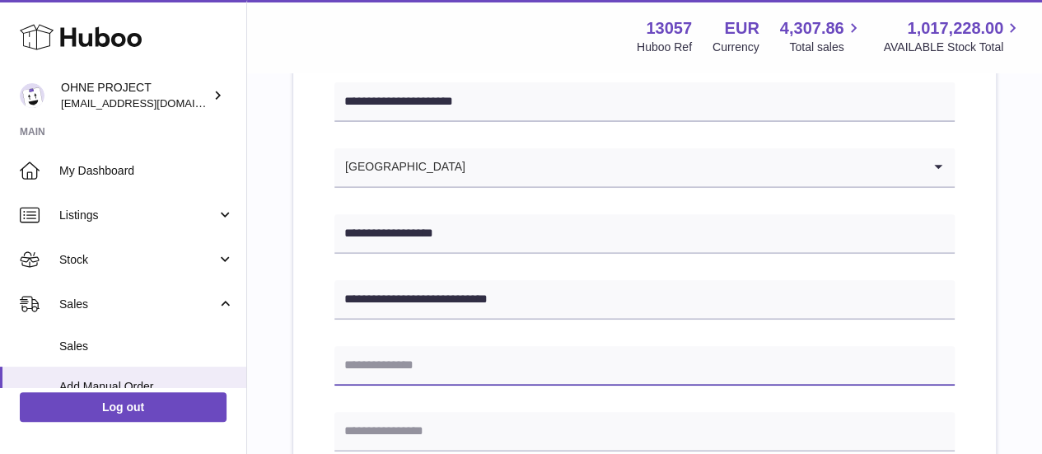
click at [369, 365] on input "text" at bounding box center [644, 366] width 620 height 40
paste input "**********"
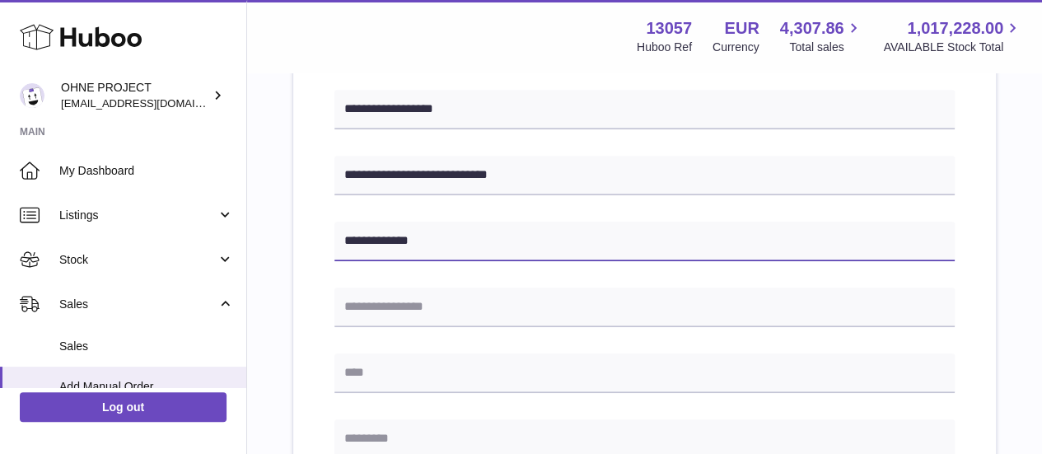
scroll to position [353, 0]
type input "**********"
click at [368, 436] on input "text" at bounding box center [644, 438] width 620 height 40
paste input "****"
type input "****"
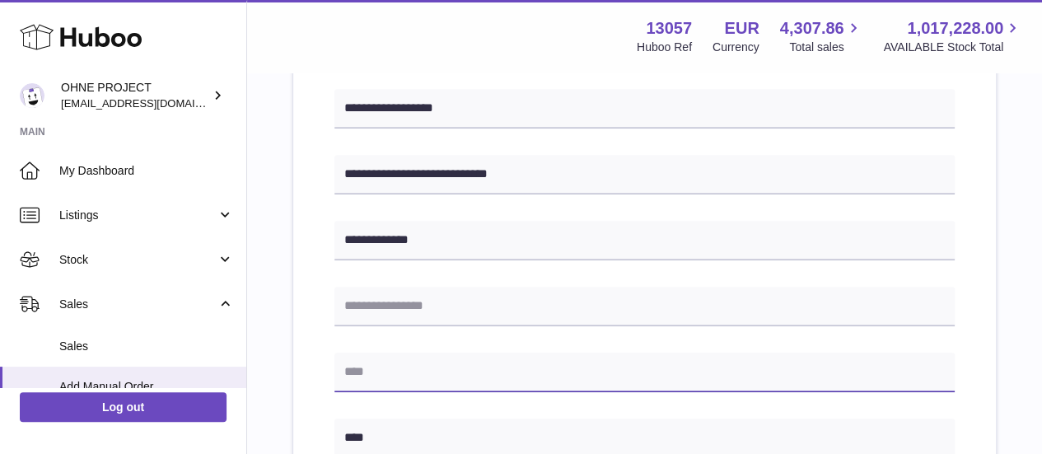
paste input "**********"
click at [420, 358] on input "**********" at bounding box center [644, 372] width 620 height 40
type input "**********"
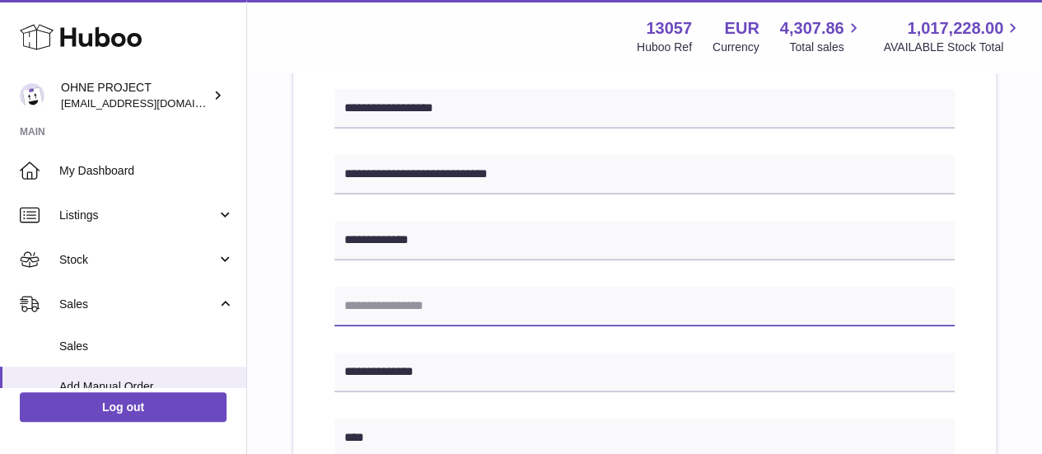
click at [372, 319] on input "text" at bounding box center [644, 307] width 620 height 40
paste input "**********"
type input "**********"
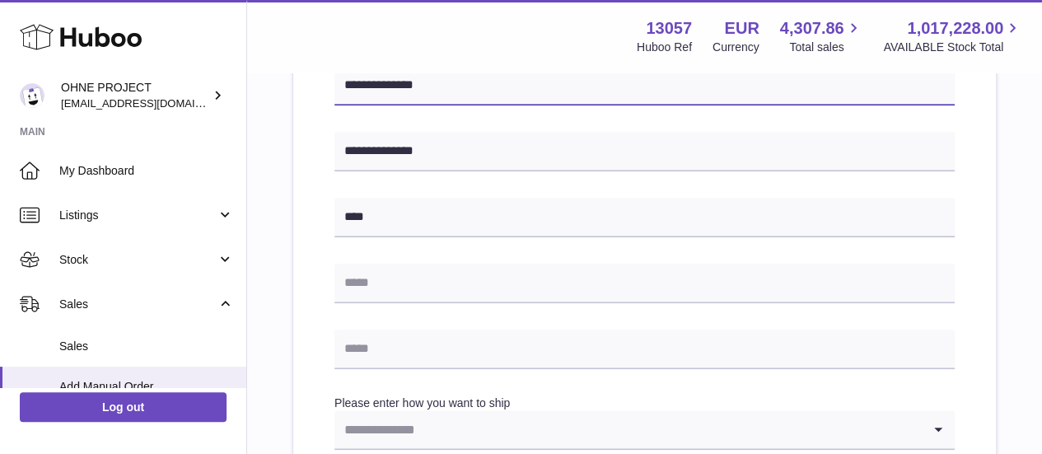
scroll to position [577, 0]
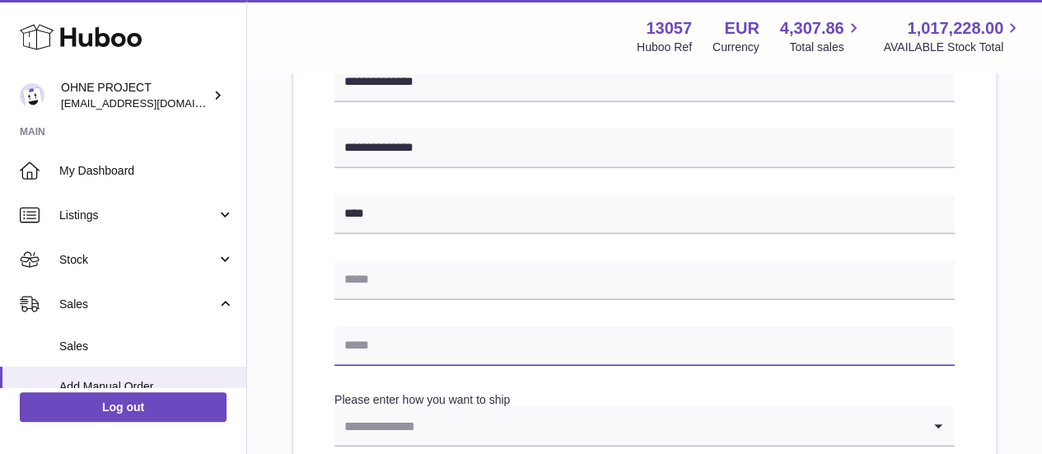
paste input "**********"
click at [404, 343] on input "**********" at bounding box center [644, 346] width 620 height 40
type input "**********"
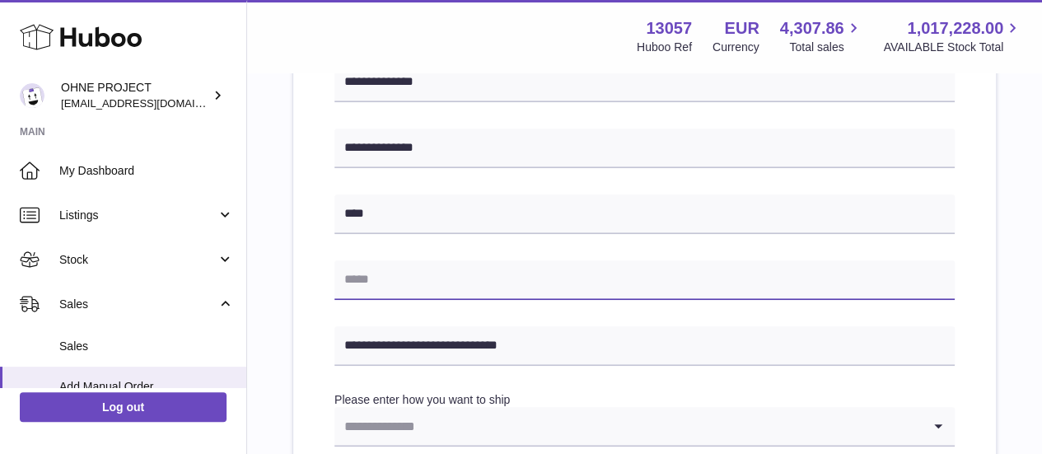
paste input "**********"
click at [374, 278] on input "**********" at bounding box center [644, 280] width 620 height 40
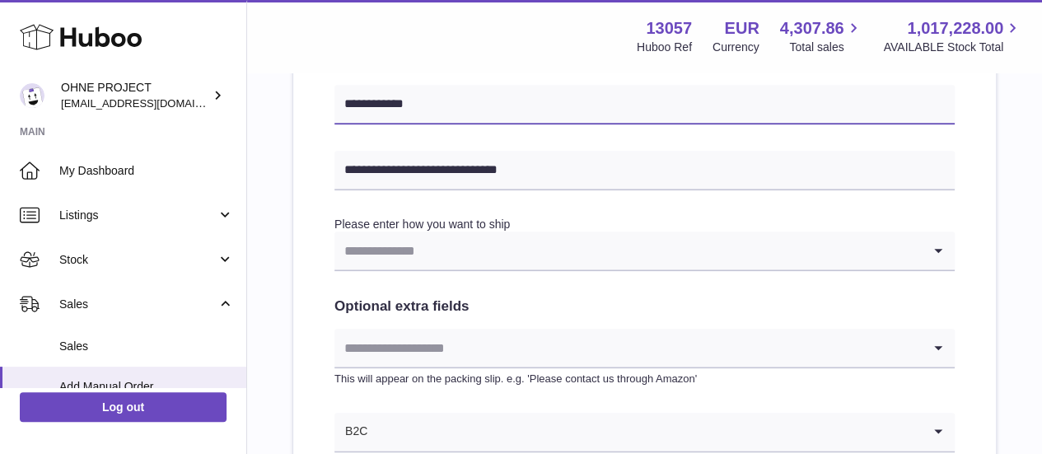
scroll to position [754, 0]
type input "**********"
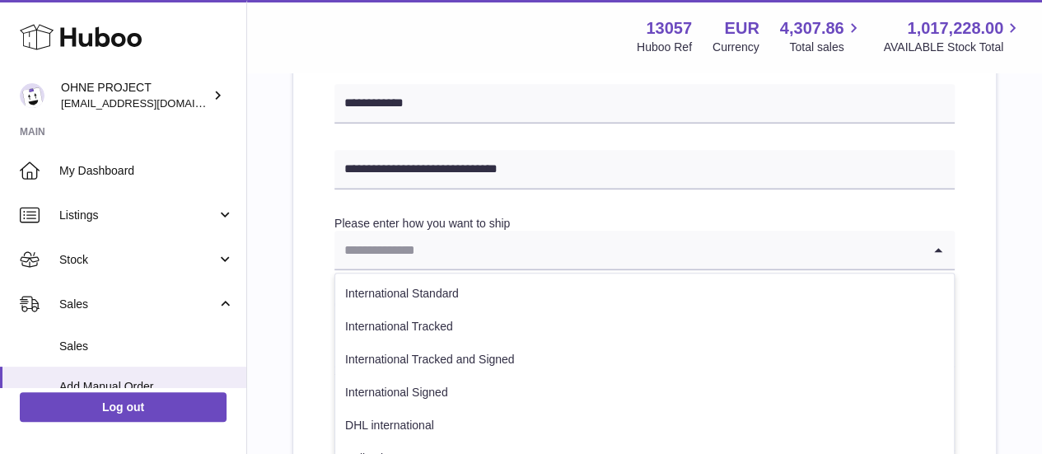
click at [405, 254] on input "Search for option" at bounding box center [627, 250] width 587 height 38
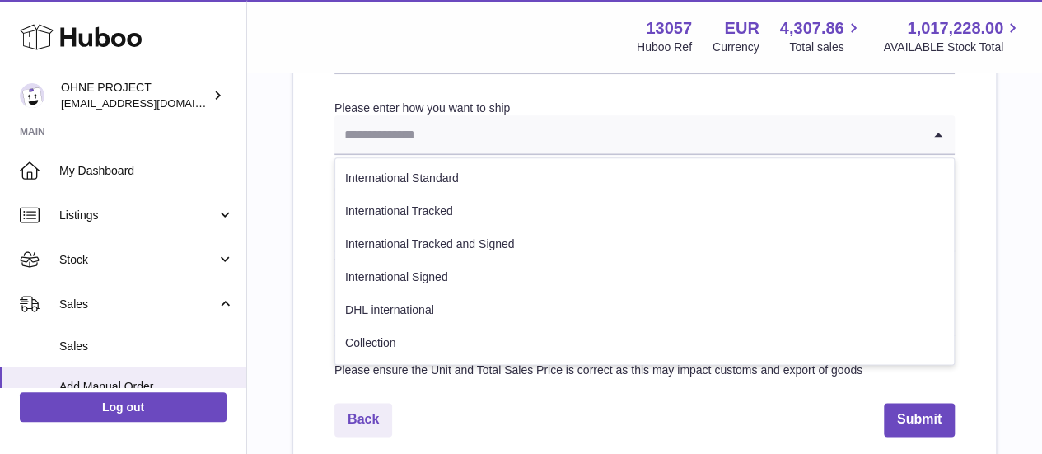
scroll to position [870, 0]
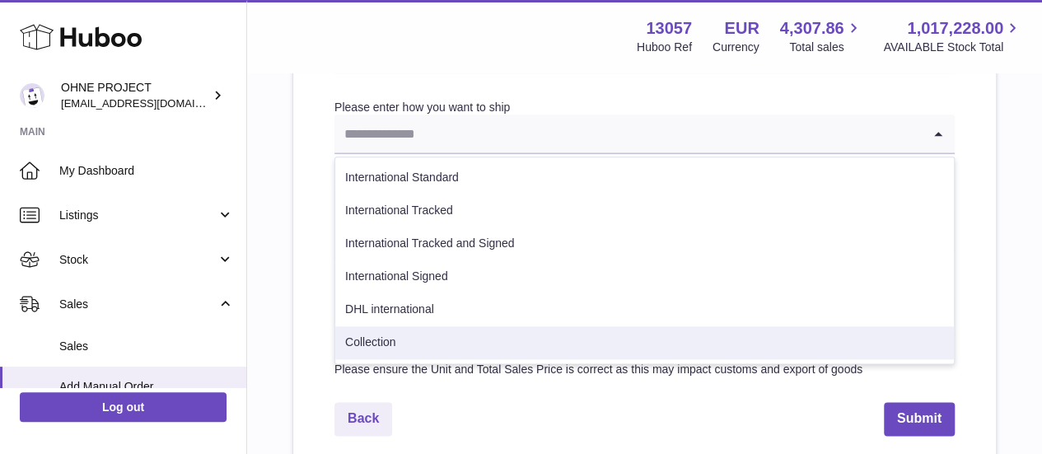
click at [394, 330] on li "Collection" at bounding box center [644, 342] width 618 height 33
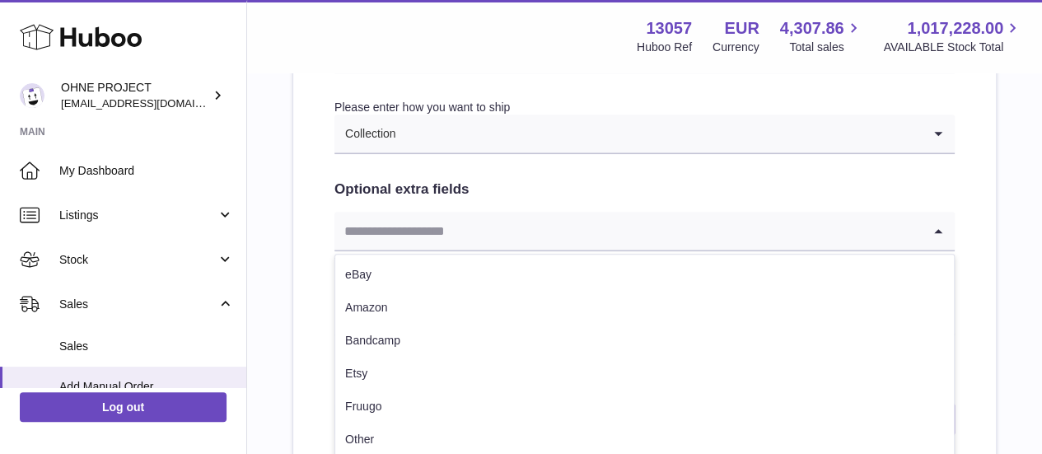
click at [435, 225] on input "Search for option" at bounding box center [627, 231] width 587 height 38
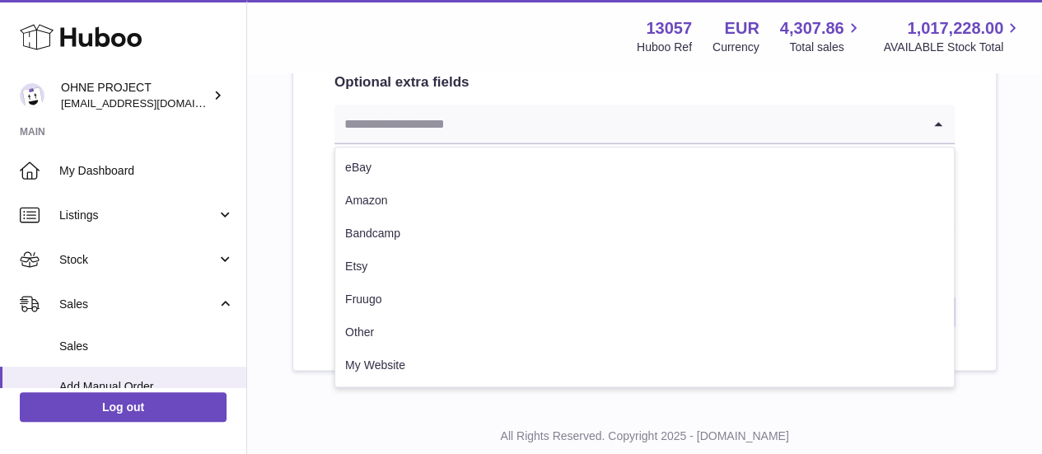
scroll to position [986, 0]
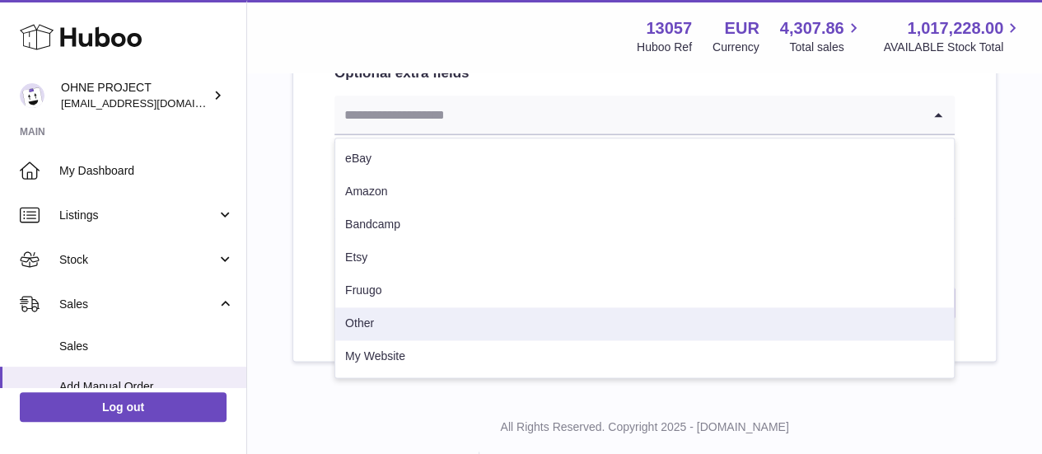
click at [377, 329] on li "Other" at bounding box center [644, 323] width 618 height 33
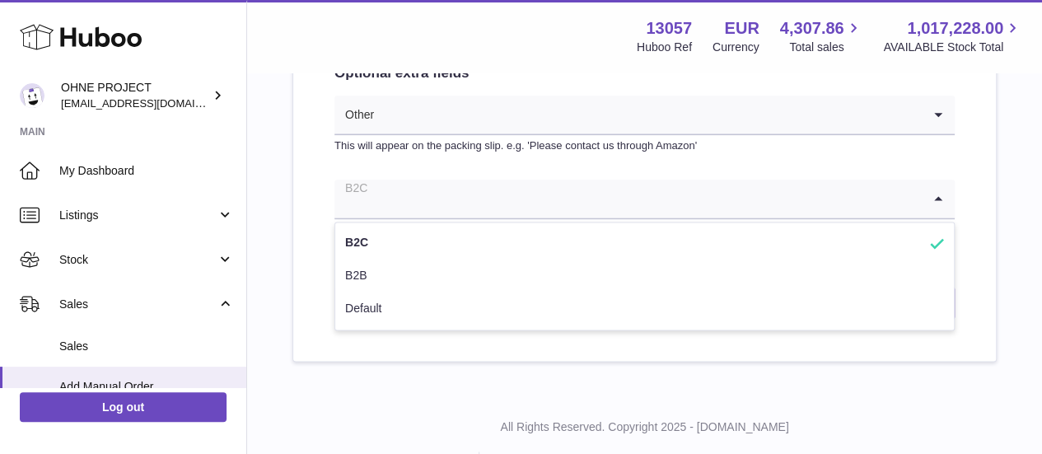
click at [466, 207] on input "Search for option" at bounding box center [627, 199] width 587 height 38
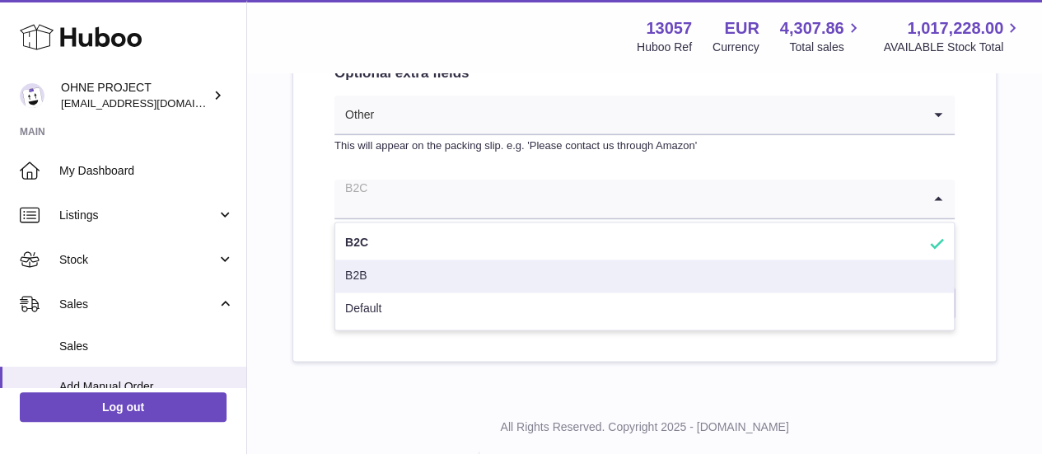
click at [418, 263] on li "B2B" at bounding box center [644, 275] width 618 height 33
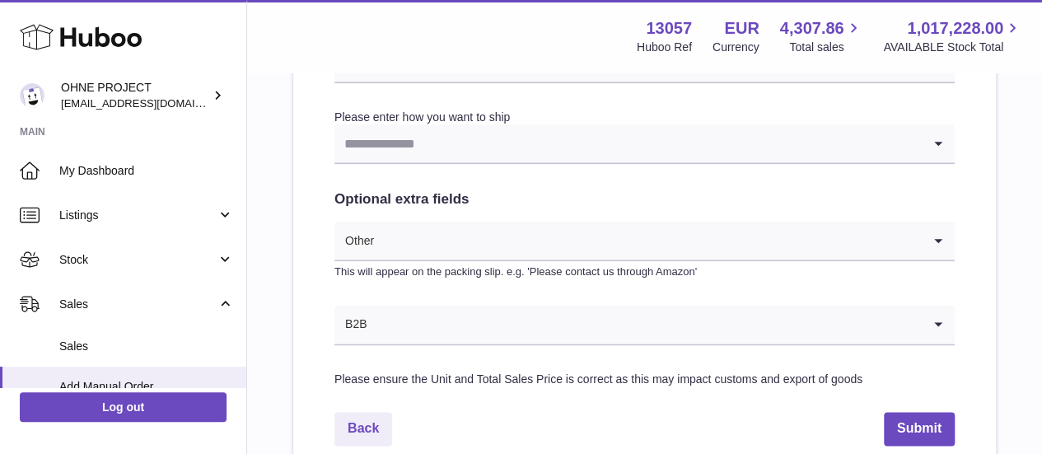
scroll to position [859, 0]
click at [466, 152] on input "Search for option" at bounding box center [627, 144] width 587 height 38
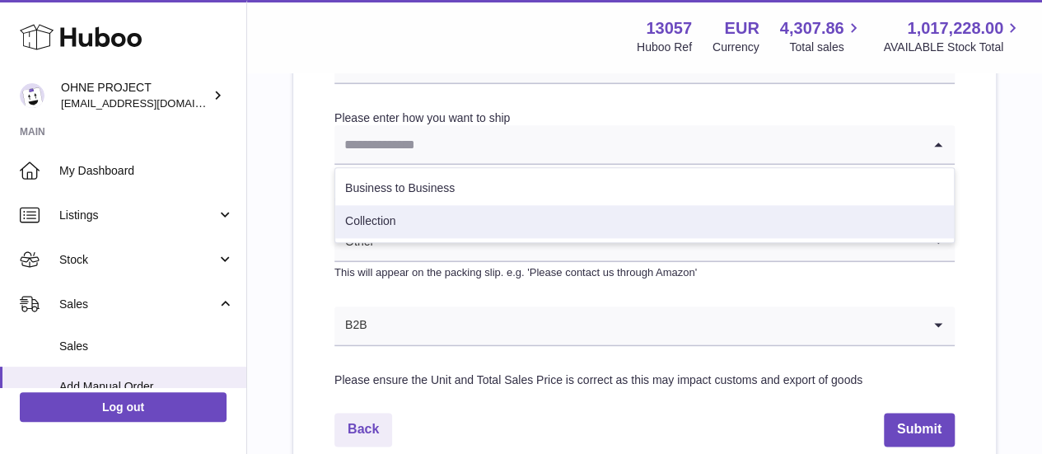
click at [421, 212] on li "Collection" at bounding box center [644, 221] width 618 height 33
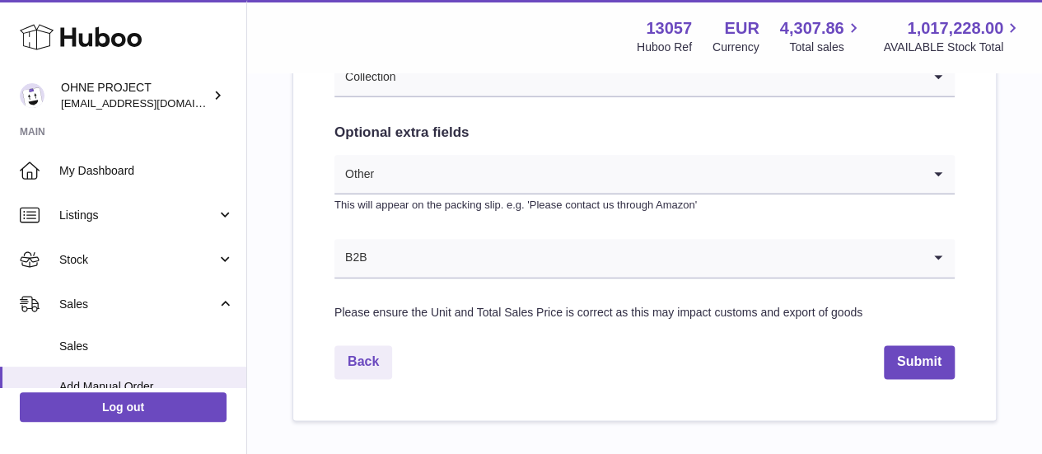
scroll to position [929, 0]
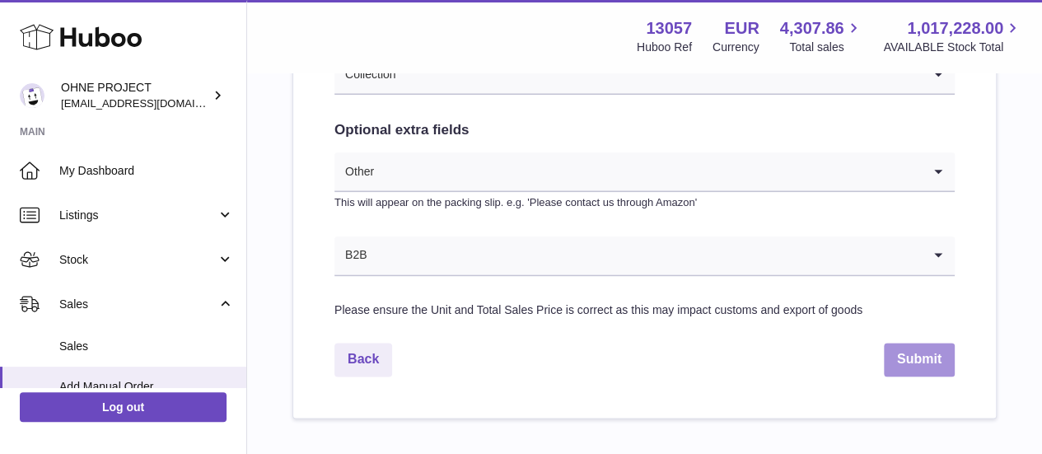
click at [909, 357] on button "Submit" at bounding box center [919, 360] width 71 height 34
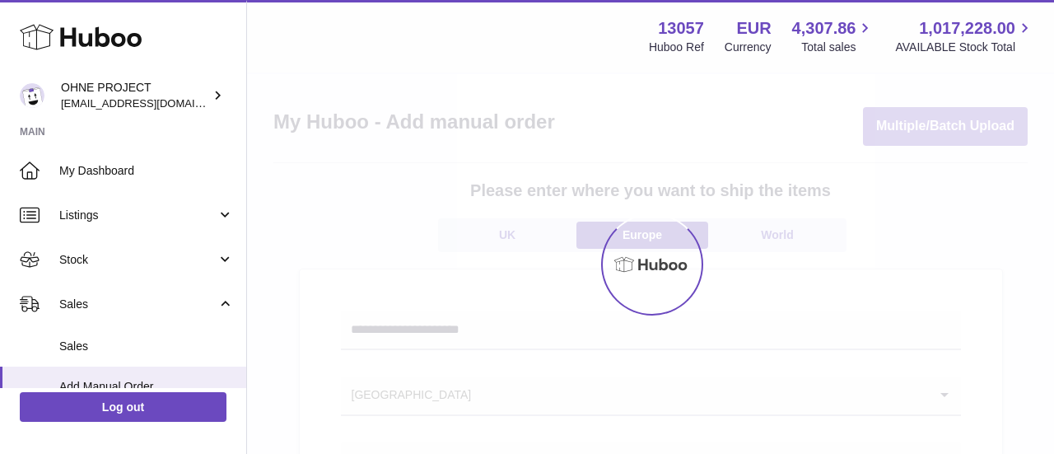
select select "**"
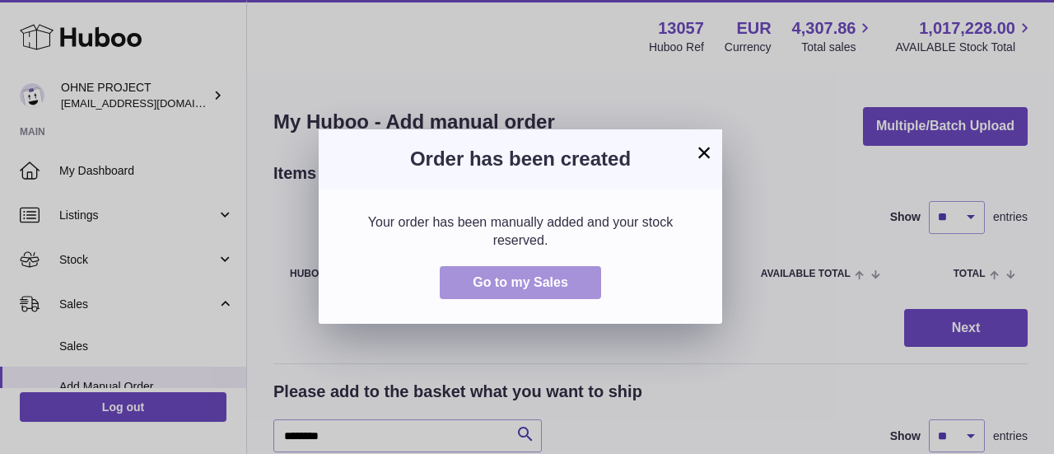
click at [572, 267] on button "Go to my Sales" at bounding box center [520, 283] width 161 height 34
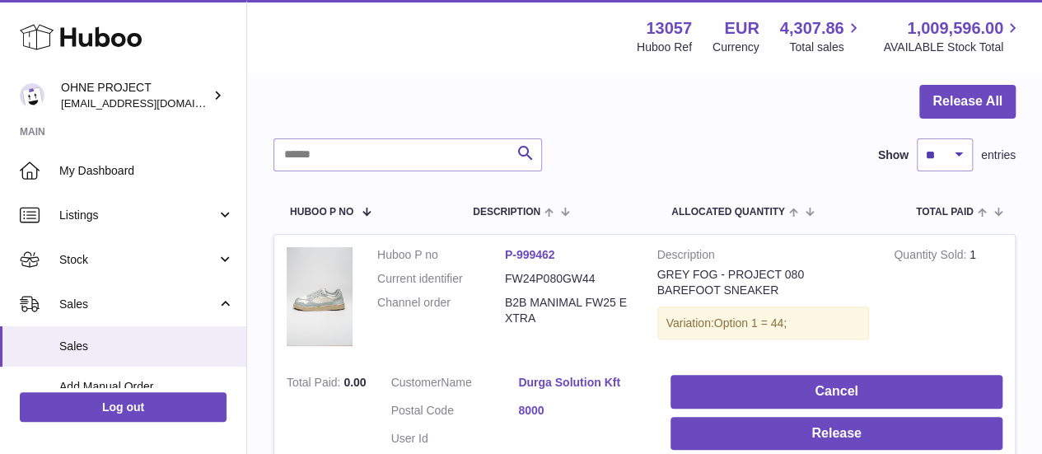
scroll to position [148, 0]
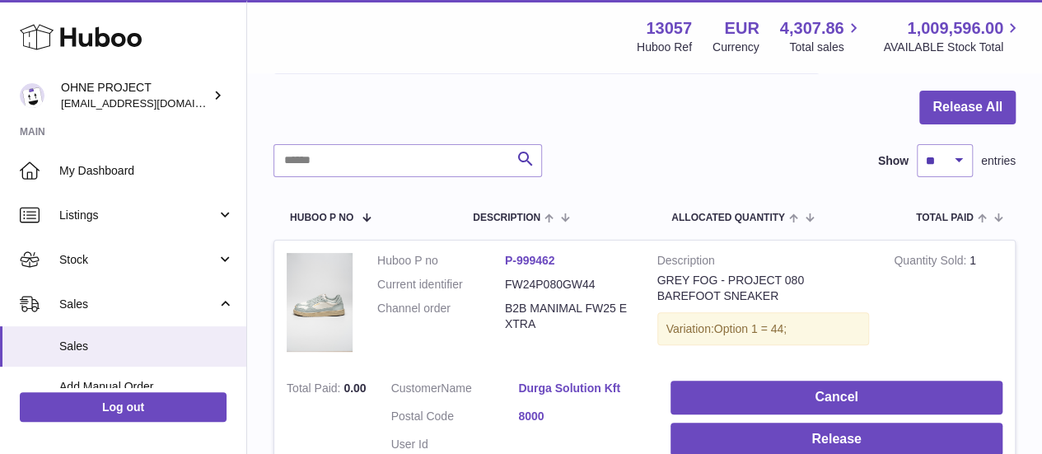
drag, startPoint x: 528, startPoint y: 324, endPoint x: 497, endPoint y: 315, distance: 31.8
click at [497, 315] on dl "Huboo P no P-999462 Current identifier FW24P080GW44 Channel order B2B MANIMAL F…" at bounding box center [504, 296] width 255 height 87
copy dl "B2B MANIMAL FW25 EXTRA"
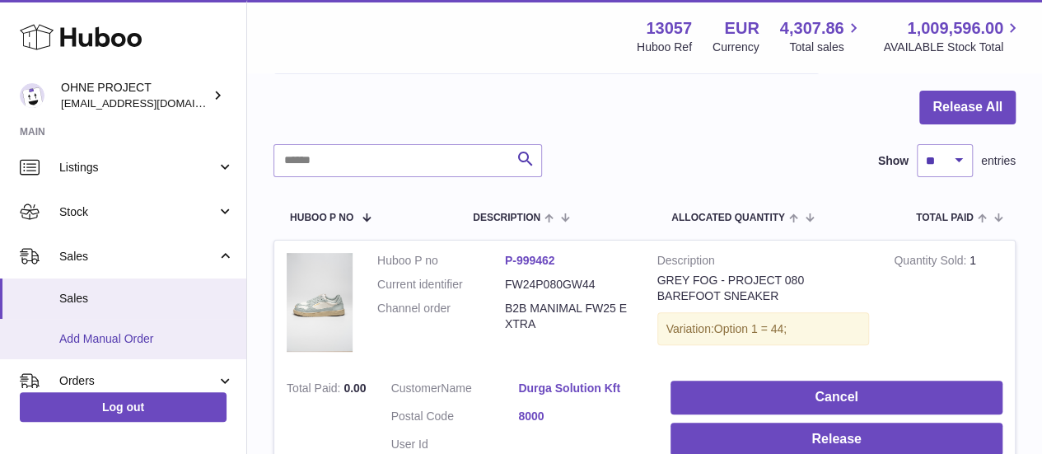
click at [150, 337] on span "Add Manual Order" at bounding box center [146, 339] width 175 height 16
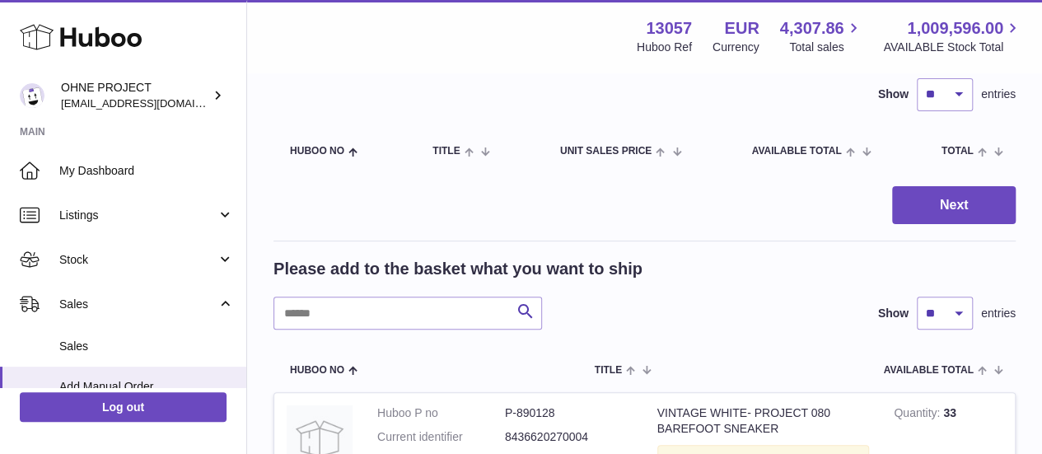
scroll to position [124, 0]
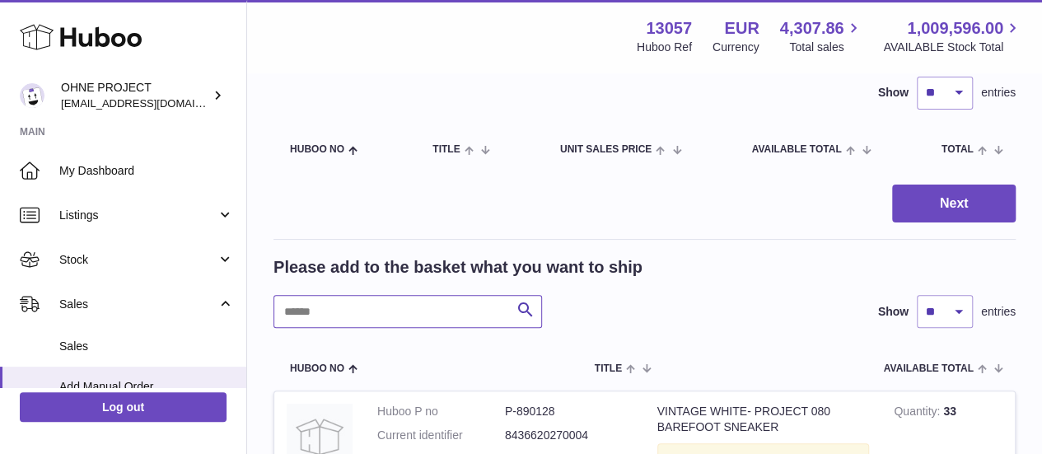
click at [446, 323] on input "text" at bounding box center [407, 311] width 268 height 33
type input "**********"
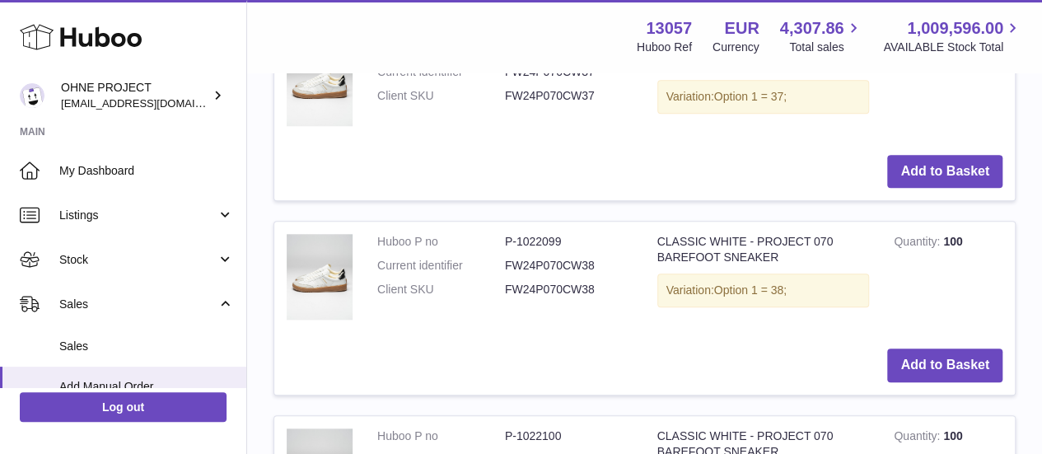
scroll to position [719, 0]
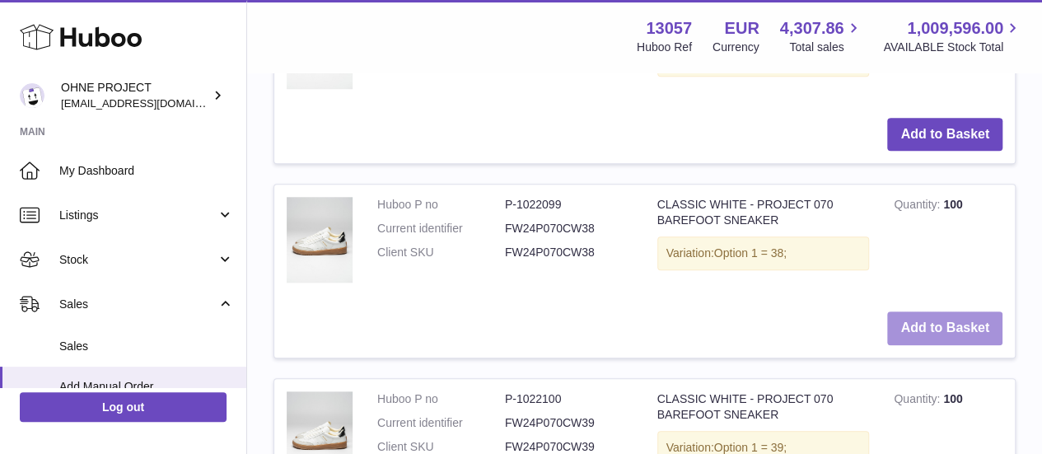
click at [917, 329] on button "Add to Basket" at bounding box center [944, 328] width 115 height 34
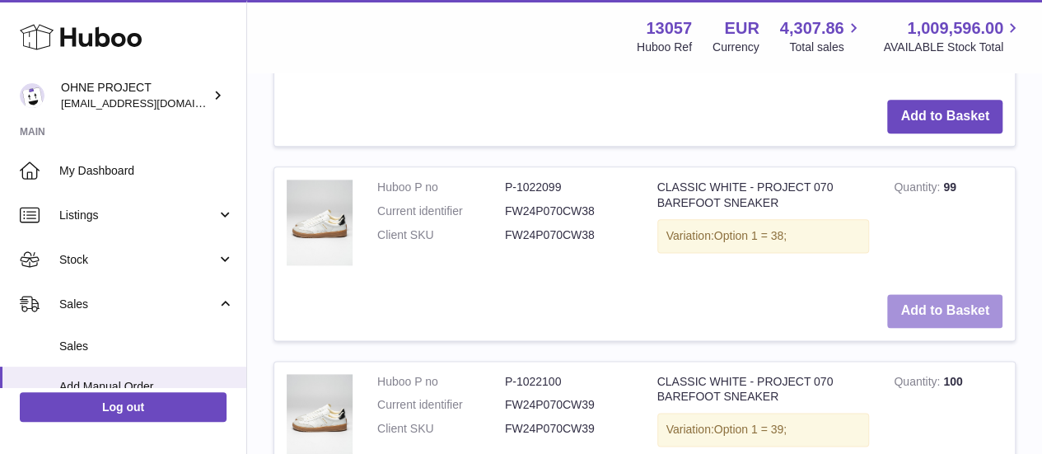
click at [917, 328] on button "Add to Basket" at bounding box center [944, 311] width 115 height 34
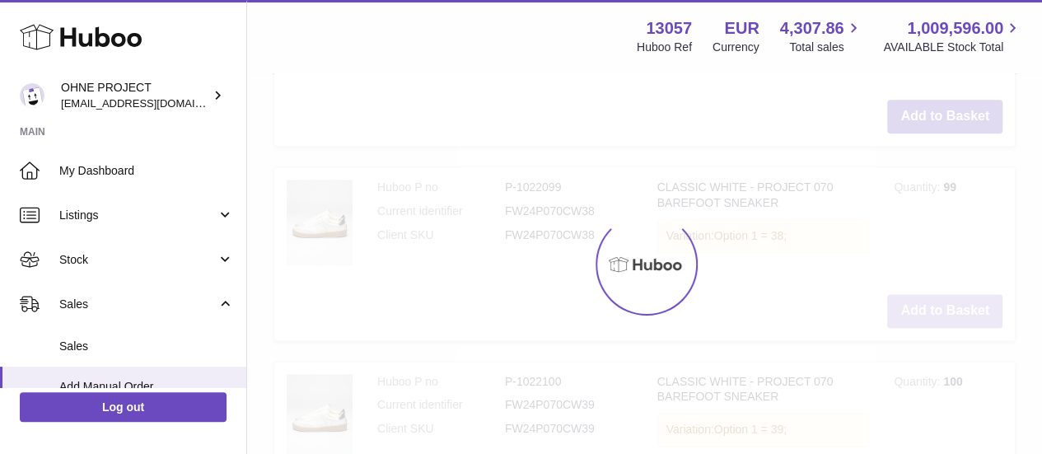
type input "*"
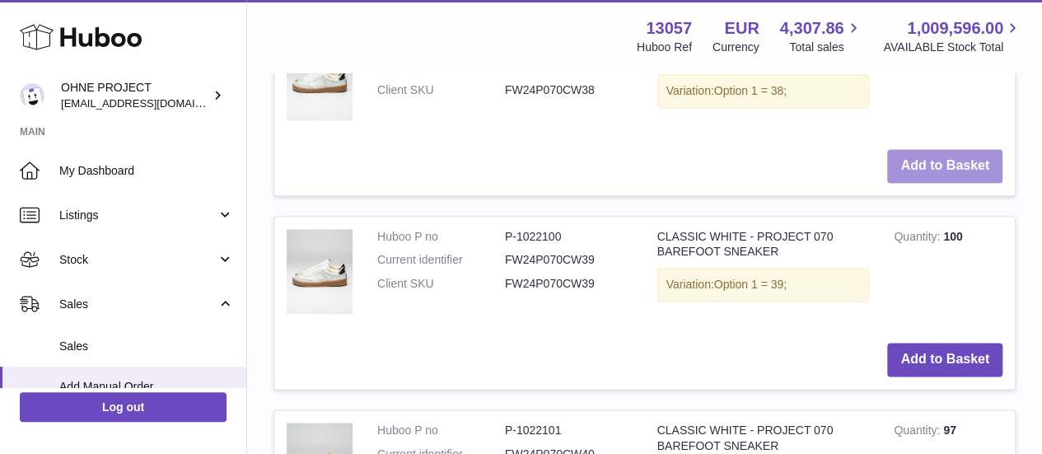
scroll to position [1076, 0]
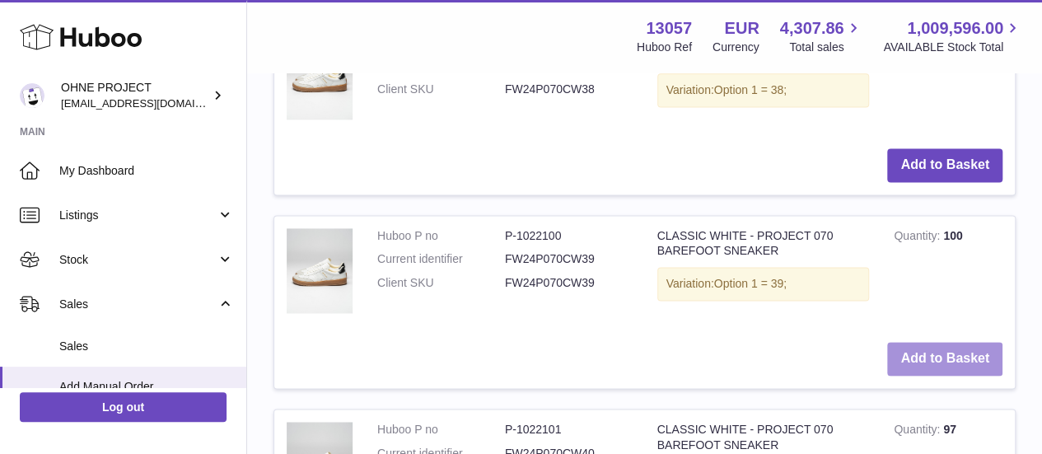
click at [938, 371] on button "Add to Basket" at bounding box center [944, 359] width 115 height 34
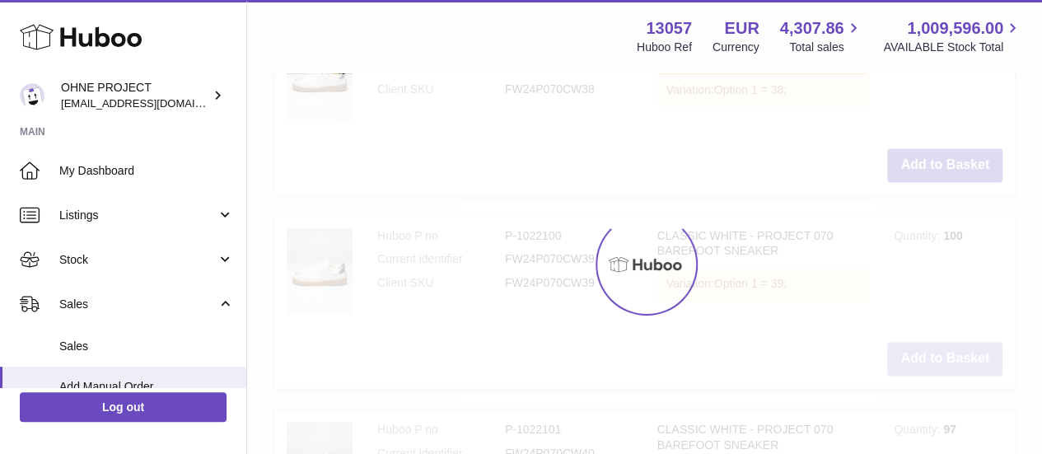
scroll to position [1288, 0]
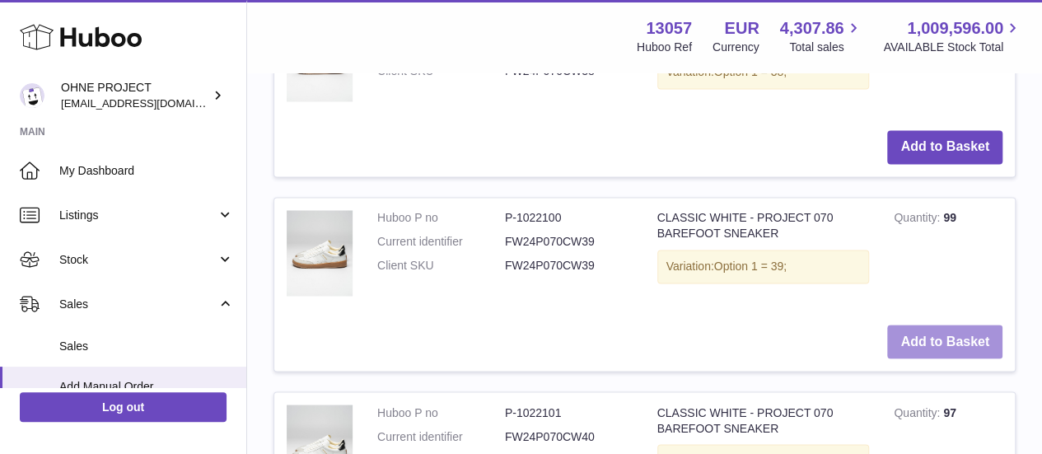
click at [932, 358] on button "Add to Basket" at bounding box center [944, 341] width 115 height 34
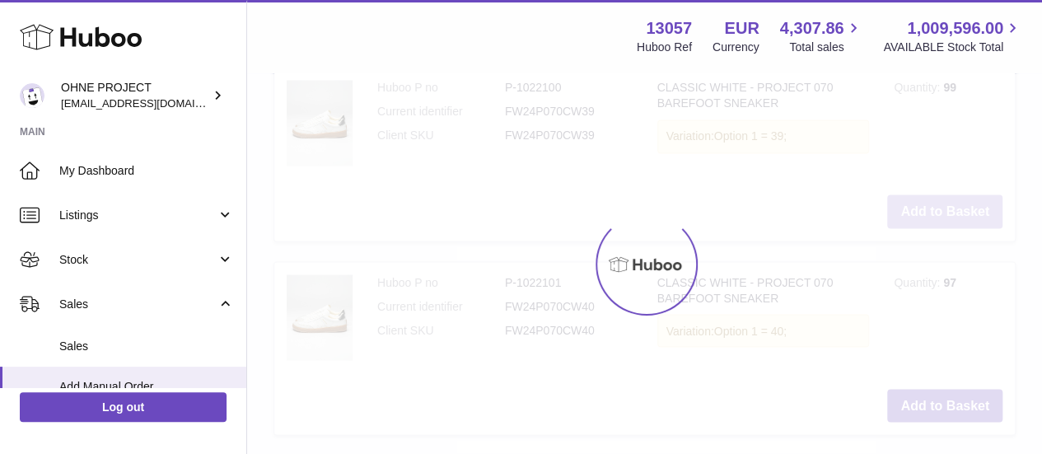
type input "*"
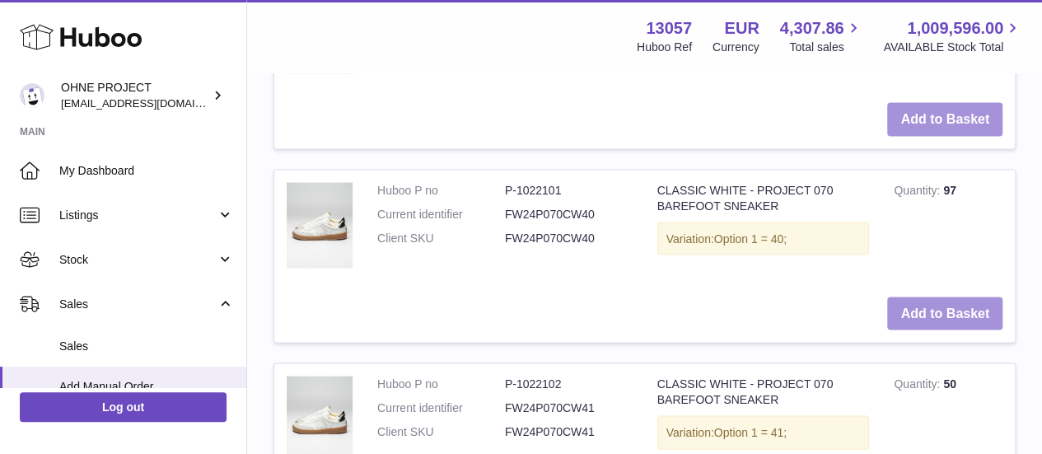
scroll to position [1510, 0]
click at [919, 330] on button "Add to Basket" at bounding box center [944, 313] width 115 height 34
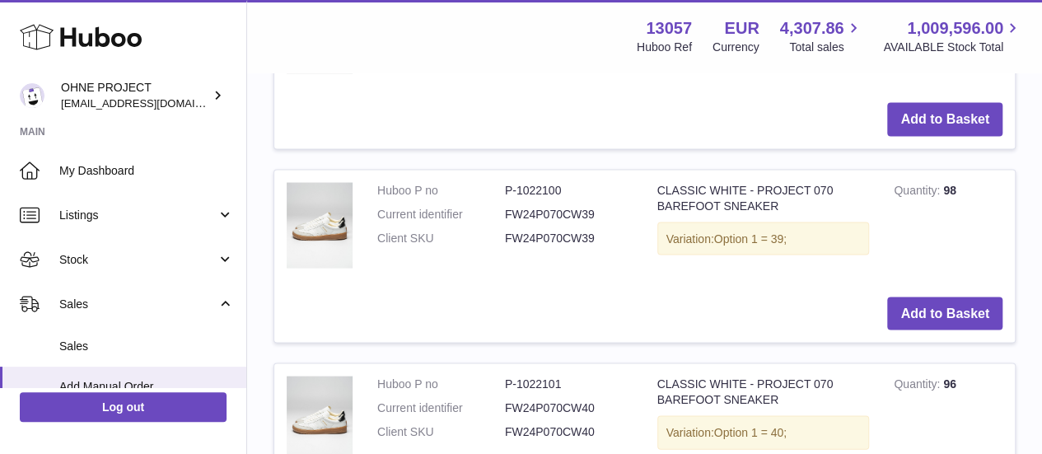
scroll to position [1723, 0]
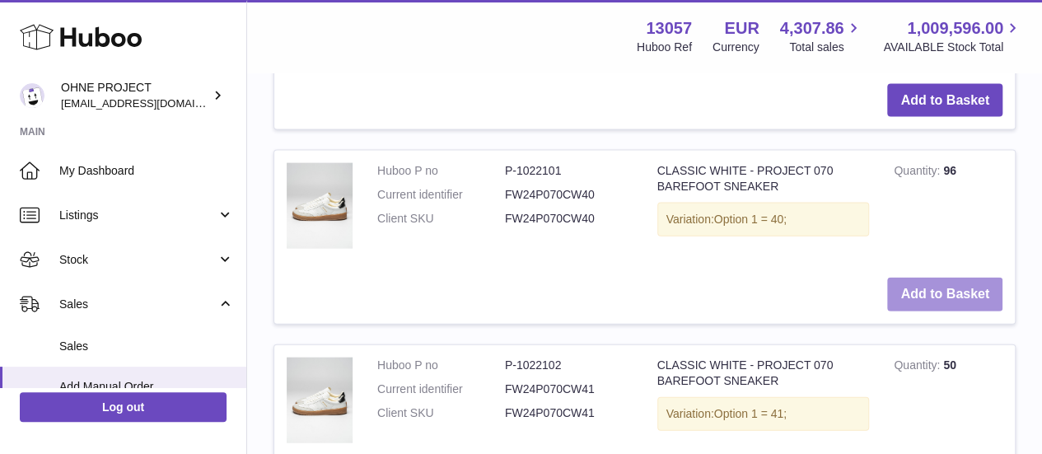
click at [912, 311] on button "Add to Basket" at bounding box center [944, 295] width 115 height 34
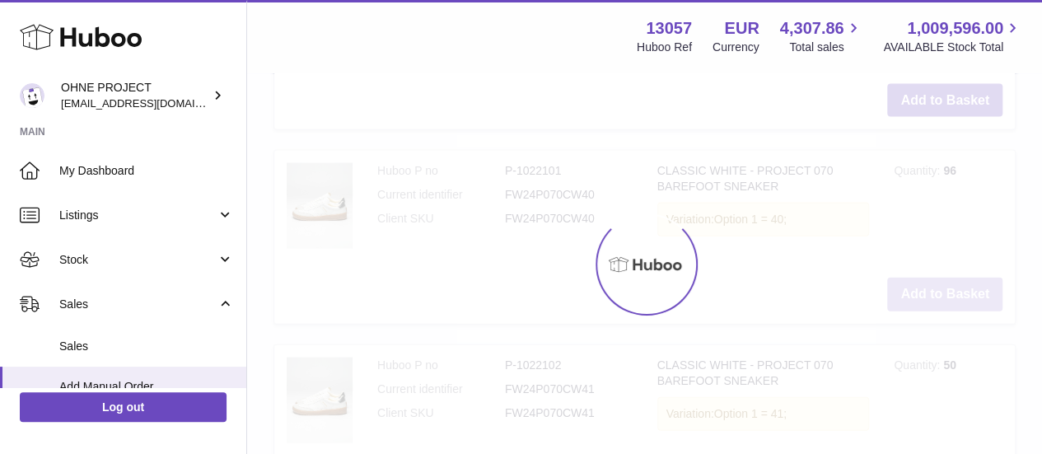
type input "*"
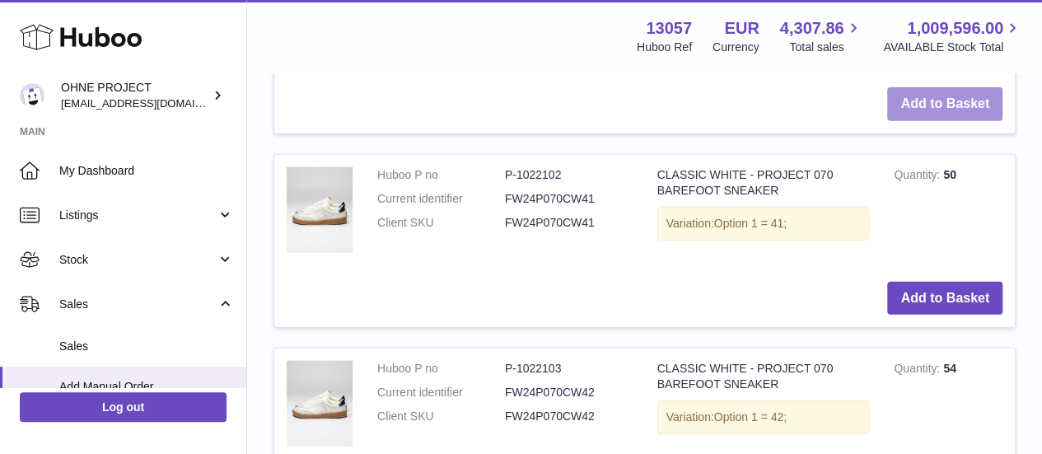
scroll to position [1914, 0]
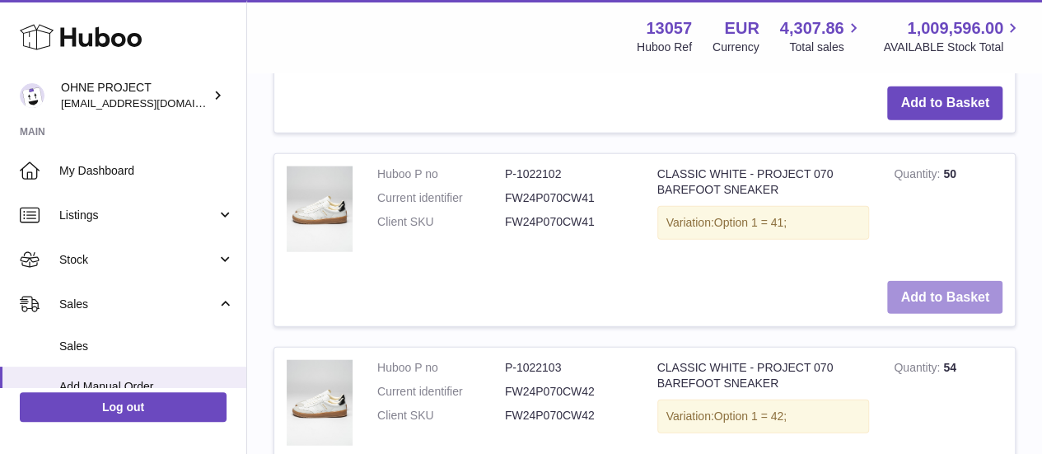
click at [925, 315] on button "Add to Basket" at bounding box center [944, 298] width 115 height 34
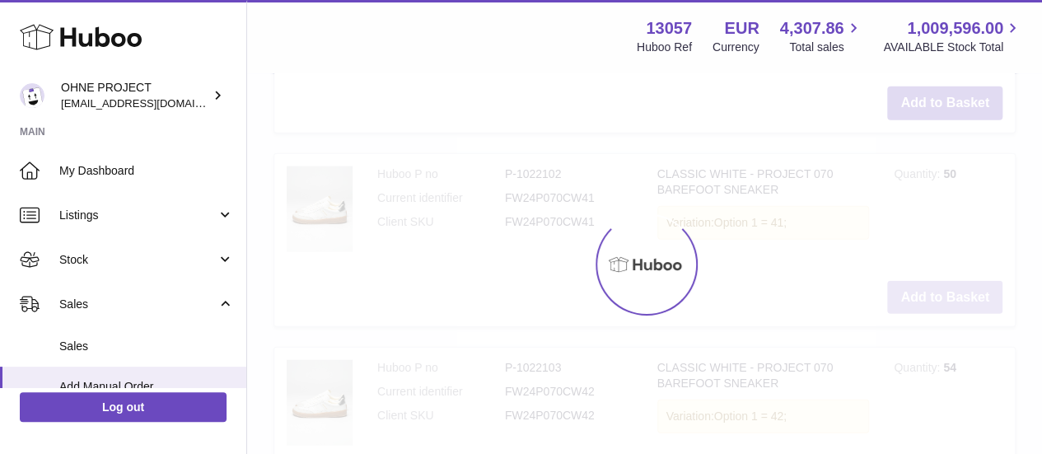
scroll to position [2125, 0]
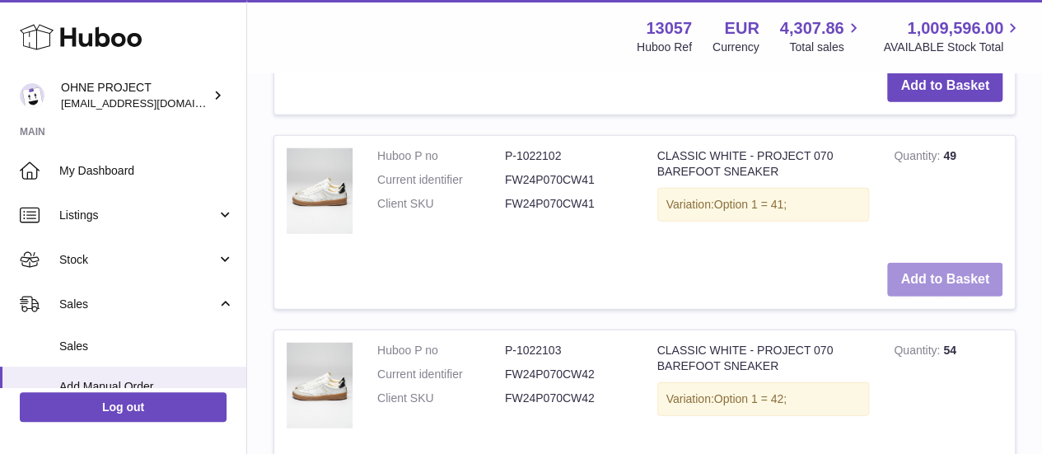
click at [925, 296] on button "Add to Basket" at bounding box center [944, 280] width 115 height 34
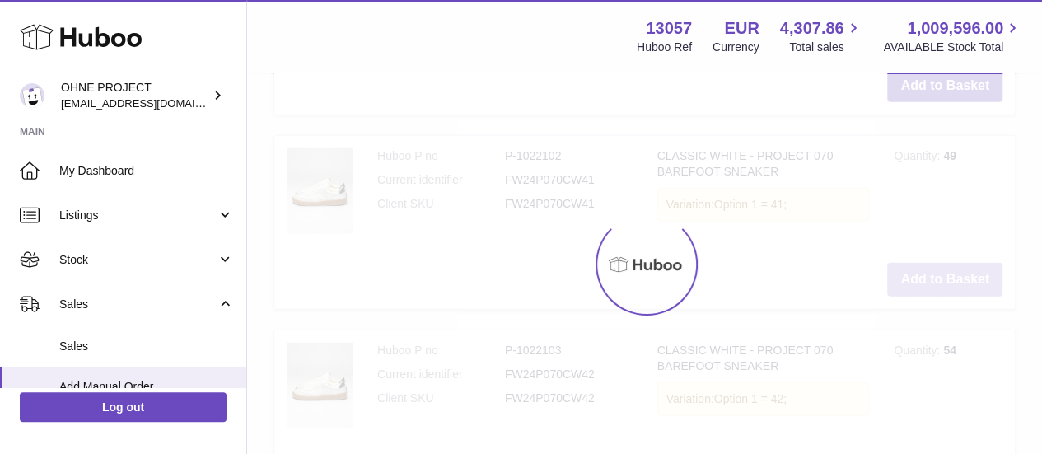
type input "*"
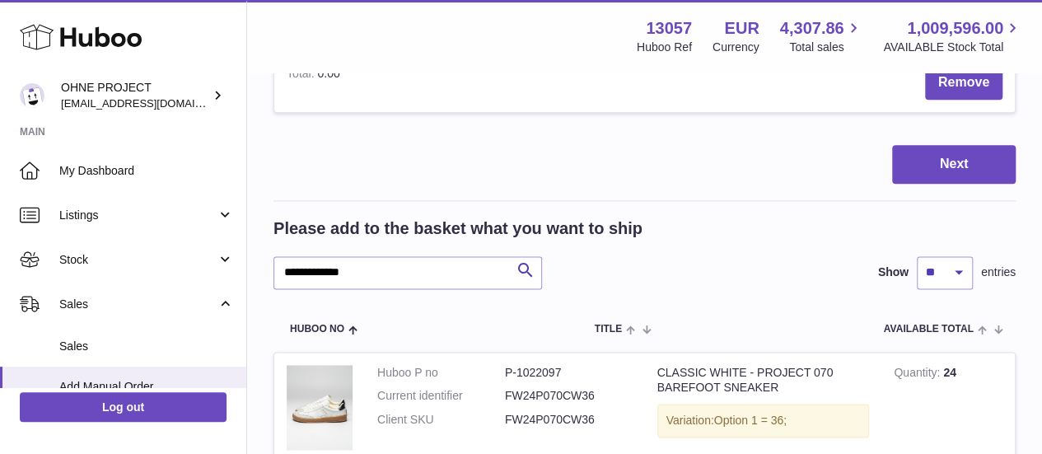
scroll to position [940, 0]
click at [306, 288] on input "**********" at bounding box center [407, 271] width 268 height 33
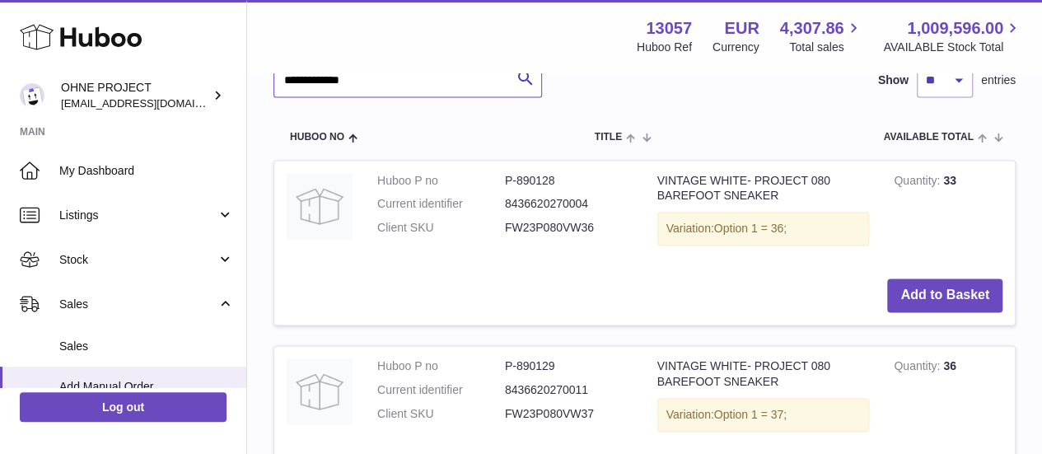
scroll to position [1186, 0]
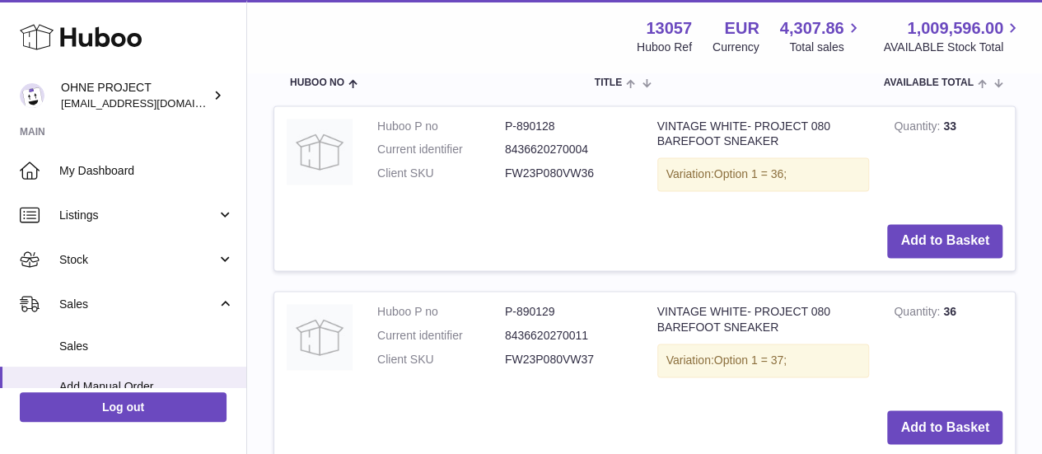
type input "**********"
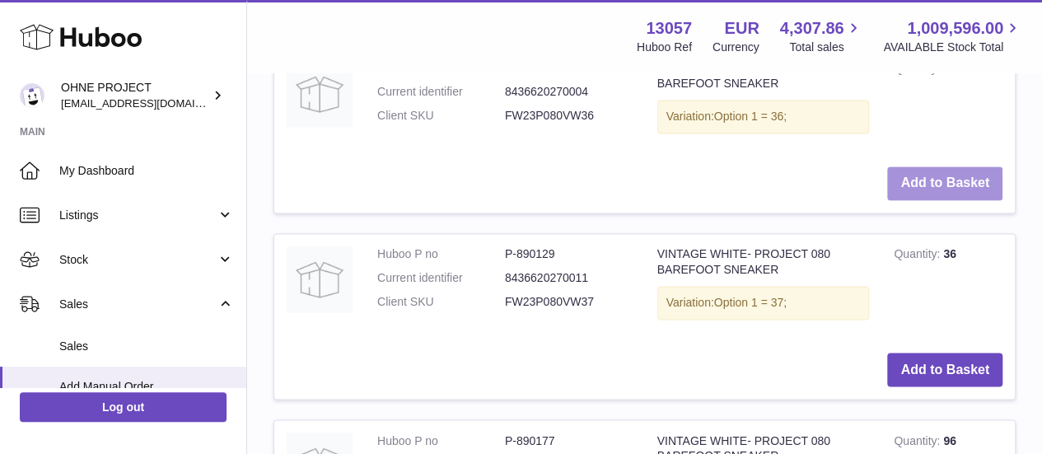
click at [934, 200] on button "Add to Basket" at bounding box center [944, 183] width 115 height 34
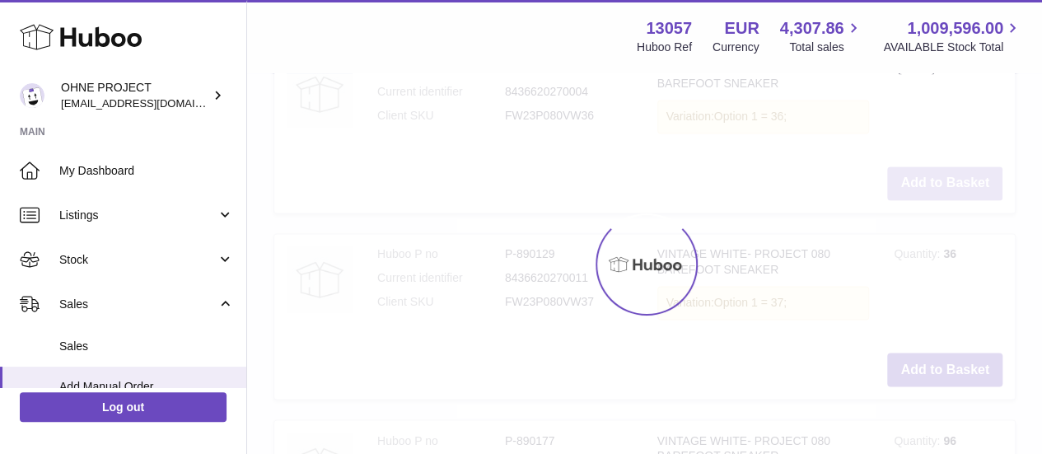
scroll to position [1447, 0]
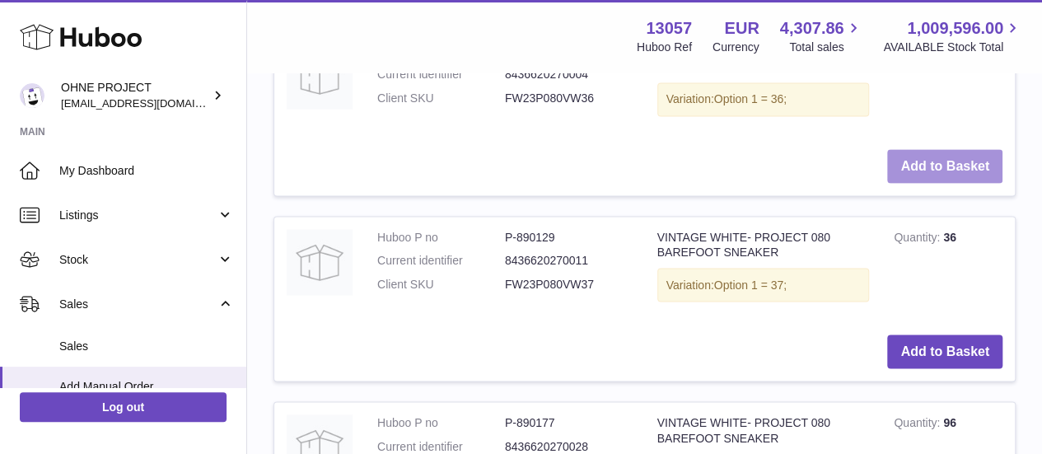
click at [934, 183] on button "Add to Basket" at bounding box center [944, 166] width 115 height 34
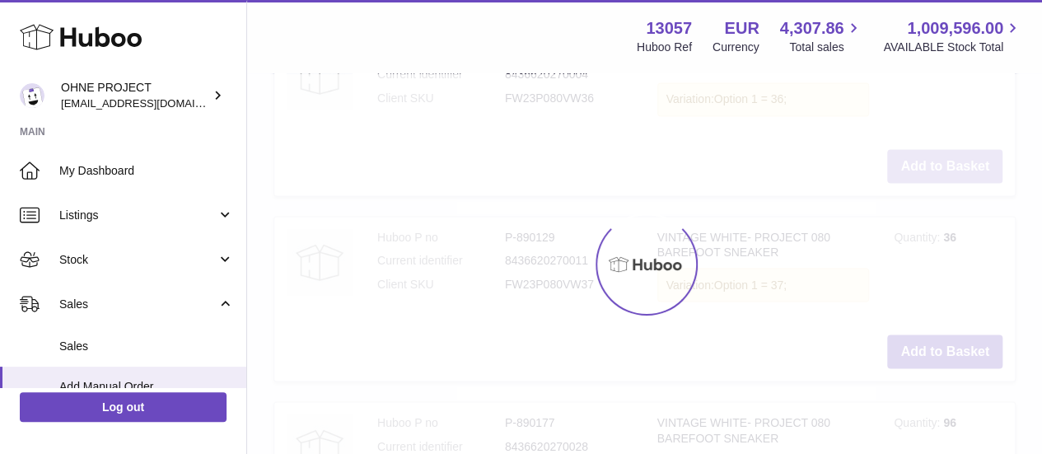
type input "*"
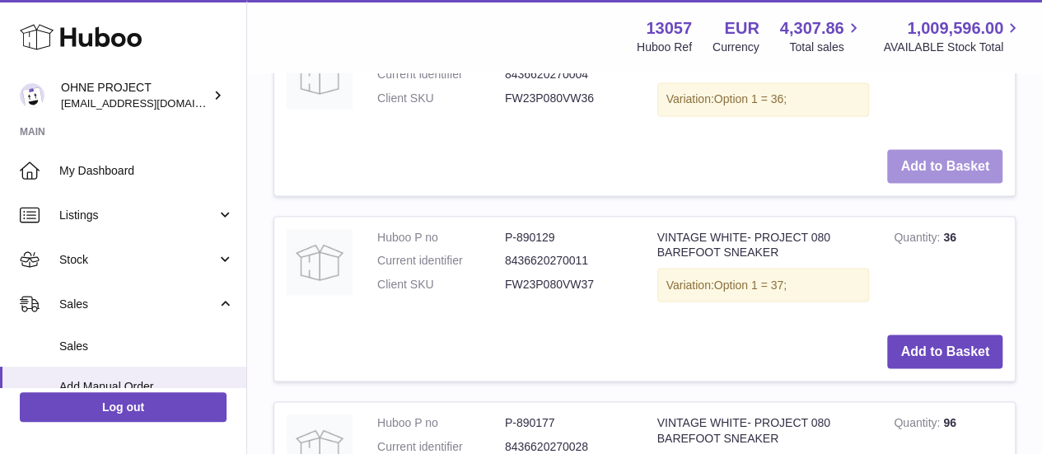
scroll to position [1520, 0]
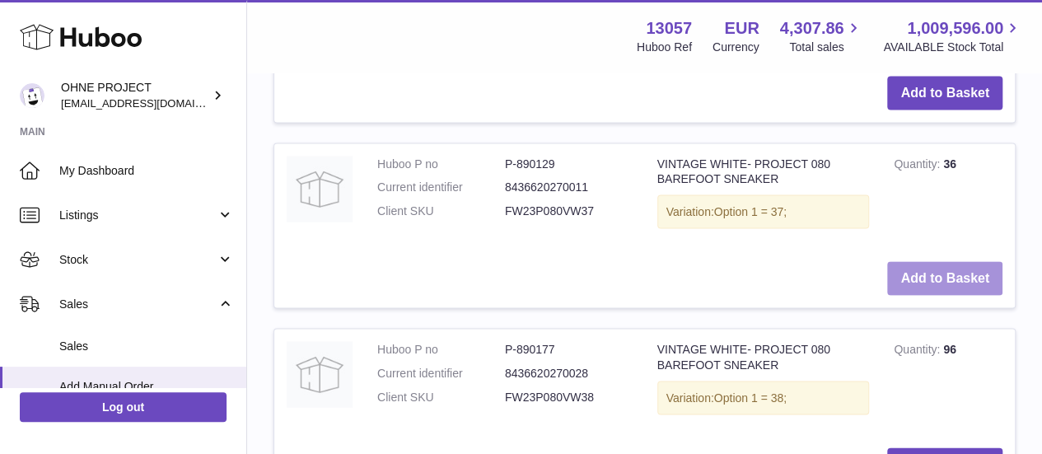
click at [912, 295] on button "Add to Basket" at bounding box center [944, 278] width 115 height 34
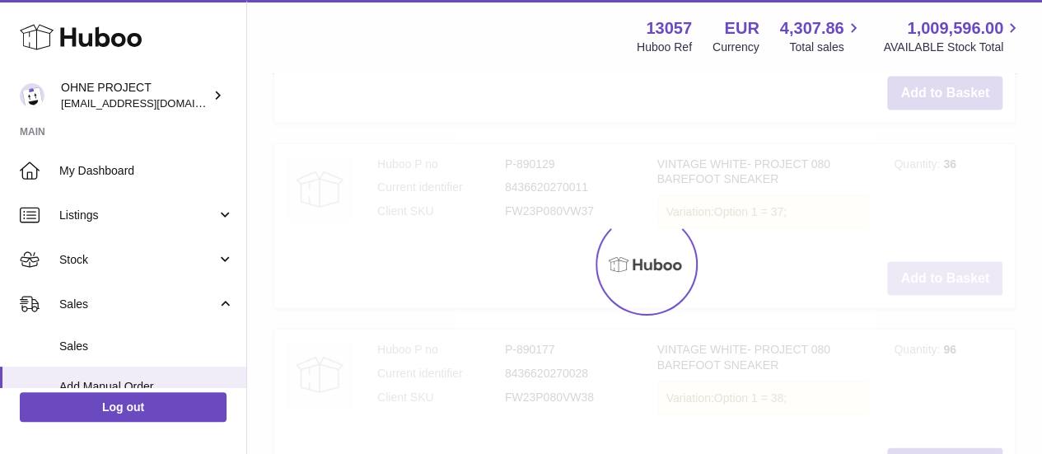
scroll to position [1723, 0]
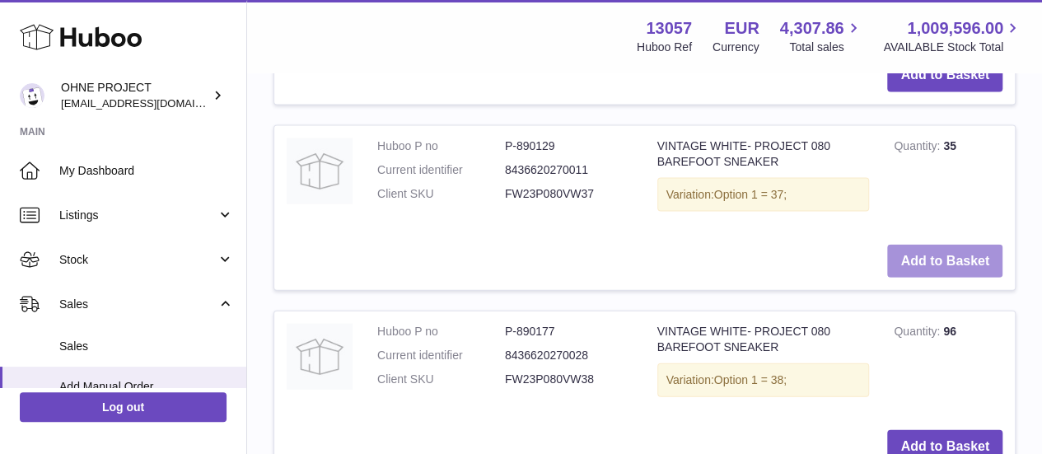
click at [924, 278] on button "Add to Basket" at bounding box center [944, 262] width 115 height 34
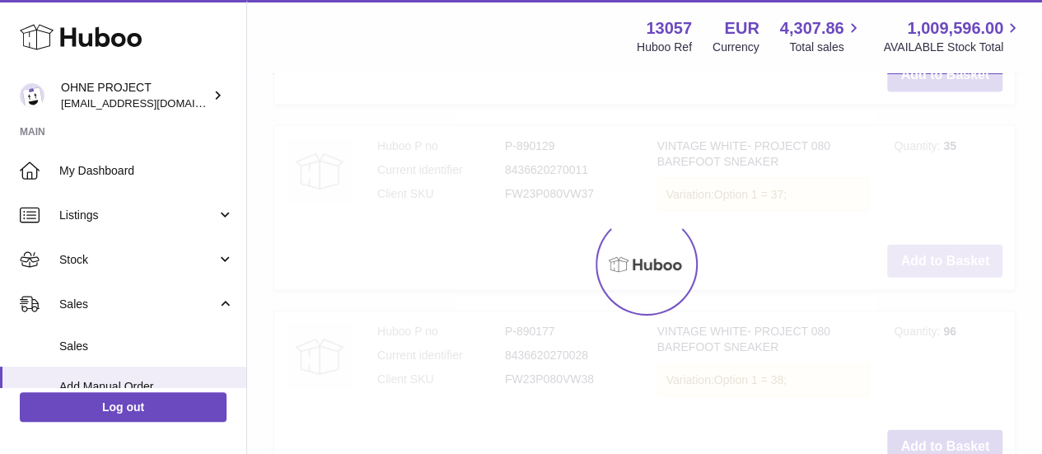
type input "*"
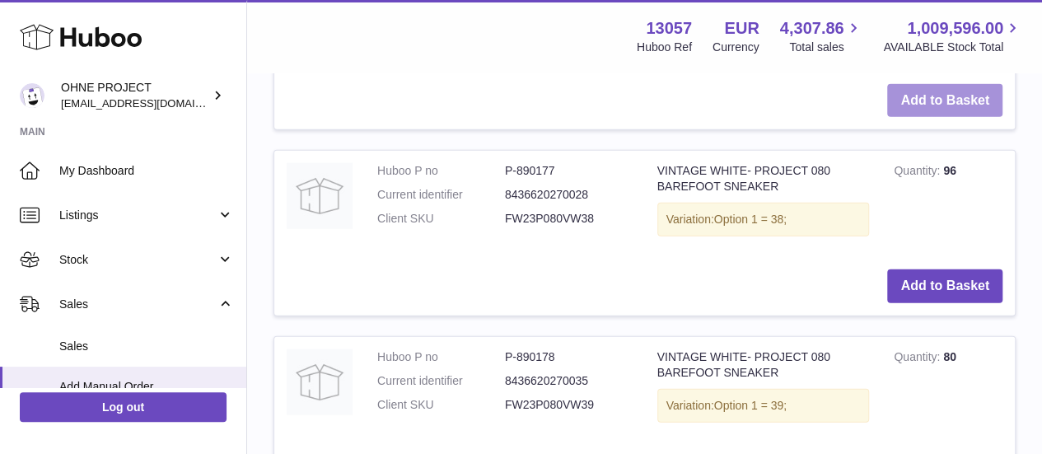
scroll to position [1884, 0]
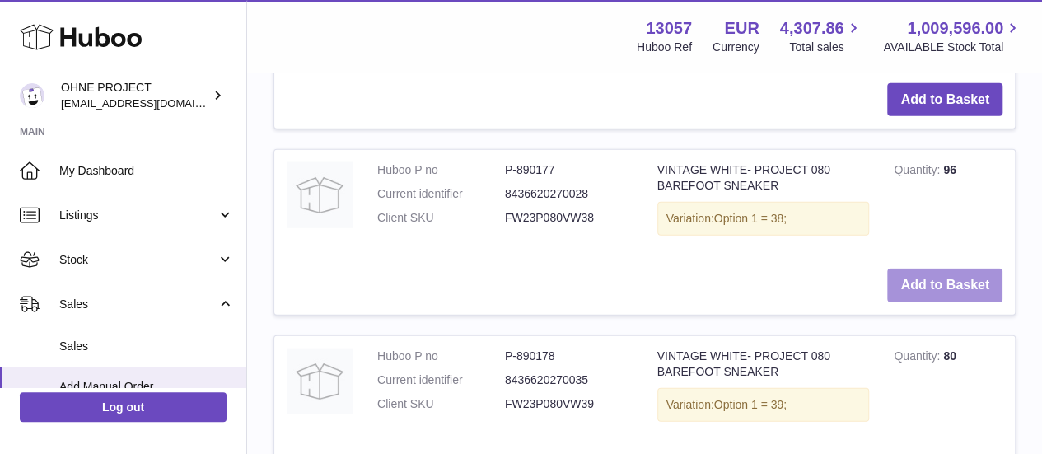
click at [931, 302] on button "Add to Basket" at bounding box center [944, 285] width 115 height 34
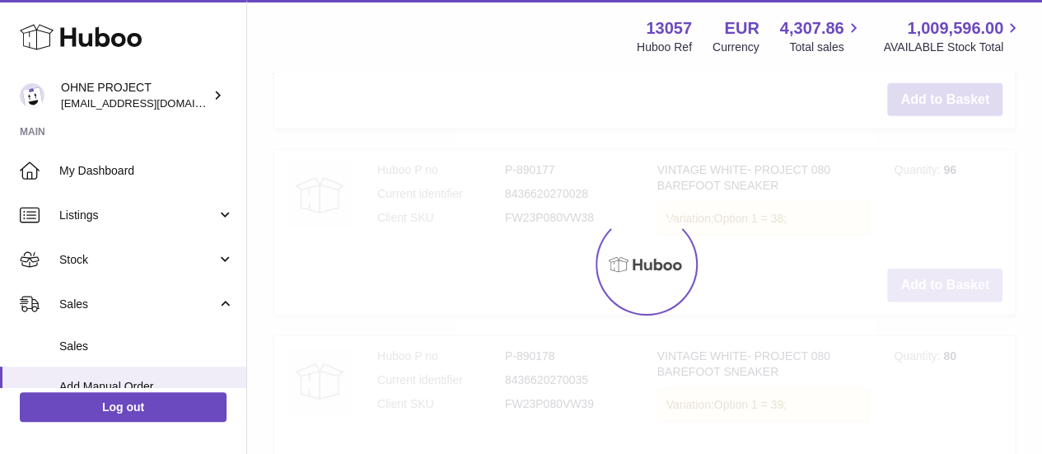
scroll to position [2087, 0]
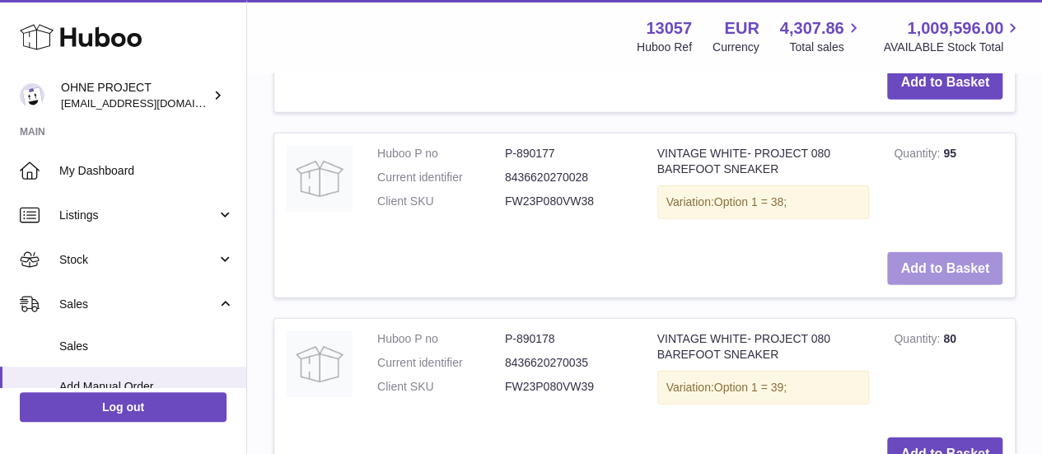
click at [931, 286] on button "Add to Basket" at bounding box center [944, 269] width 115 height 34
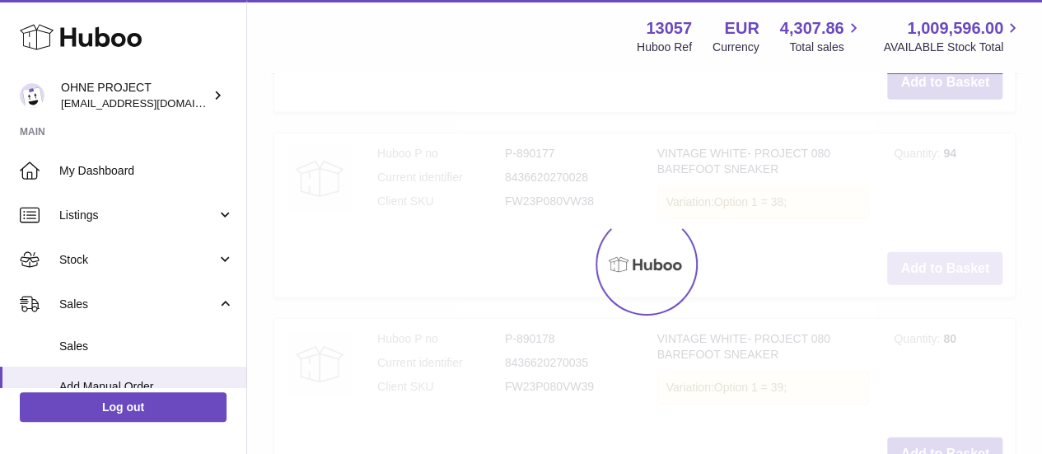
type input "*"
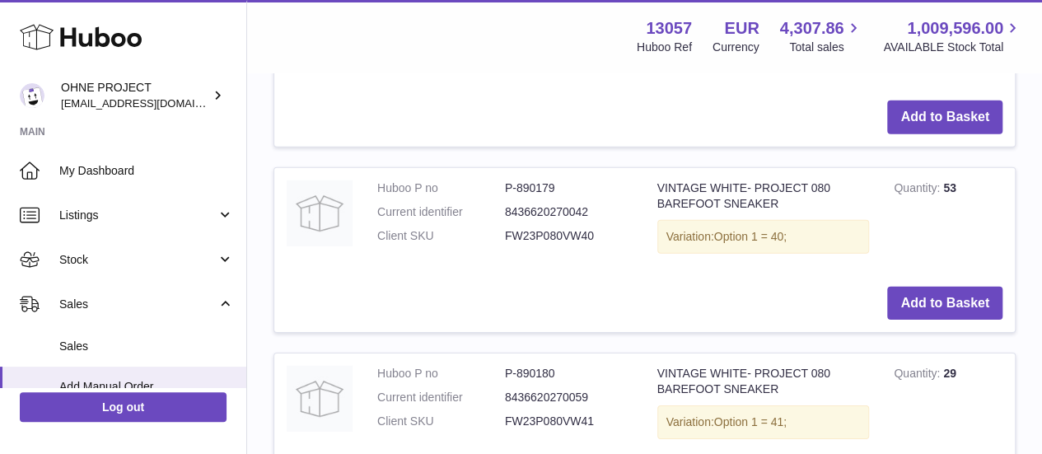
scroll to position [2440, 0]
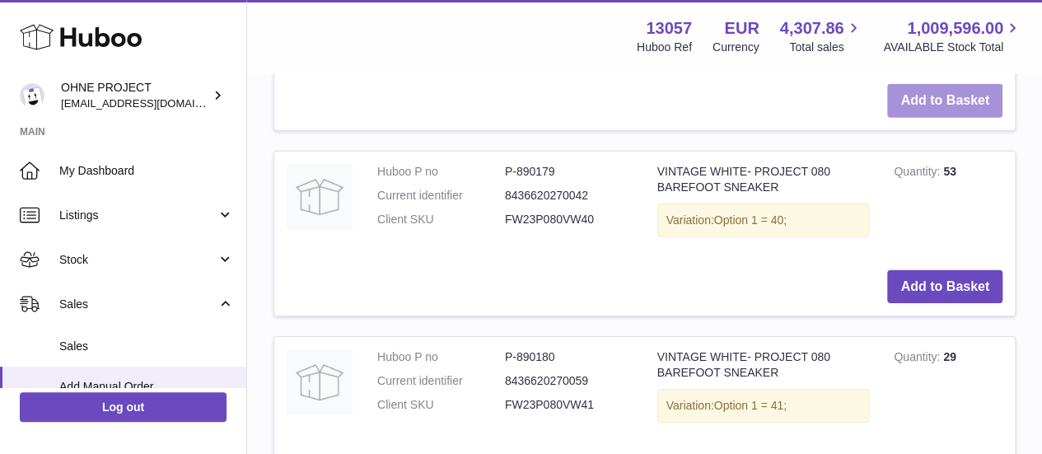
click at [932, 118] on button "Add to Basket" at bounding box center [944, 101] width 115 height 34
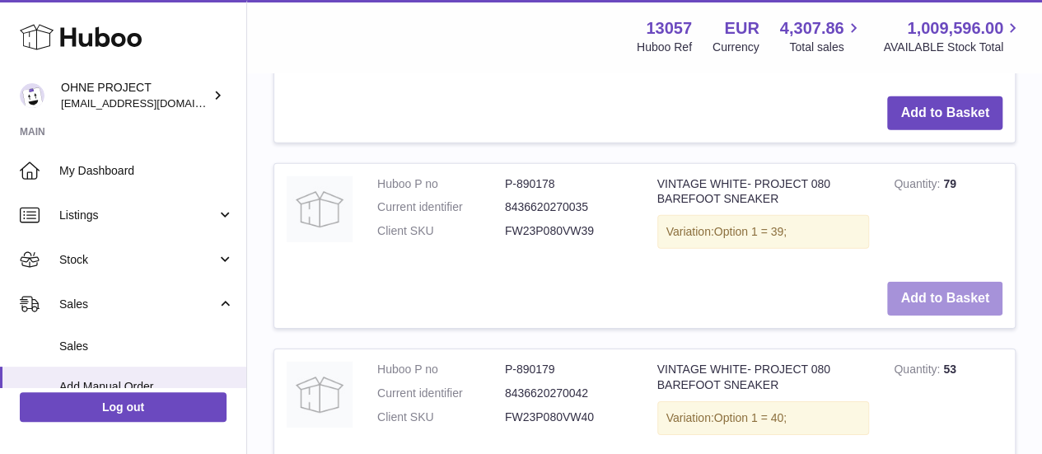
scroll to position [2643, 0]
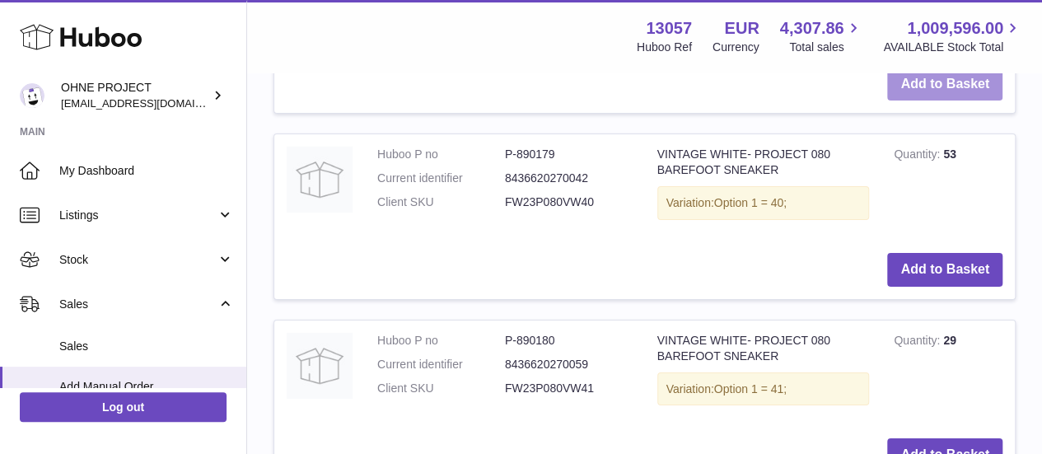
click at [932, 101] on button "Add to Basket" at bounding box center [944, 85] width 115 height 34
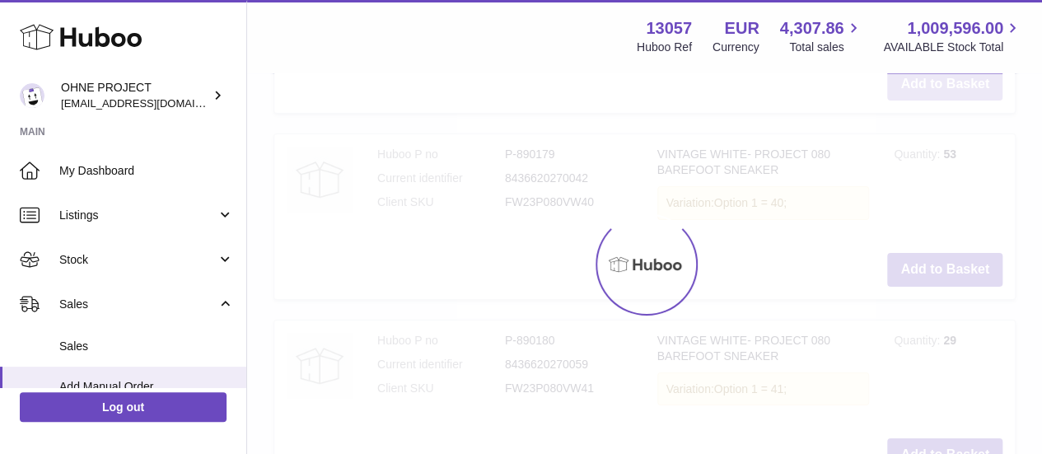
type input "*"
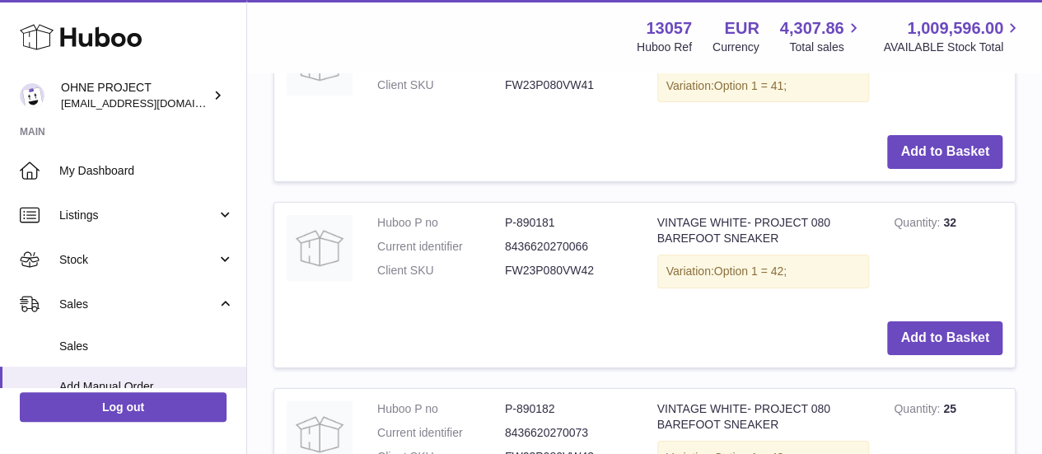
scroll to position [2991, 0]
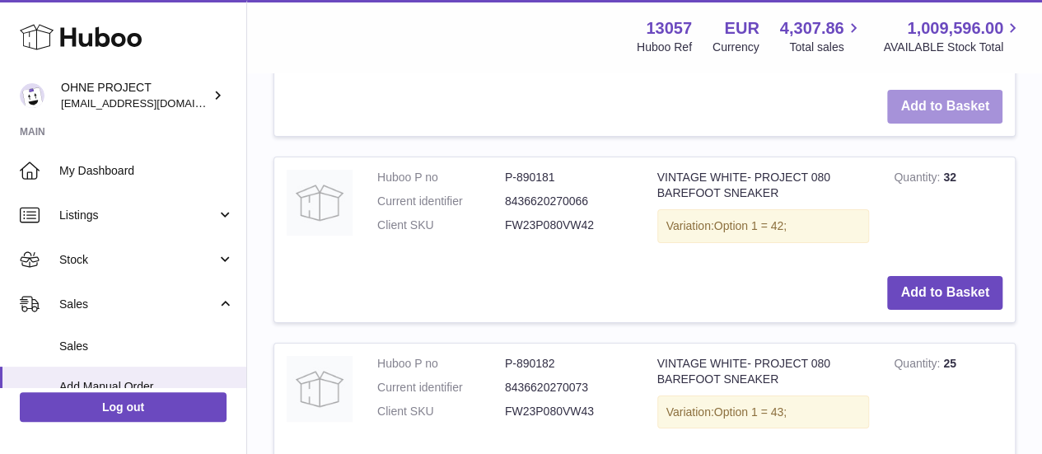
click at [916, 124] on button "Add to Basket" at bounding box center [944, 107] width 115 height 34
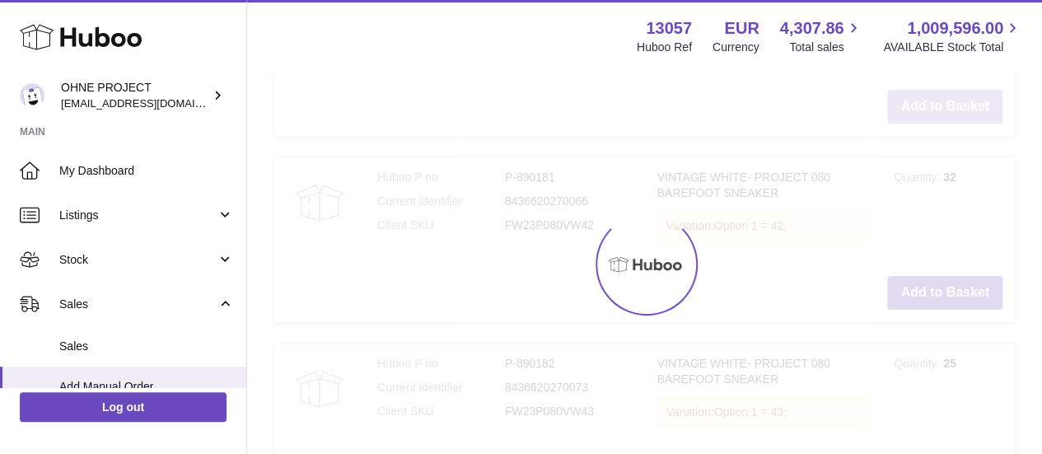
scroll to position [3194, 0]
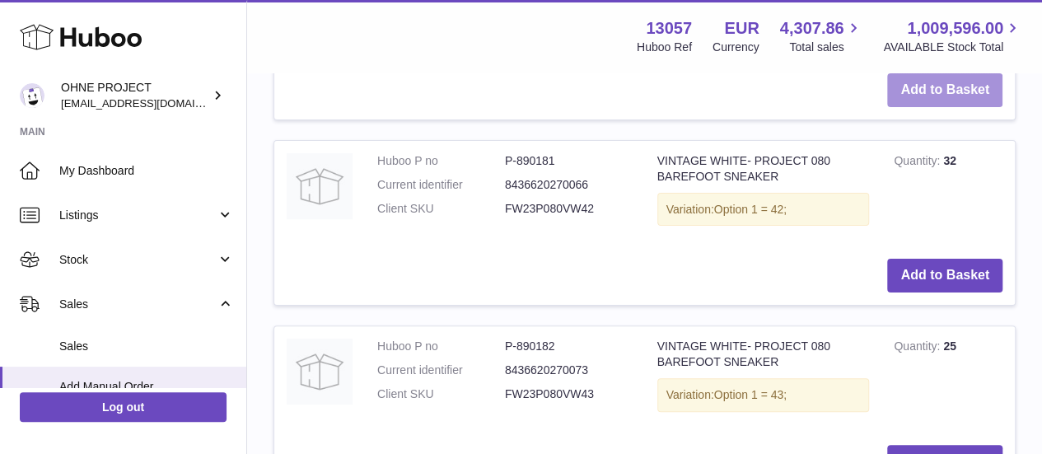
click at [916, 107] on button "Add to Basket" at bounding box center [944, 90] width 115 height 34
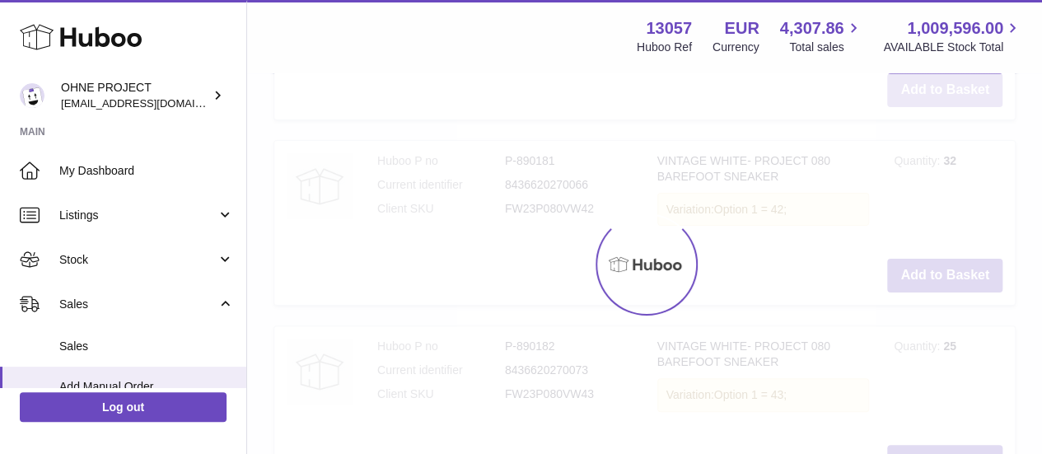
type input "*"
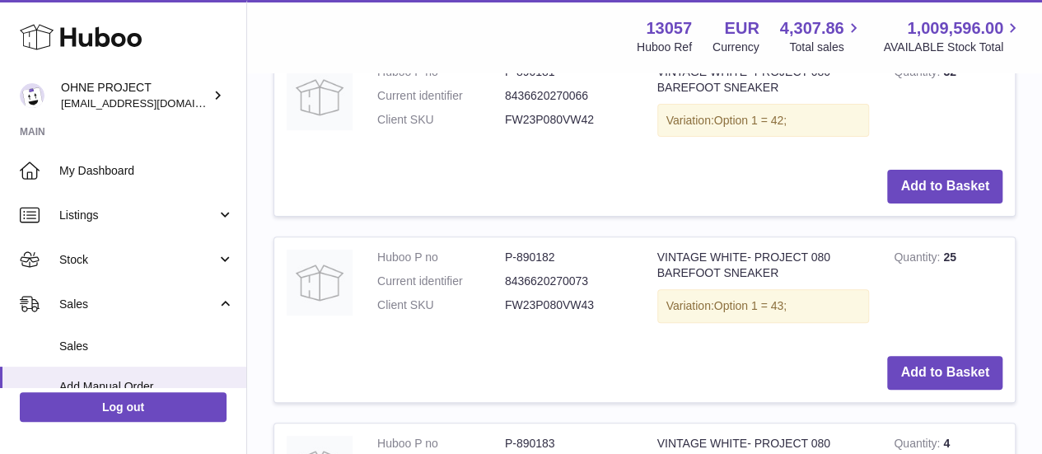
scroll to position [3284, 0]
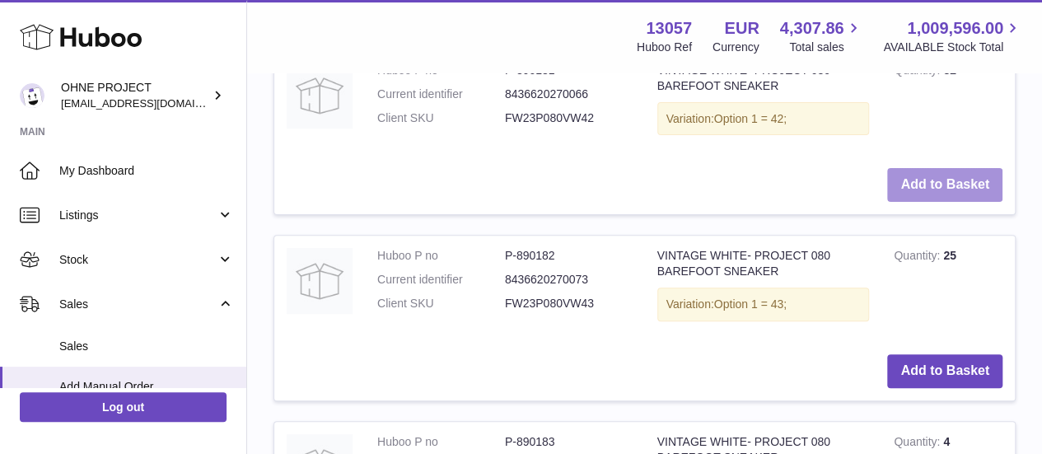
click at [931, 202] on button "Add to Basket" at bounding box center [944, 185] width 115 height 34
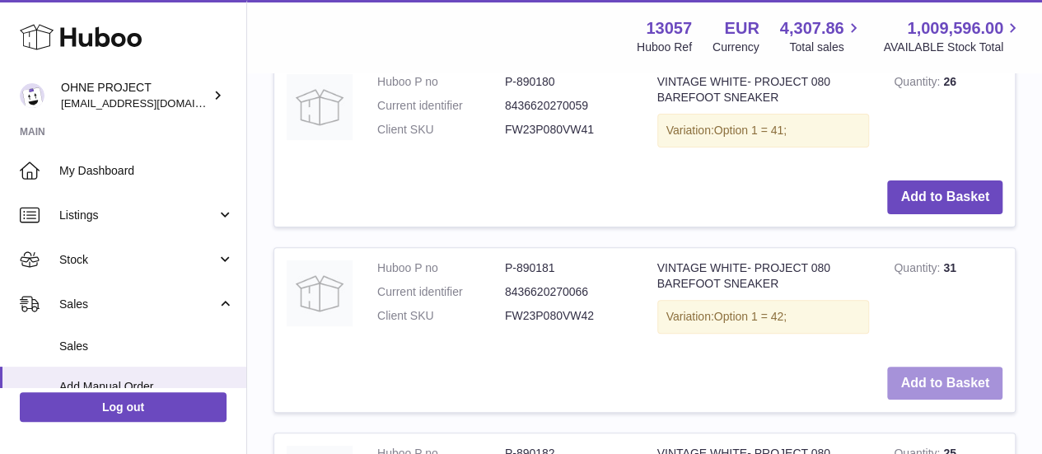
scroll to position [3488, 0]
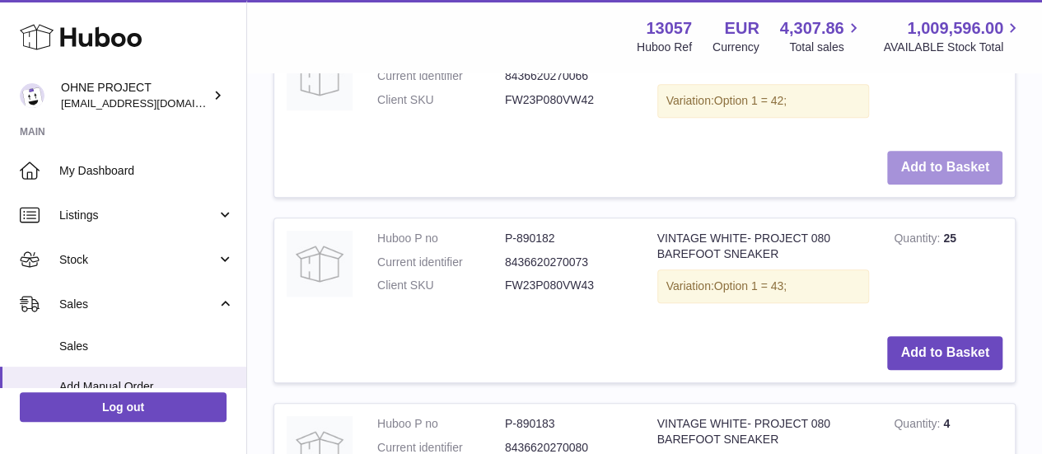
click at [931, 184] on button "Add to Basket" at bounding box center [944, 168] width 115 height 34
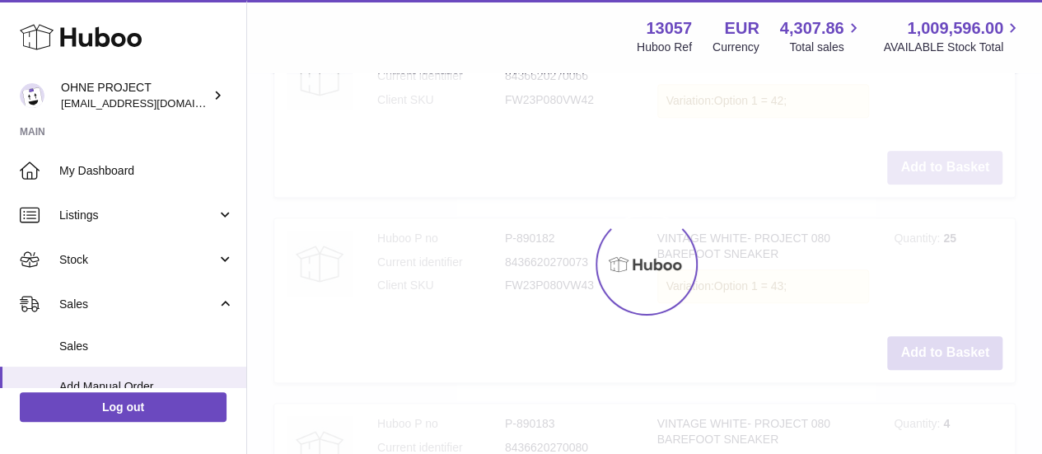
type input "*"
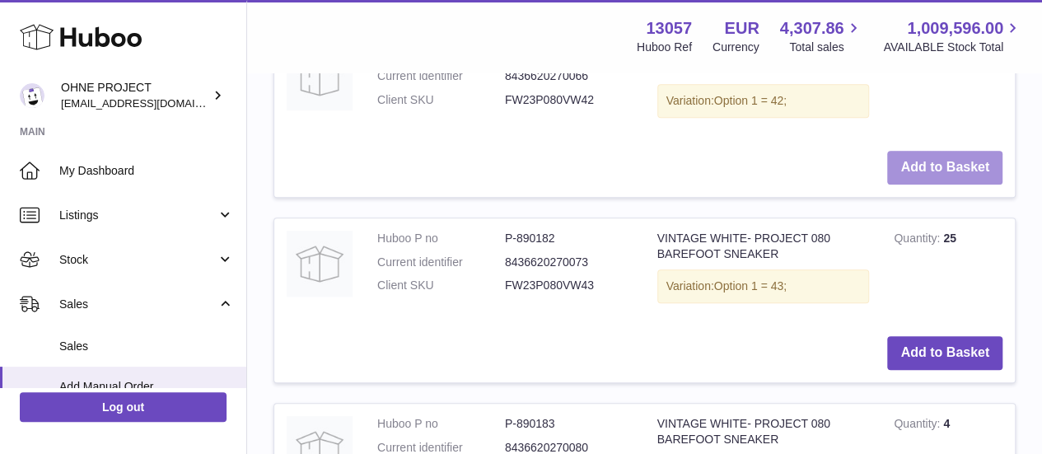
scroll to position [3675, 0]
click at [931, 183] on button "Add to Basket" at bounding box center [944, 166] width 115 height 34
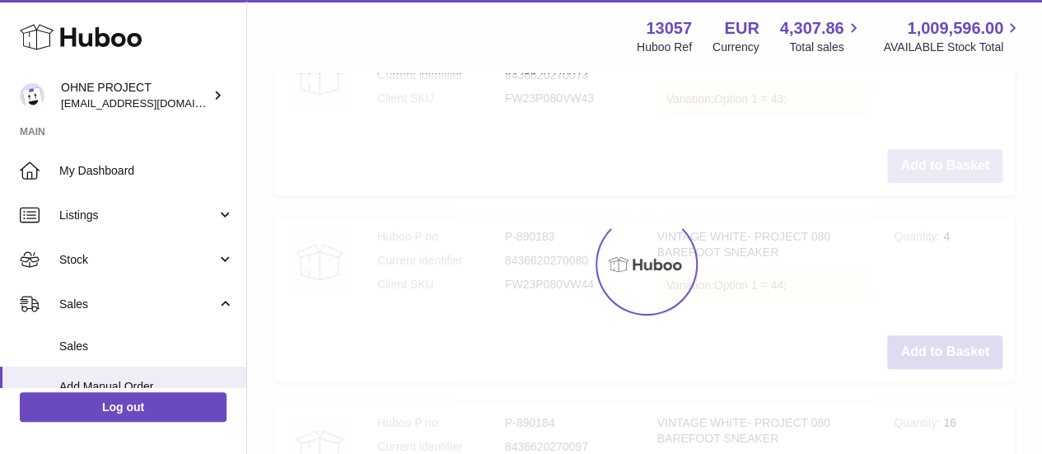
scroll to position [3707, 0]
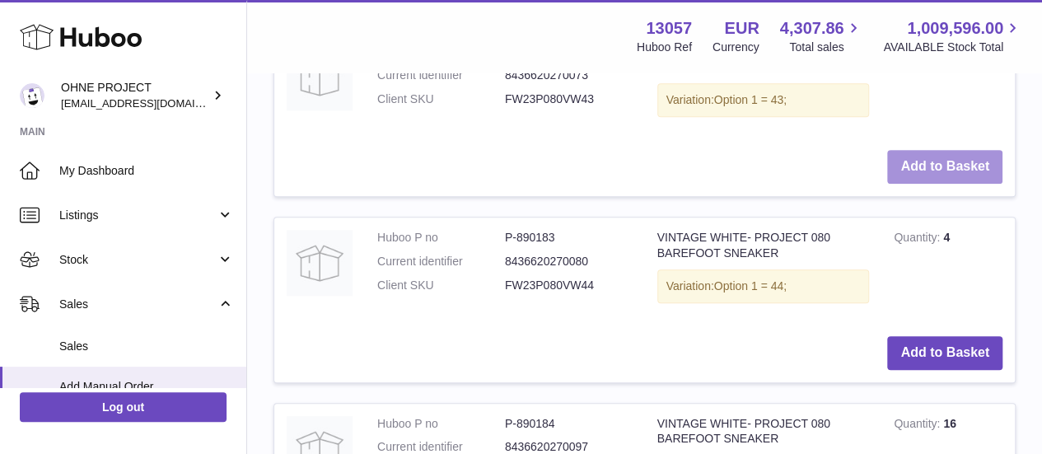
click at [931, 184] on button "Add to Basket" at bounding box center [944, 167] width 115 height 34
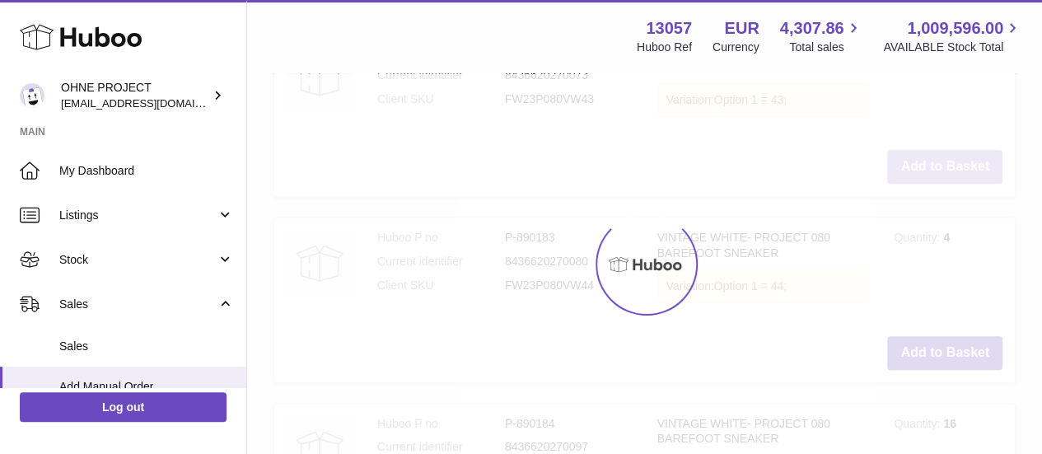
type input "*"
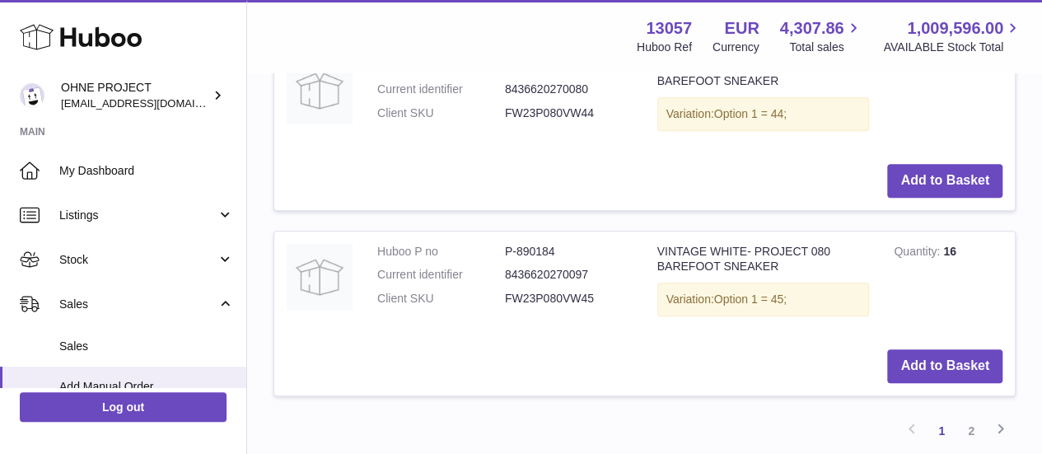
scroll to position [3881, 0]
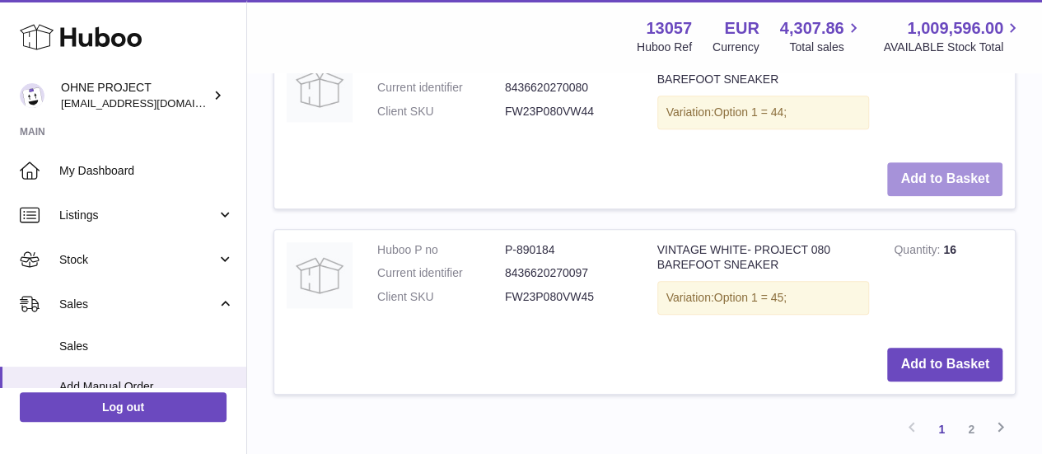
click at [921, 196] on button "Add to Basket" at bounding box center [944, 179] width 115 height 34
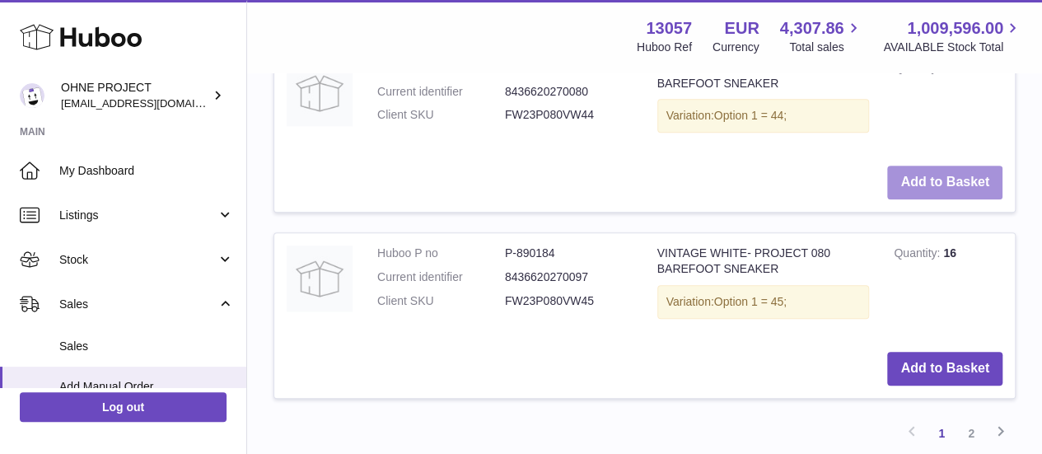
scroll to position [3872, 0]
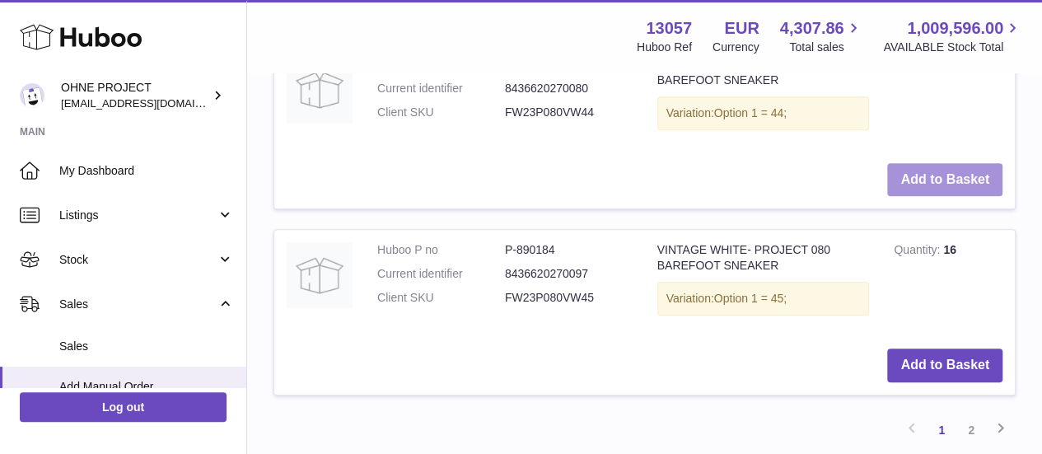
click at [921, 197] on button "Add to Basket" at bounding box center [944, 180] width 115 height 34
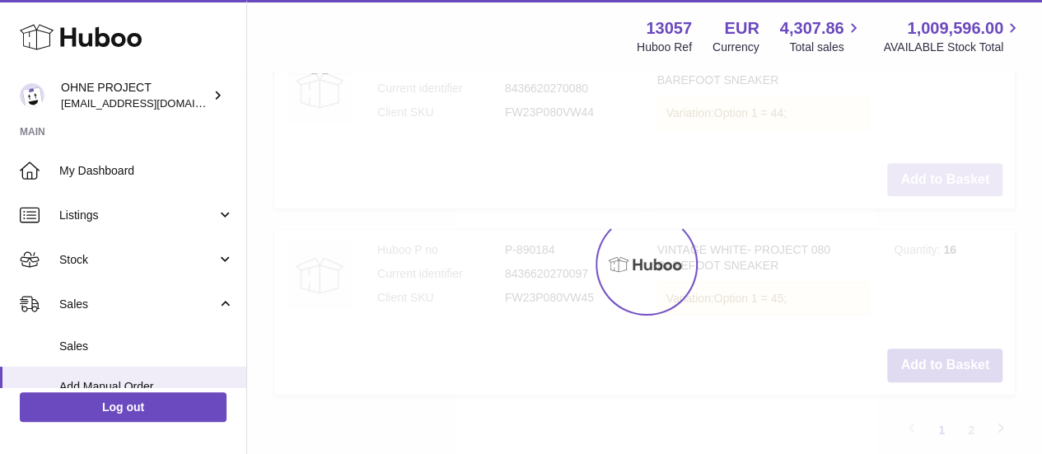
type input "*"
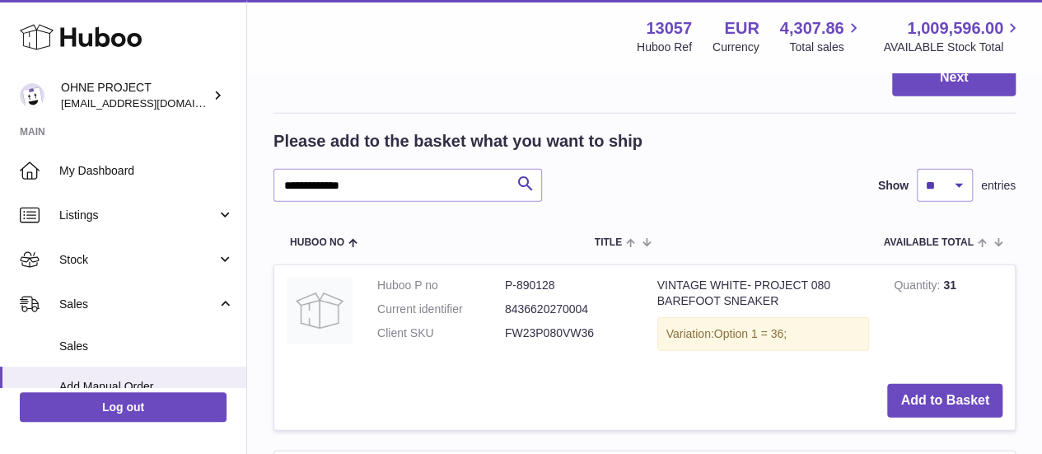
scroll to position [2174, 0]
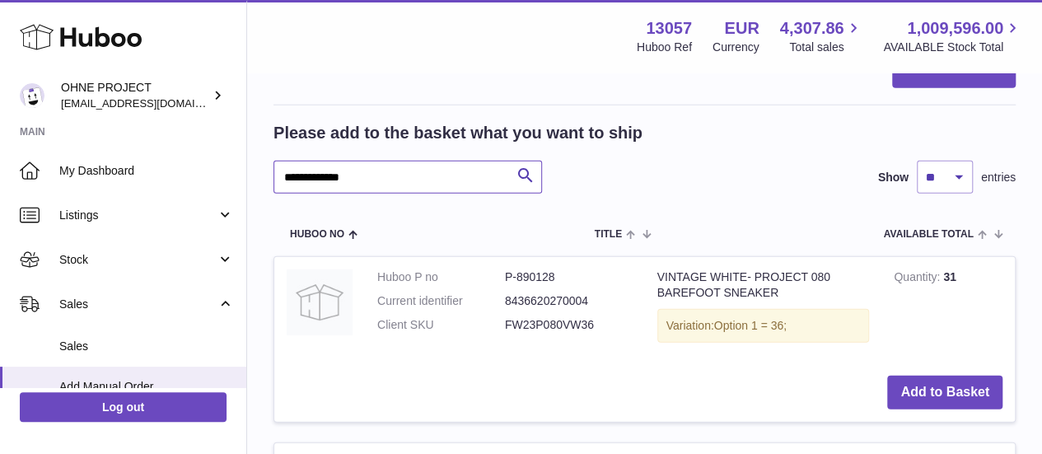
drag, startPoint x: 389, startPoint y: 340, endPoint x: 292, endPoint y: 352, distance: 98.0
click at [292, 194] on input "**********" at bounding box center [407, 177] width 268 height 33
drag, startPoint x: 292, startPoint y: 352, endPoint x: 569, endPoint y: 296, distance: 283.1
click at [569, 144] on h2 "Please add to the basket what you want to ship" at bounding box center [457, 133] width 369 height 22
click at [380, 194] on input "**********" at bounding box center [407, 177] width 268 height 33
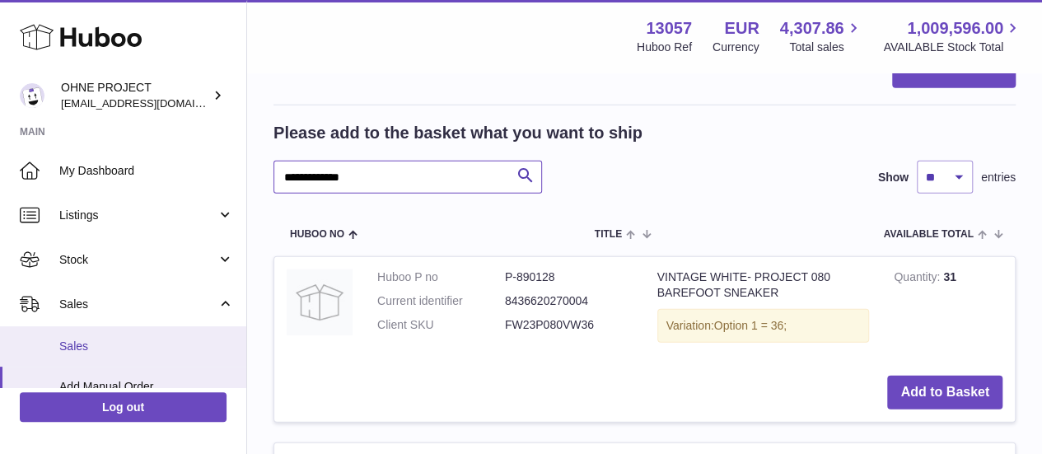
drag, startPoint x: 380, startPoint y: 346, endPoint x: 217, endPoint y: 348, distance: 163.1
click at [217, 348] on div "Huboo OHNE PROJECT internalAdmin-13057@internal.huboo.com Main My Dashboard Lis…" at bounding box center [521, 74] width 1042 height 4497
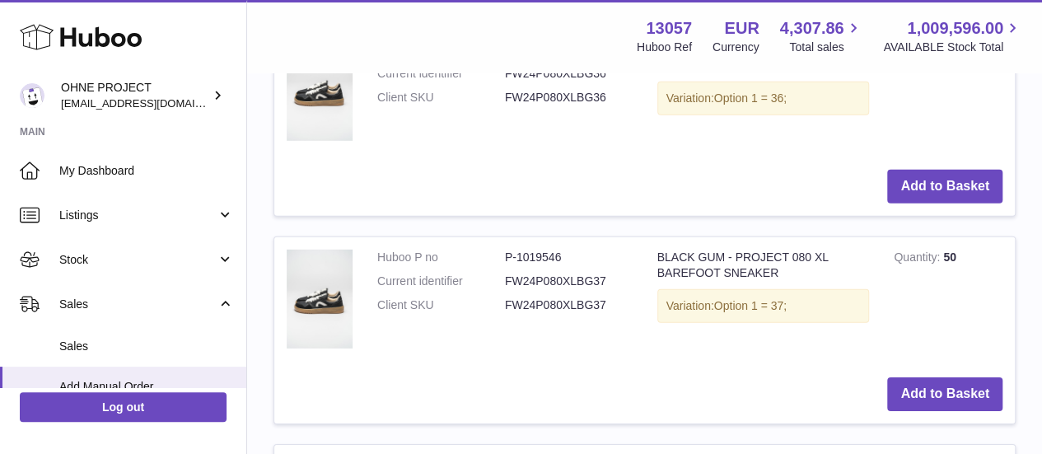
scroll to position [2406, 0]
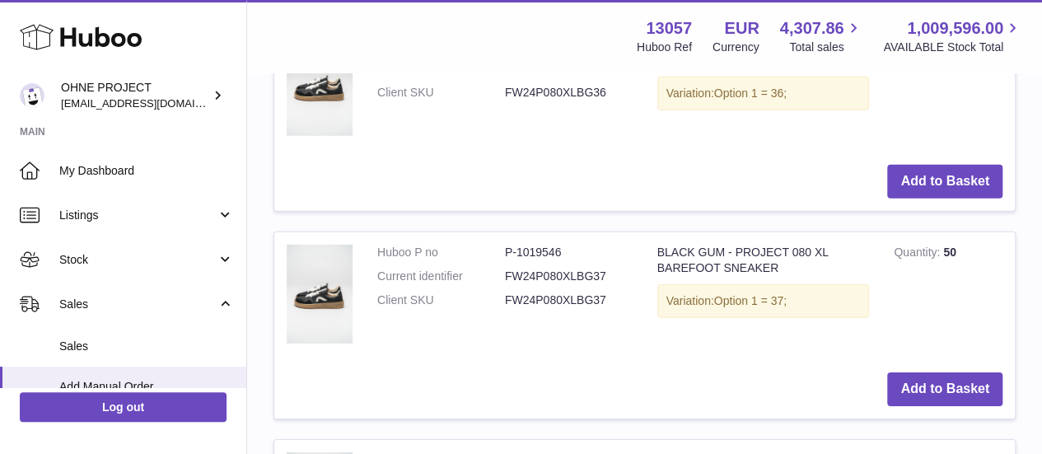
type input "*********"
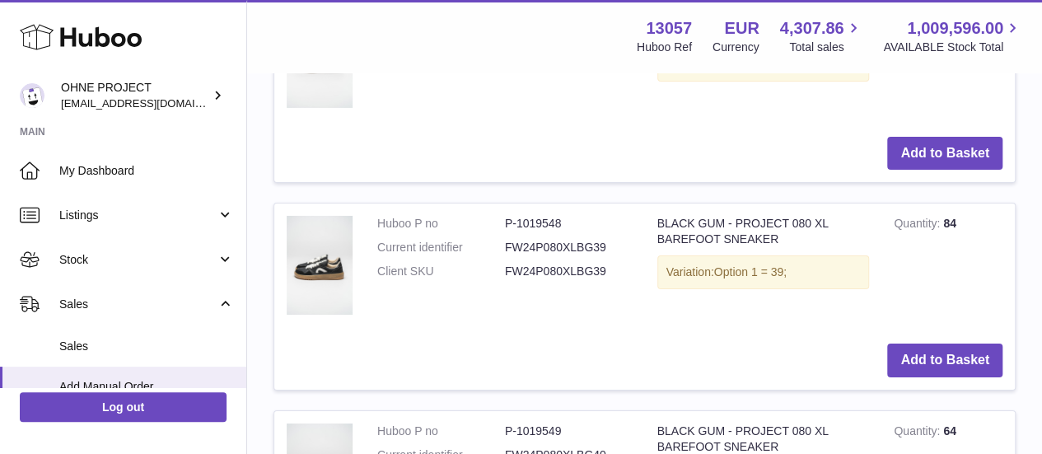
scroll to position [2895, 0]
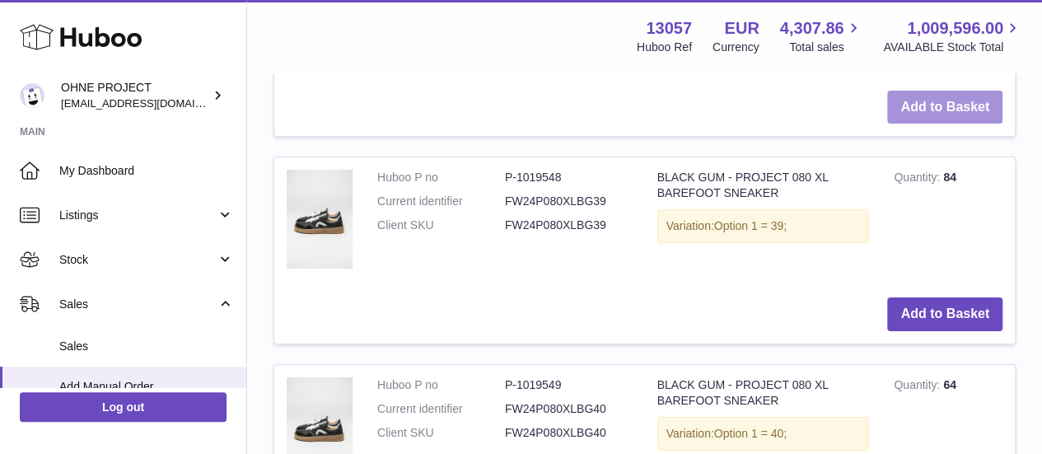
click at [924, 124] on button "Add to Basket" at bounding box center [944, 108] width 115 height 34
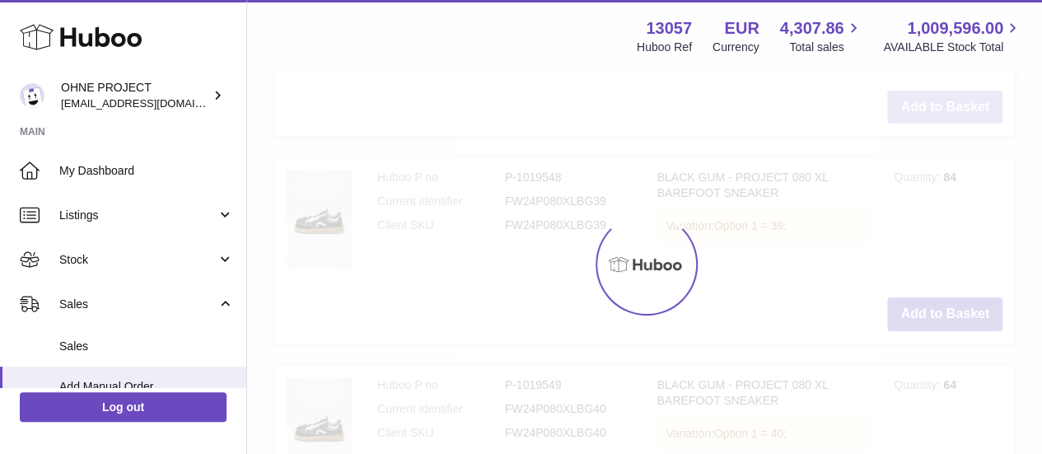
scroll to position [2909, 0]
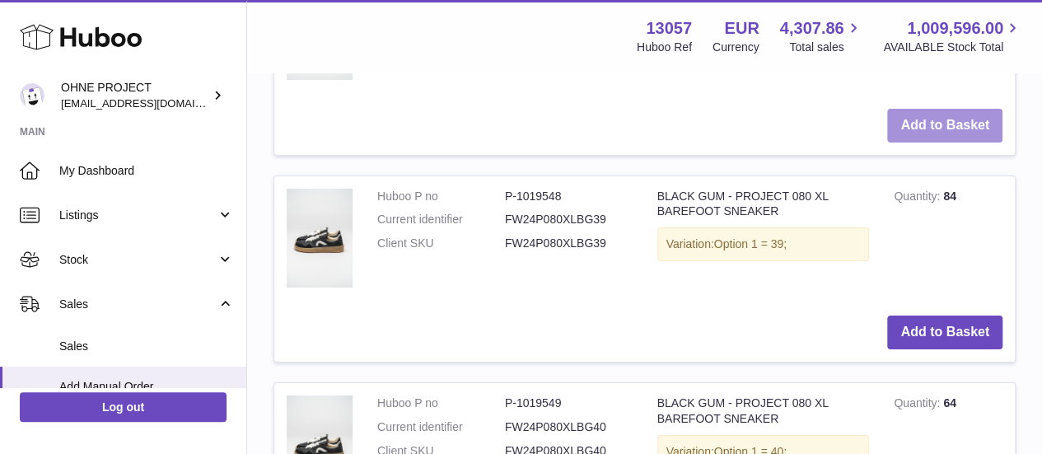
click at [924, 142] on button "Add to Basket" at bounding box center [944, 126] width 115 height 34
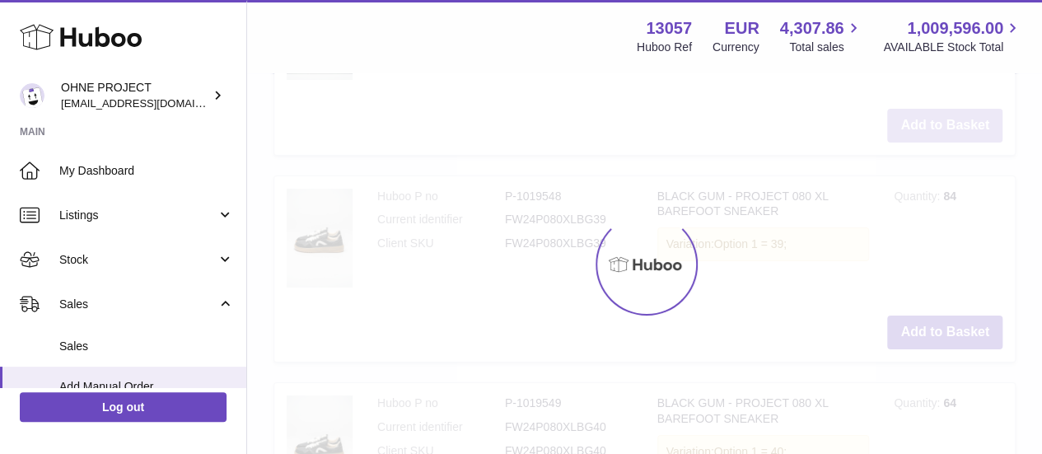
type input "*"
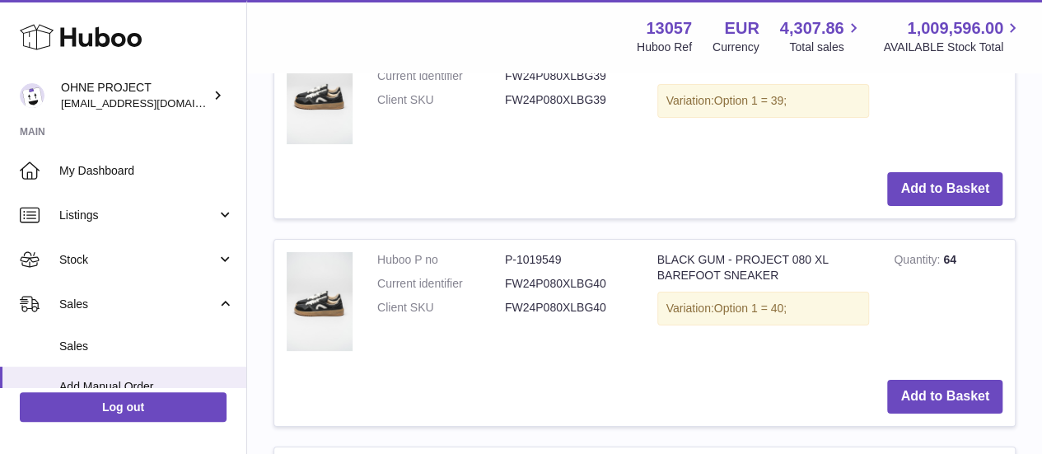
scroll to position [3057, 0]
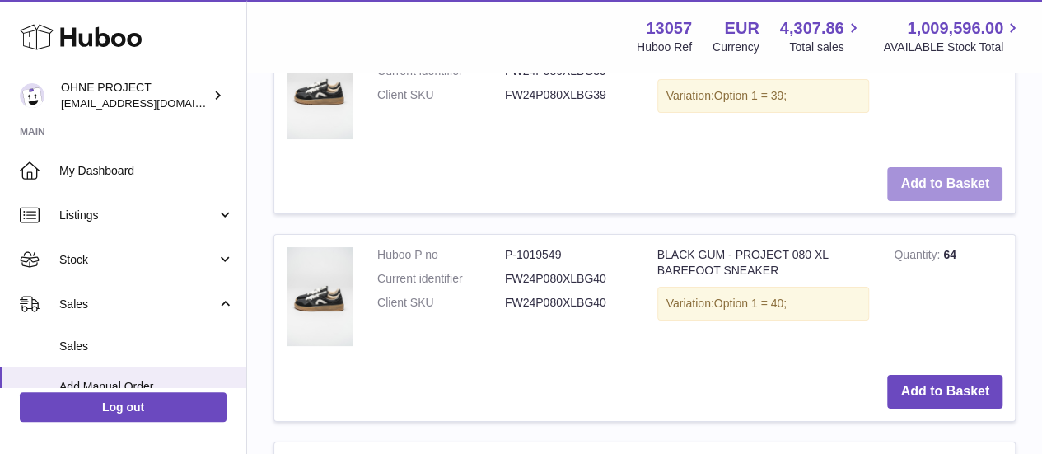
click at [916, 201] on button "Add to Basket" at bounding box center [944, 184] width 115 height 34
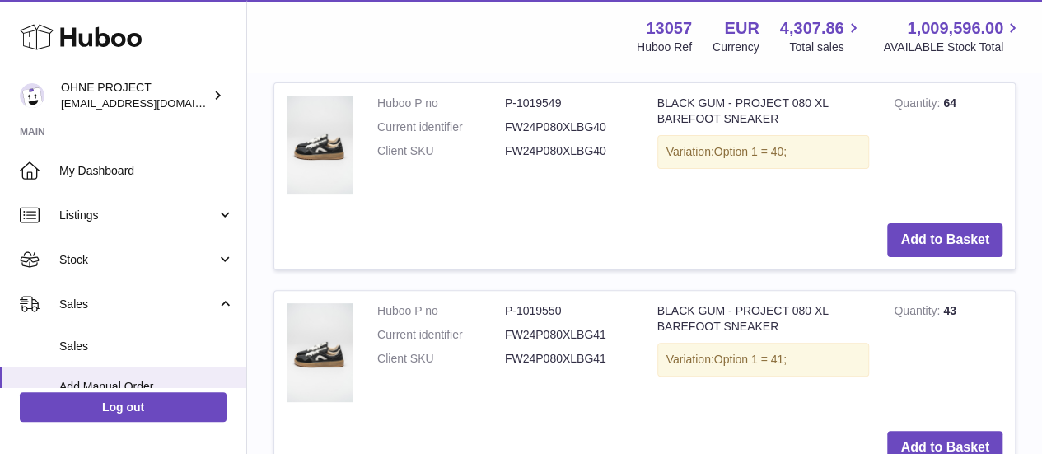
scroll to position [3251, 0]
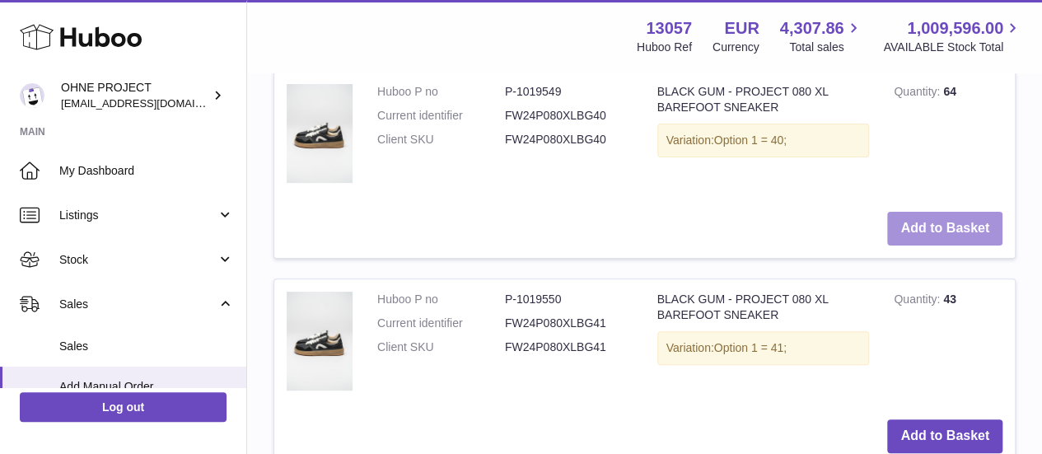
click at [927, 245] on button "Add to Basket" at bounding box center [944, 229] width 115 height 34
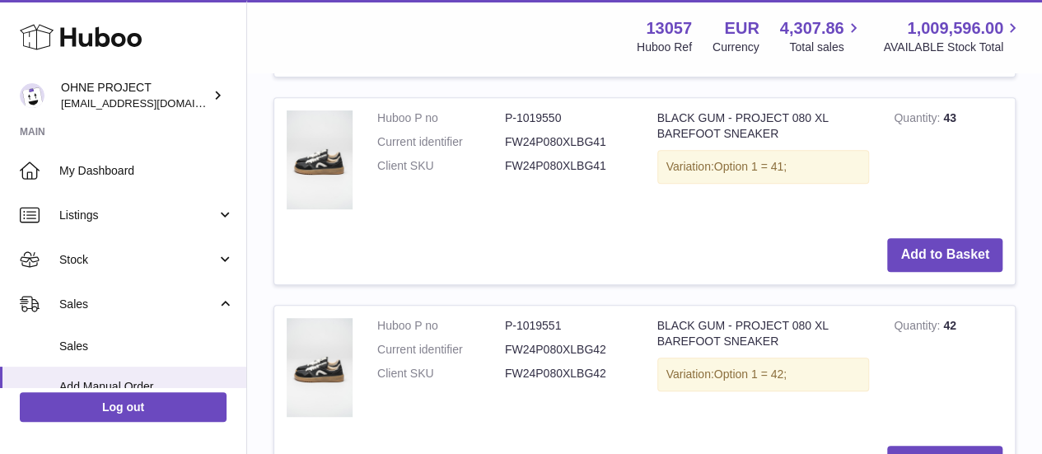
scroll to position [3434, 0]
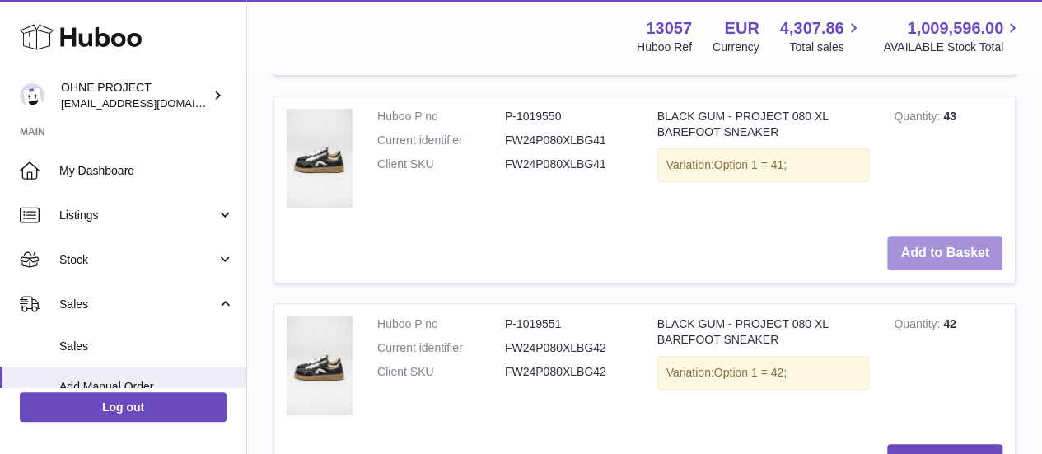
click at [928, 270] on button "Add to Basket" at bounding box center [944, 253] width 115 height 34
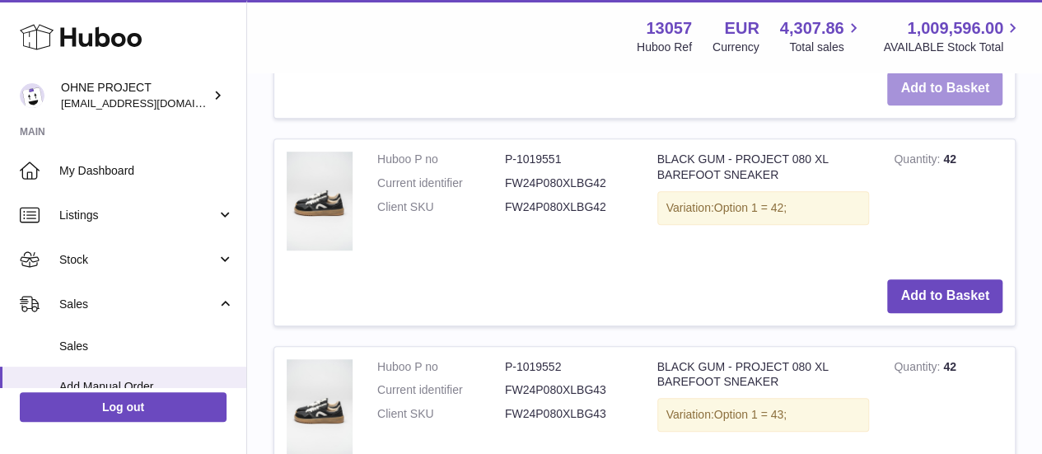
scroll to position [3600, 0]
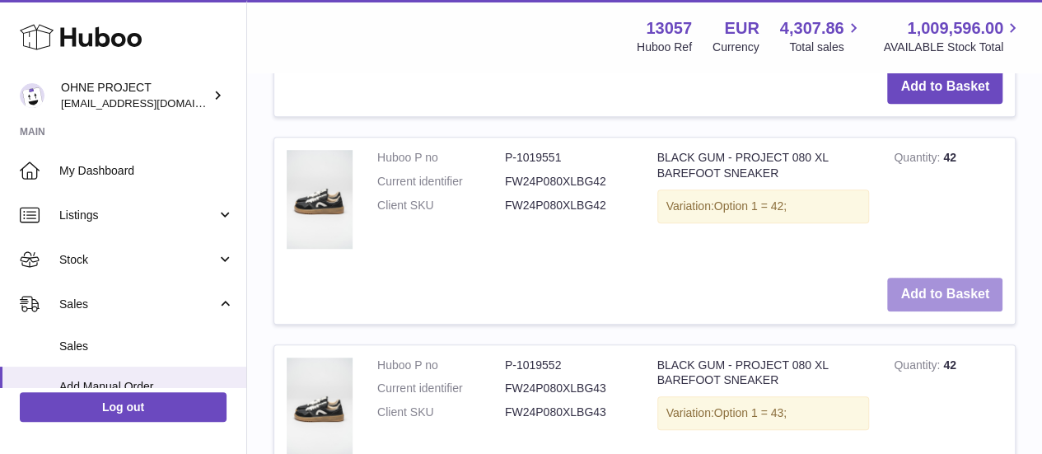
click at [959, 311] on button "Add to Basket" at bounding box center [944, 295] width 115 height 34
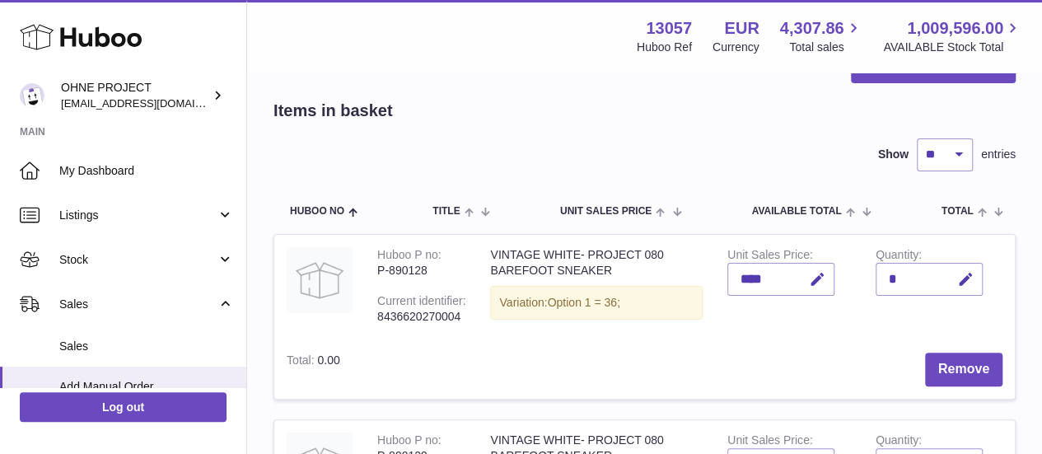
scroll to position [0, 0]
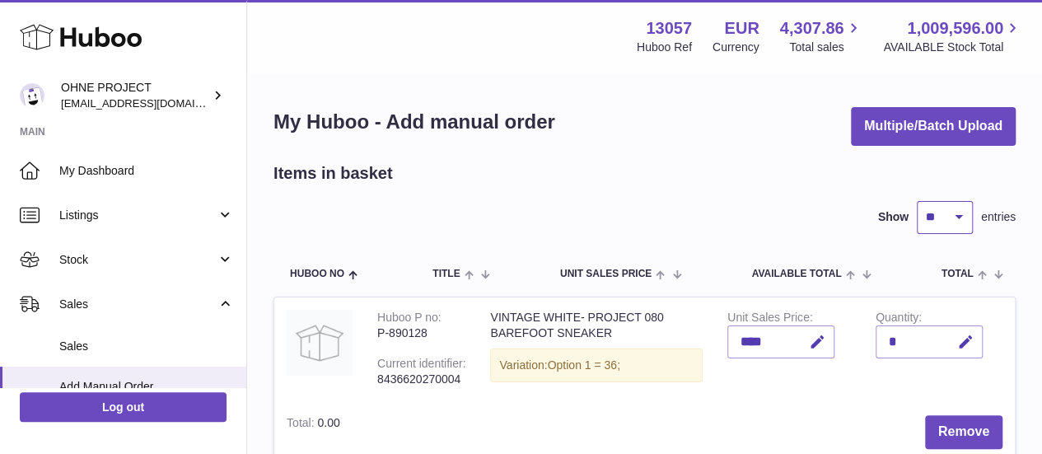
click at [948, 222] on select "** ** ** ***" at bounding box center [945, 217] width 56 height 33
click at [948, 220] on select "** ** ** ***" at bounding box center [945, 217] width 56 height 33
select select "**"
click at [917, 201] on select "** ** ** ***" at bounding box center [945, 217] width 56 height 33
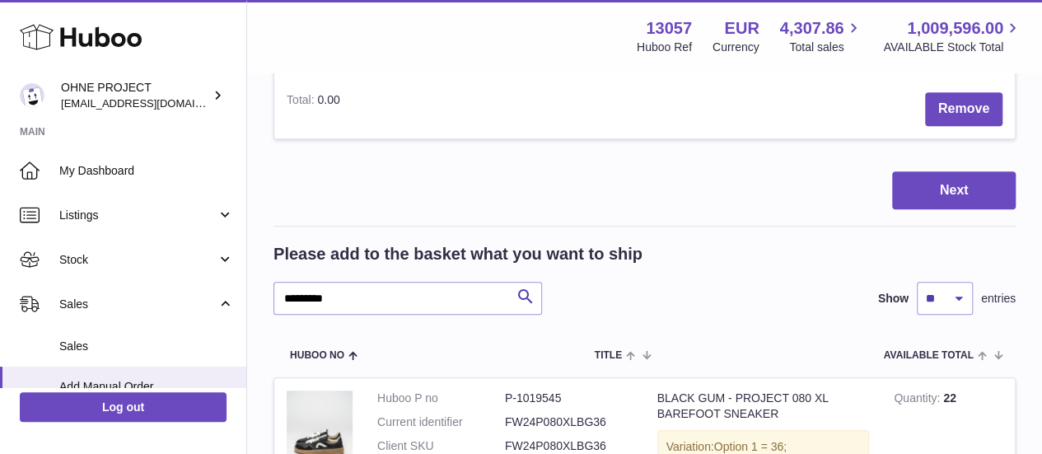
scroll to position [3528, 0]
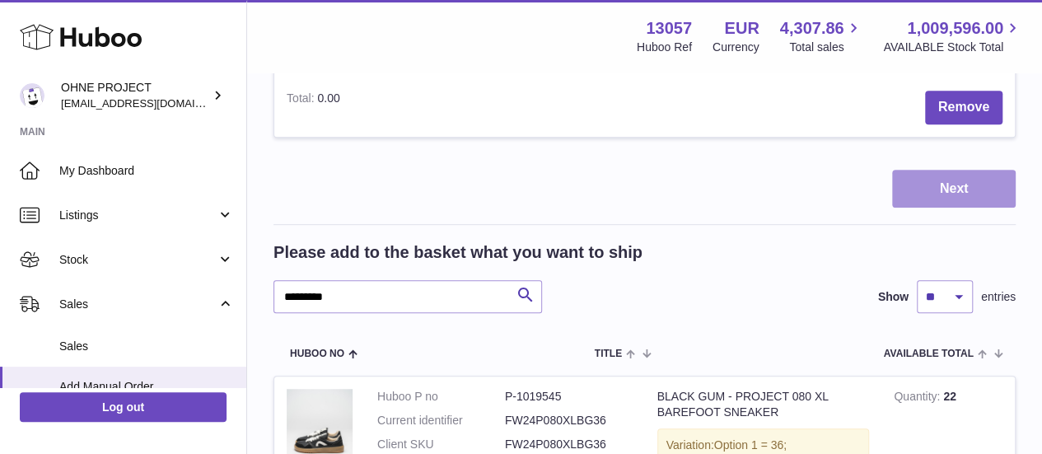
click at [916, 208] on button "Next" at bounding box center [954, 189] width 124 height 39
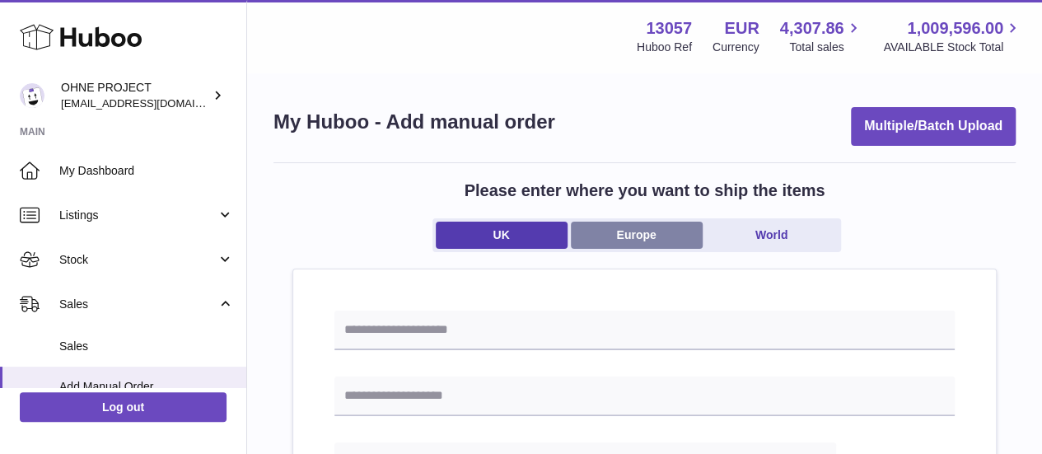
click at [631, 229] on link "Europe" at bounding box center [637, 235] width 132 height 27
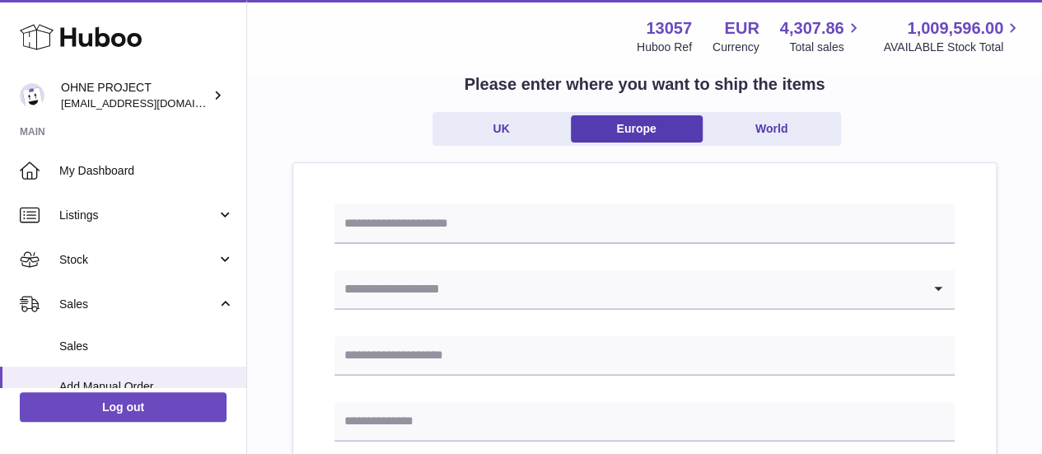
scroll to position [115, 0]
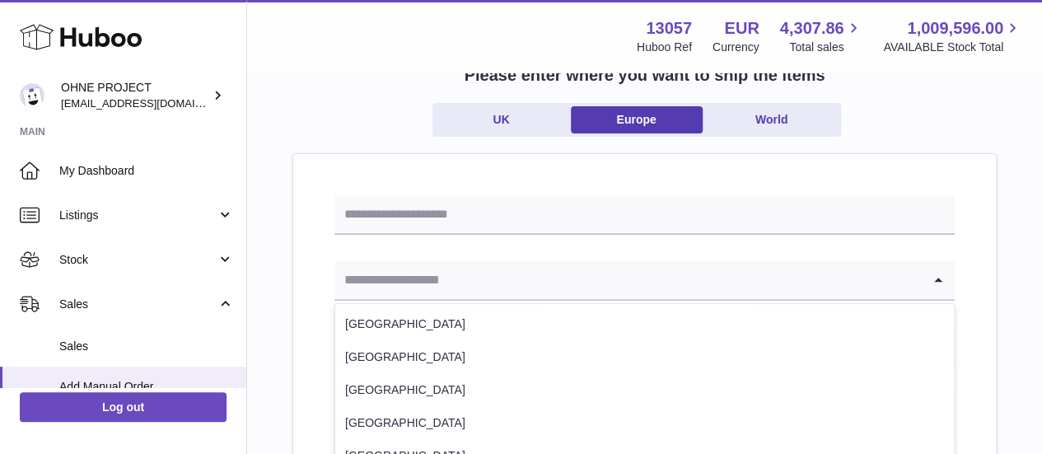
click at [492, 285] on input "Search for option" at bounding box center [627, 280] width 587 height 38
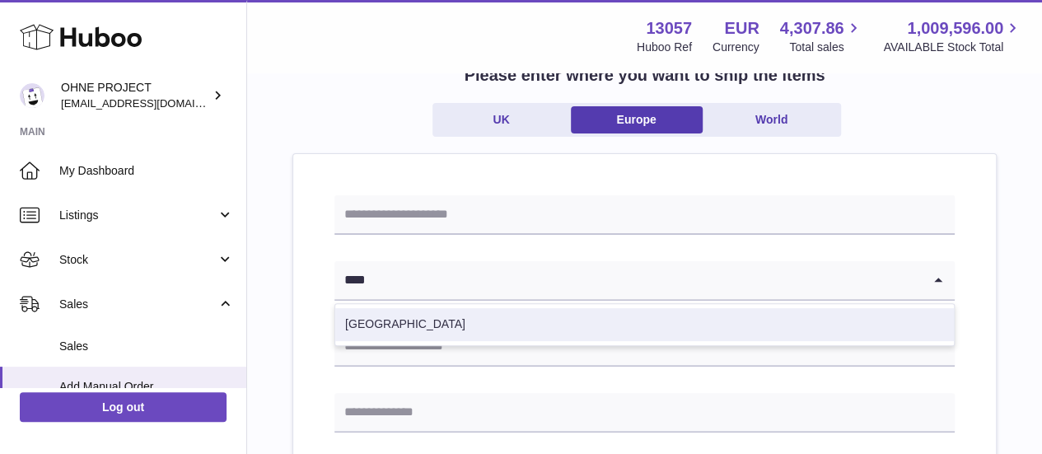
click at [492, 314] on li "Poland" at bounding box center [644, 324] width 618 height 33
type input "****"
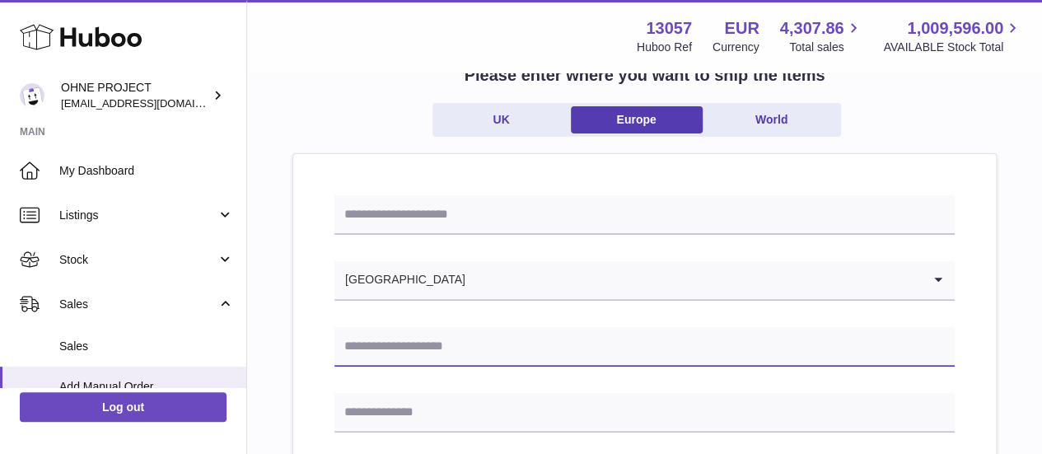
paste input "**********"
click at [461, 345] on input "**********" at bounding box center [644, 347] width 620 height 40
type input "**********"
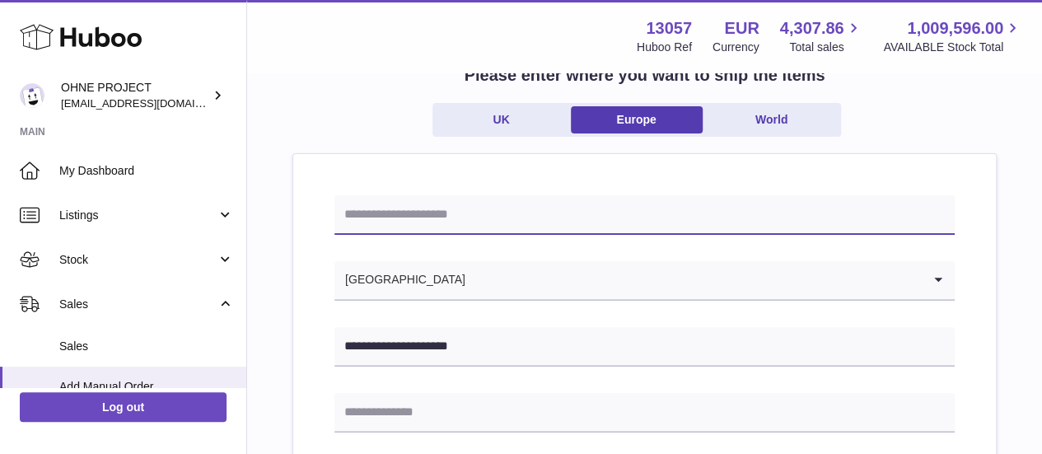
click at [469, 208] on input "text" at bounding box center [644, 215] width 620 height 40
paste input "**********"
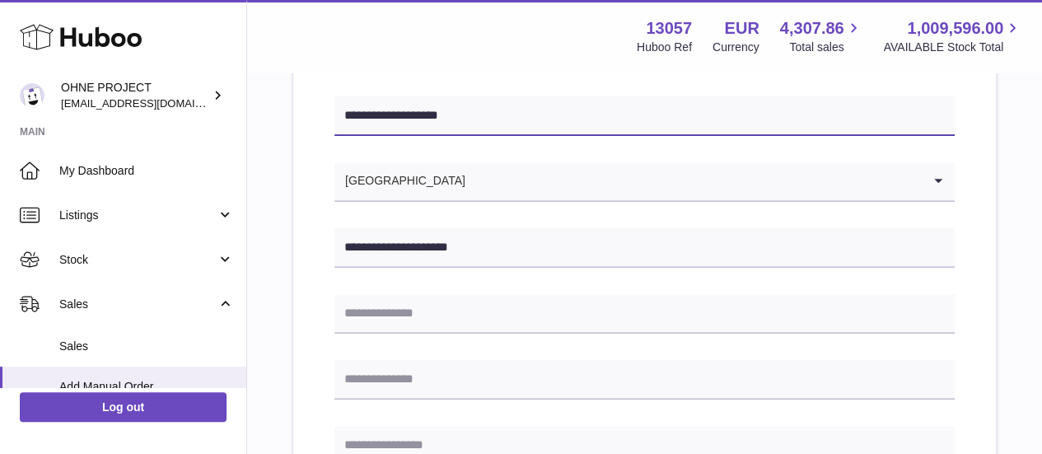
scroll to position [215, 0]
type input "**********"
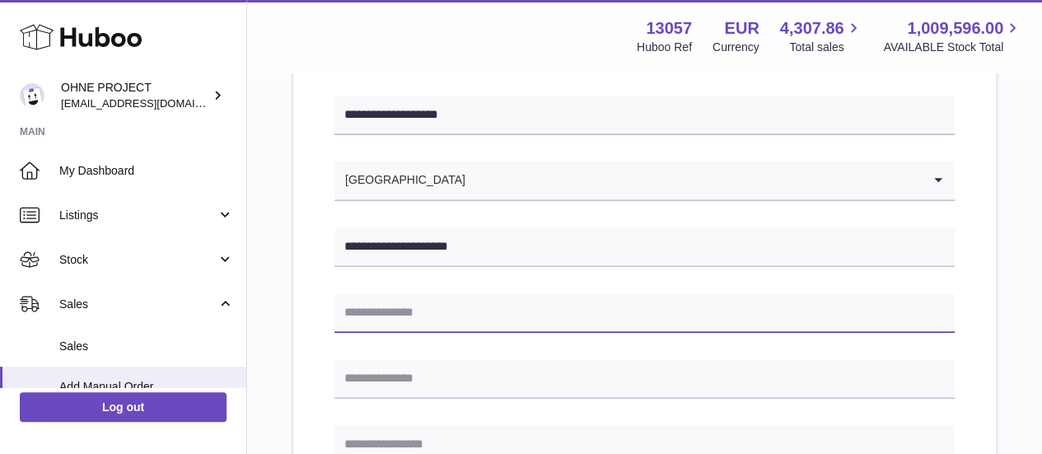
click at [454, 293] on input "text" at bounding box center [644, 313] width 620 height 40
paste input "**********"
type input "**********"
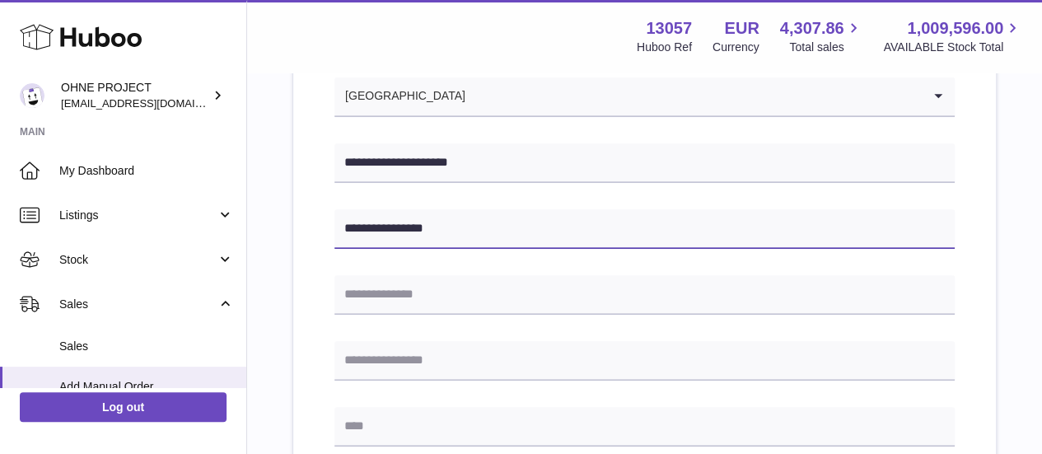
scroll to position [322, 0]
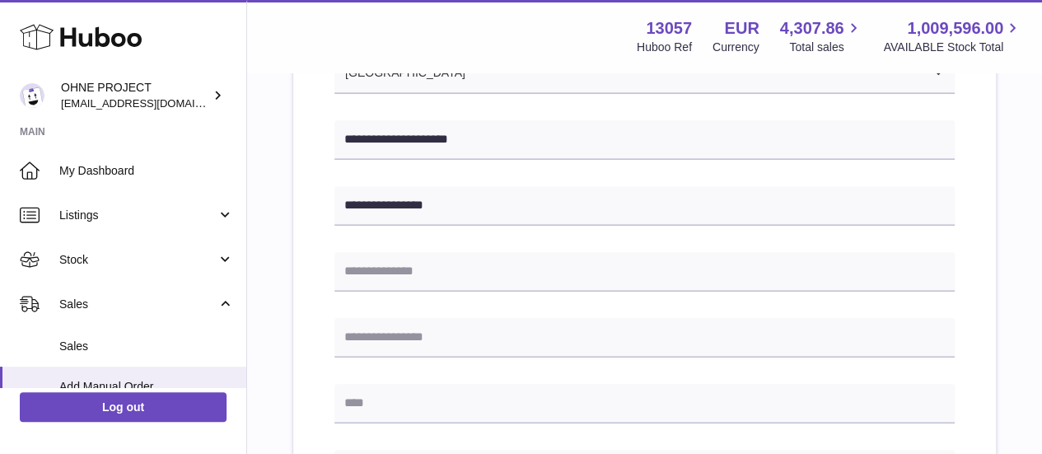
click at [450, 379] on div "**********" at bounding box center [644, 456] width 620 height 936
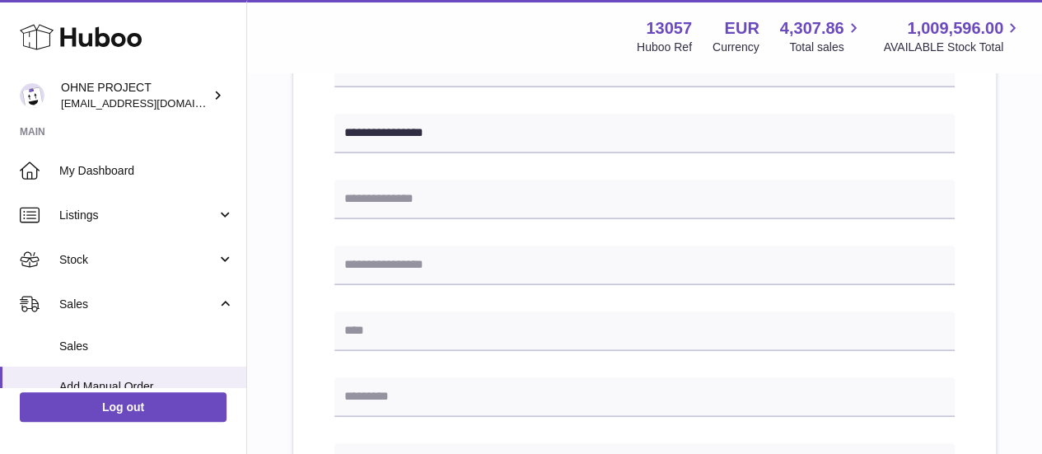
scroll to position [399, 0]
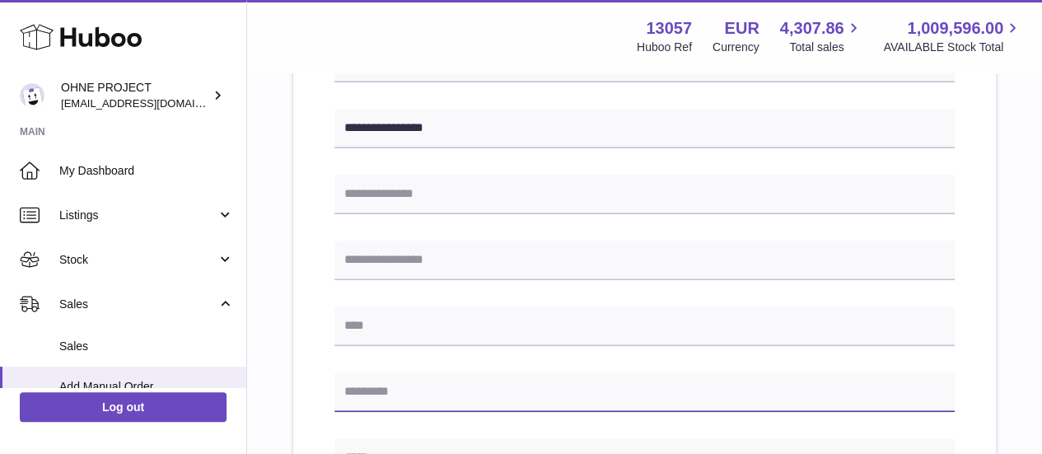
paste input "******"
click at [443, 396] on input "text" at bounding box center [644, 392] width 620 height 40
type input "******"
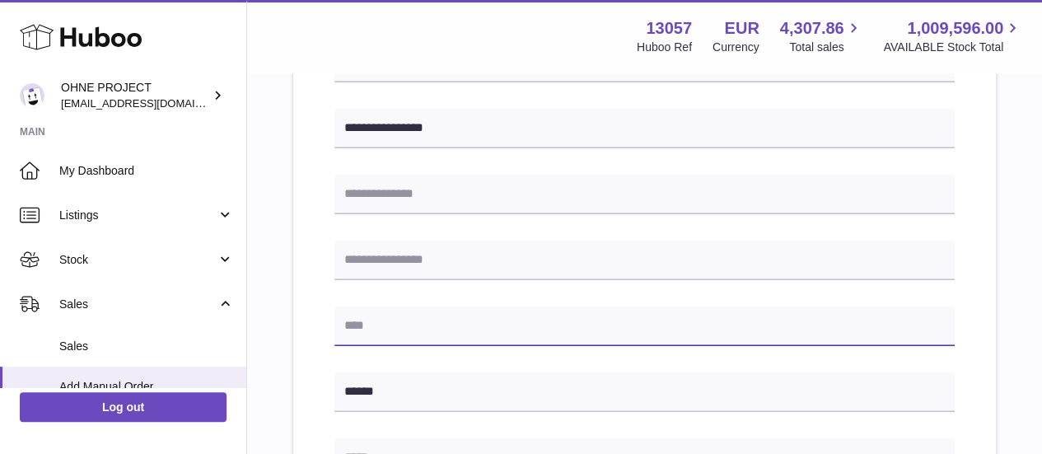
click at [438, 312] on input "text" at bounding box center [644, 326] width 620 height 40
paste input "******"
type input "******"
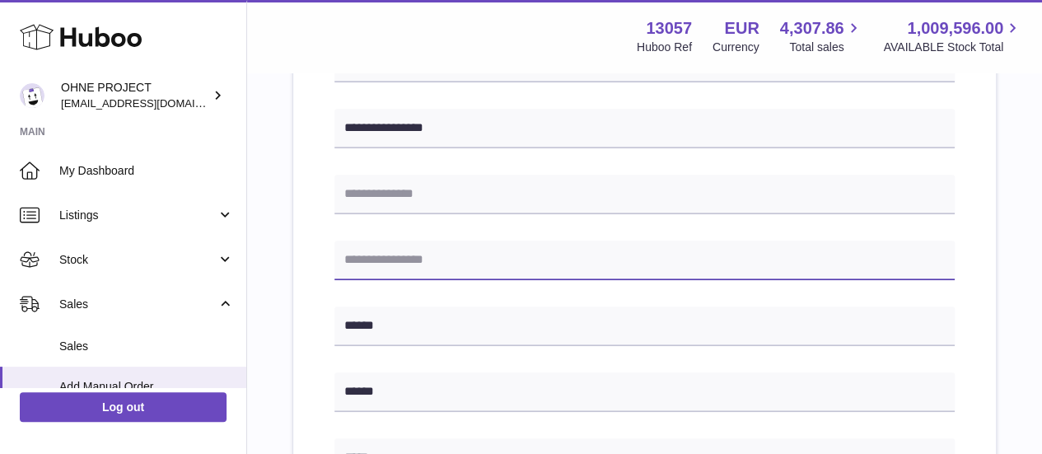
click at [504, 259] on input "text" at bounding box center [644, 260] width 620 height 40
paste input "******"
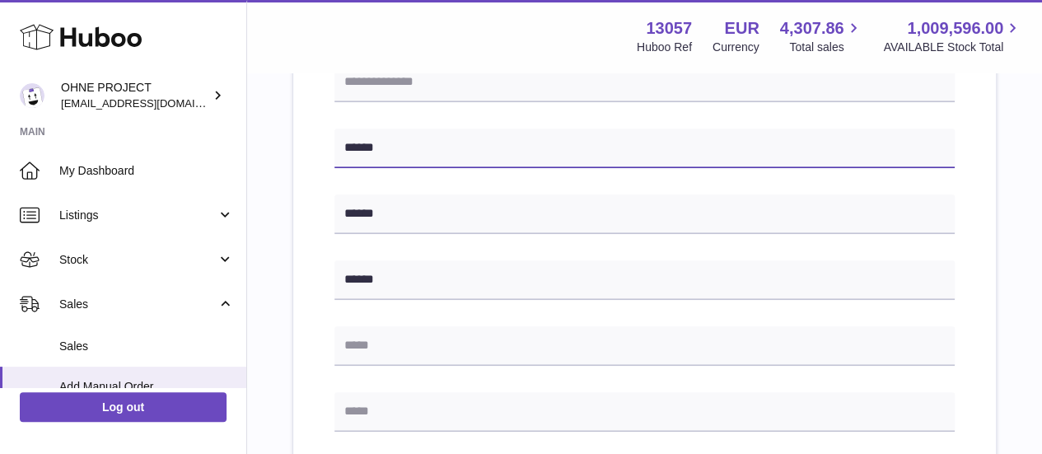
scroll to position [516, 0]
type input "******"
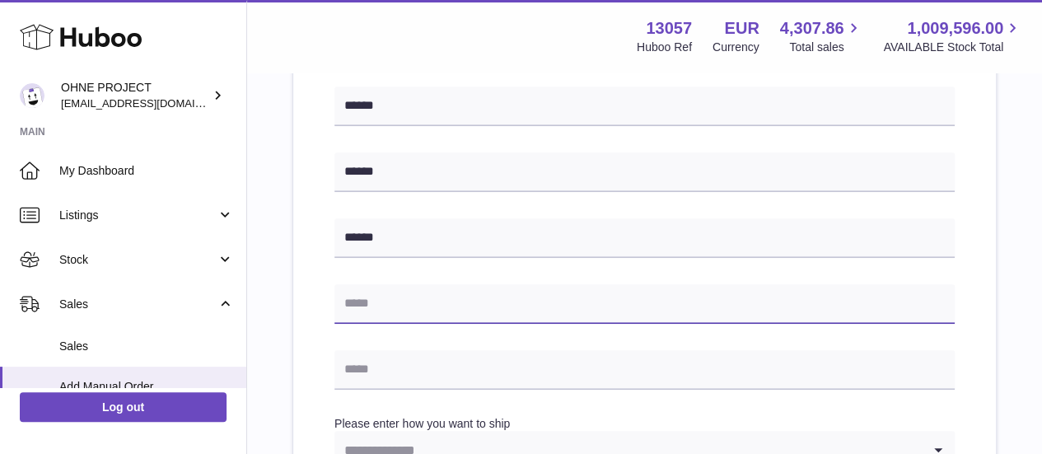
click at [524, 317] on input "text" at bounding box center [644, 304] width 620 height 40
paste input "**********"
type input "**********"
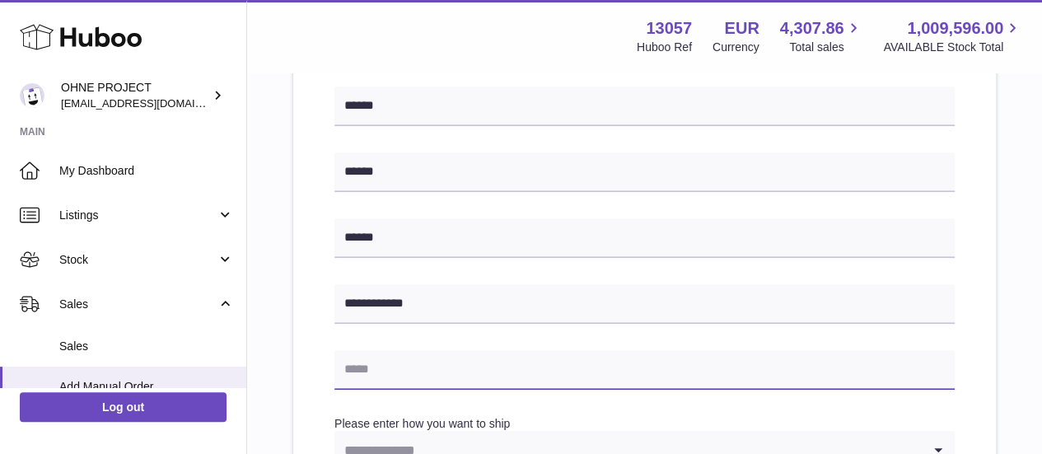
paste input "**********"
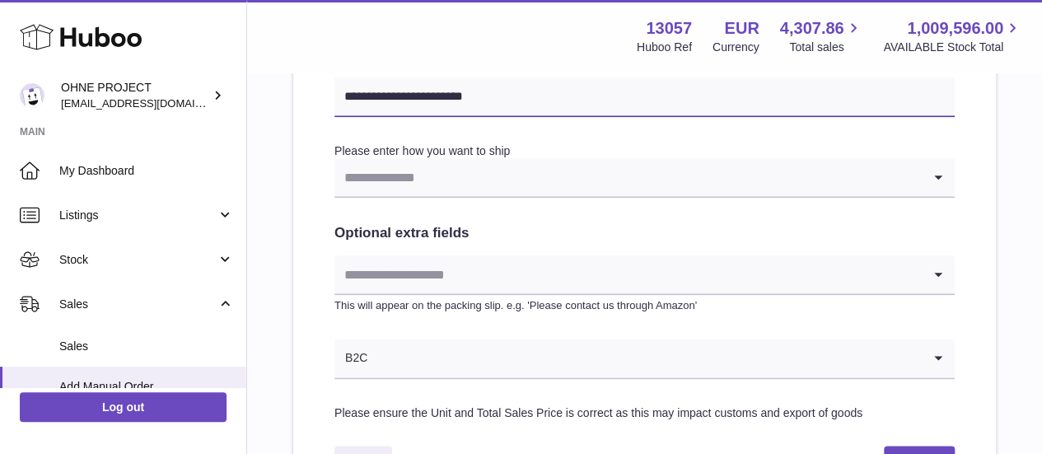
scroll to position [828, 0]
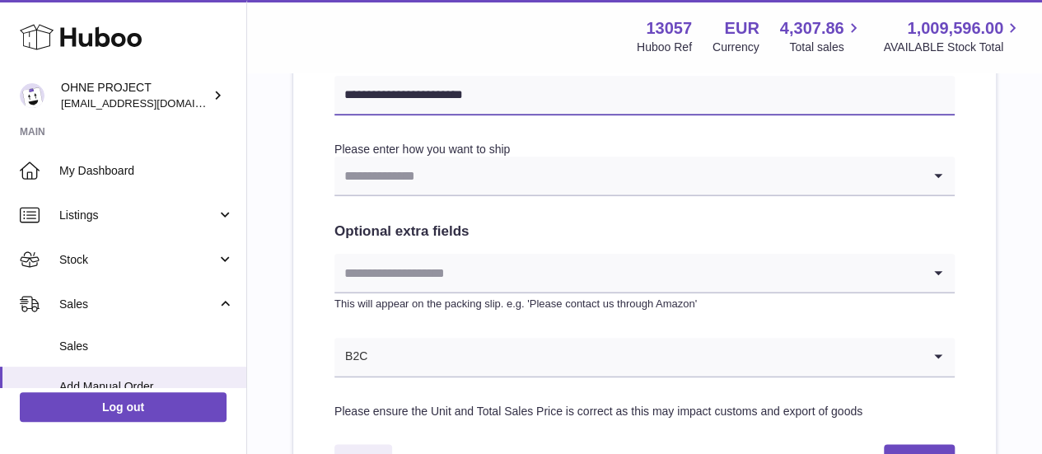
type input "**********"
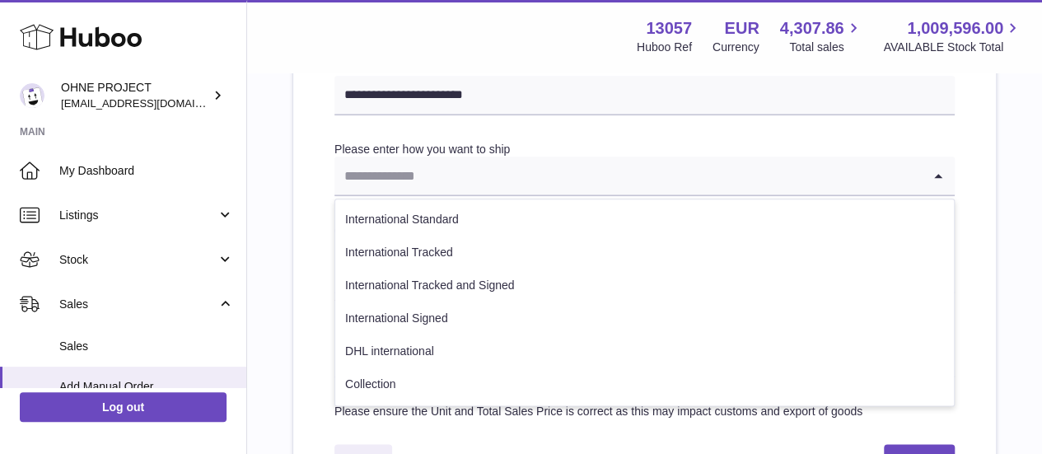
click at [517, 182] on input "Search for option" at bounding box center [627, 175] width 587 height 38
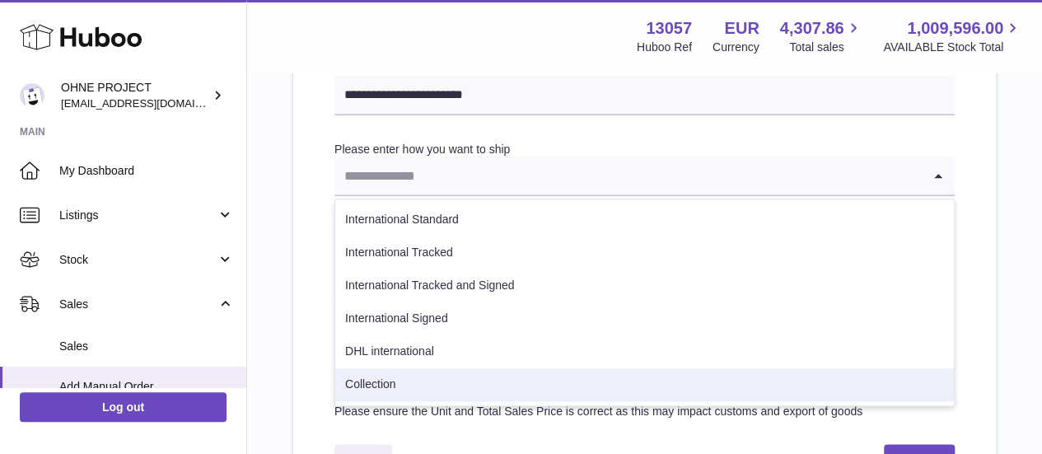
click at [425, 383] on li "Collection" at bounding box center [644, 384] width 618 height 33
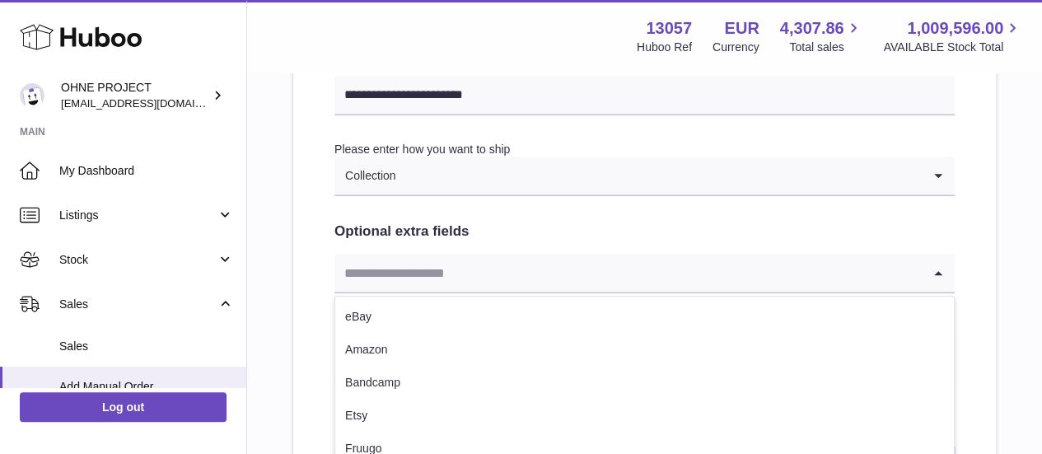
click at [455, 281] on input "Search for option" at bounding box center [627, 273] width 587 height 38
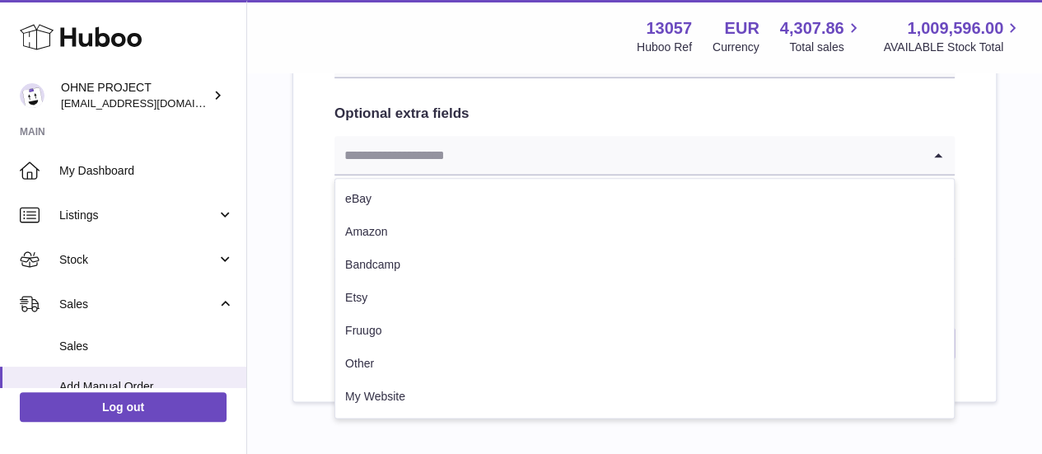
scroll to position [950, 0]
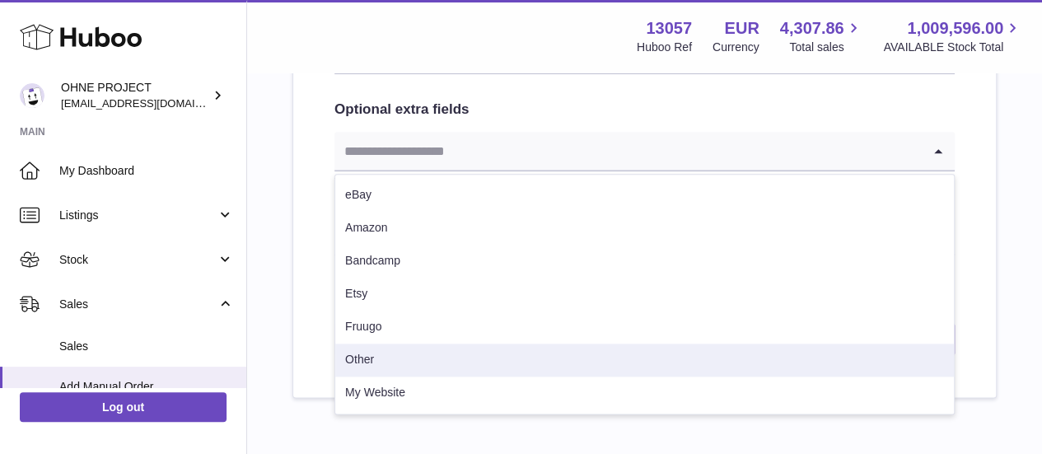
click at [434, 355] on li "Other" at bounding box center [644, 359] width 618 height 33
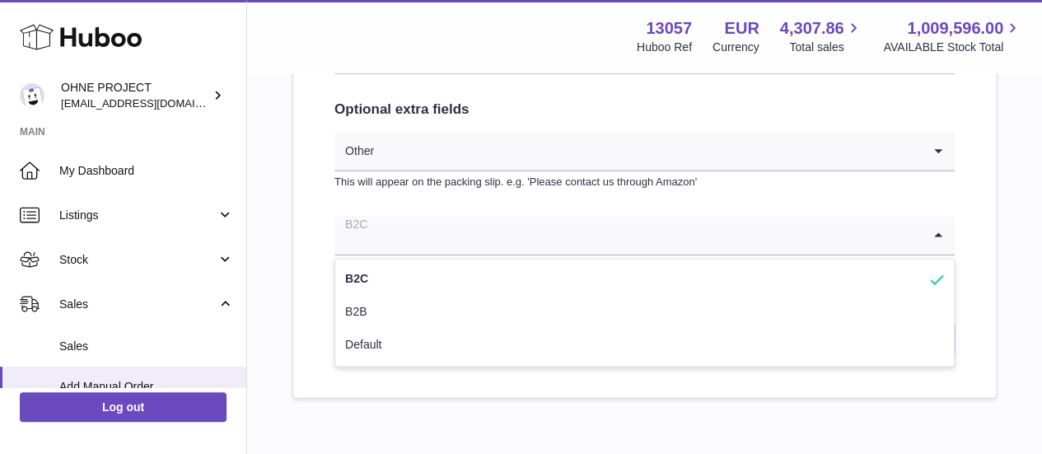
click at [469, 242] on input "Search for option" at bounding box center [627, 235] width 587 height 38
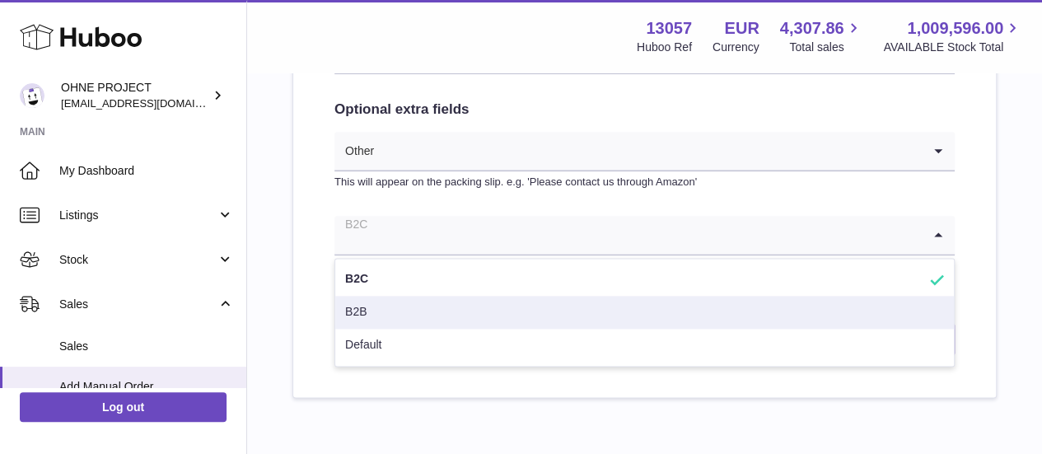
click at [422, 303] on li "B2B" at bounding box center [644, 312] width 618 height 33
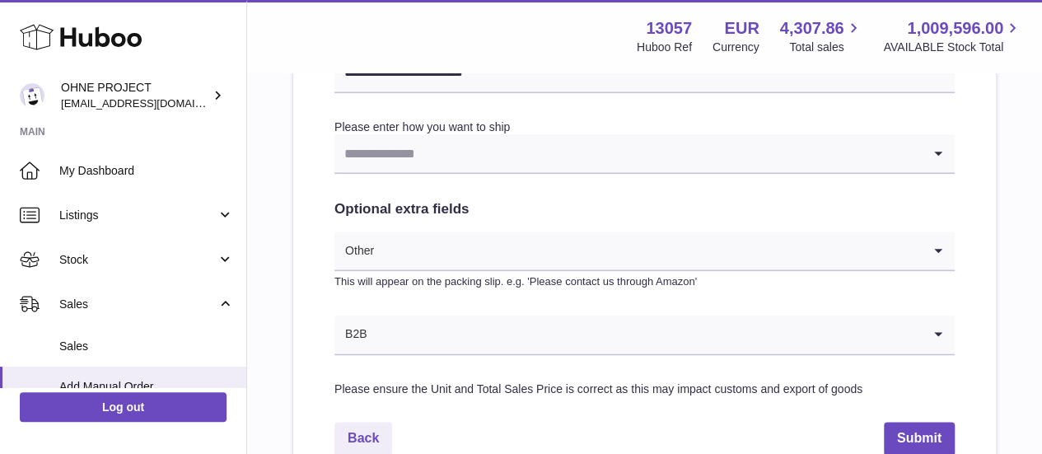
scroll to position [841, 0]
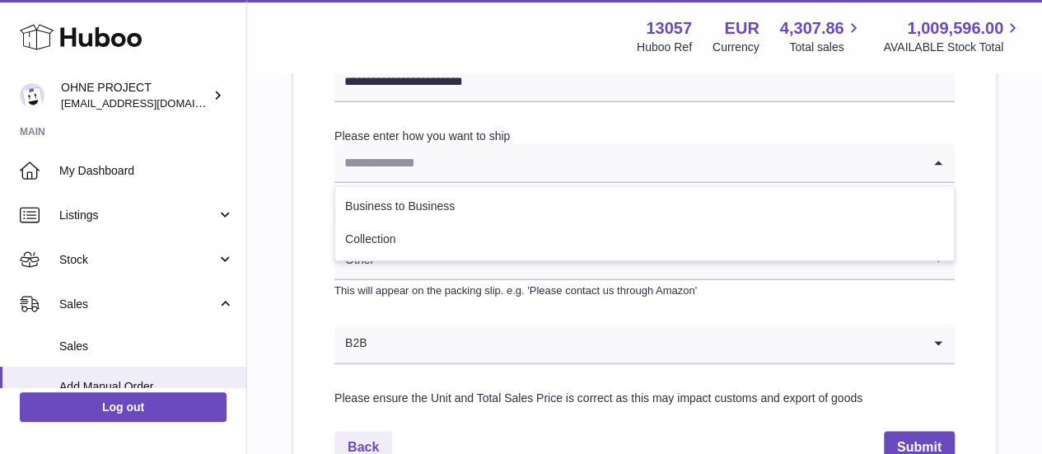
click at [428, 170] on input "Search for option" at bounding box center [627, 162] width 587 height 38
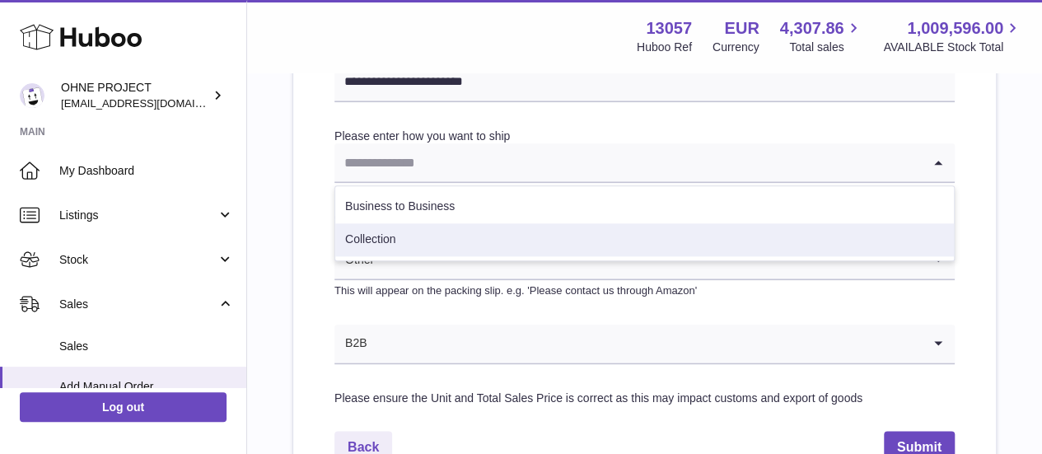
click at [406, 243] on li "Collection" at bounding box center [644, 239] width 618 height 33
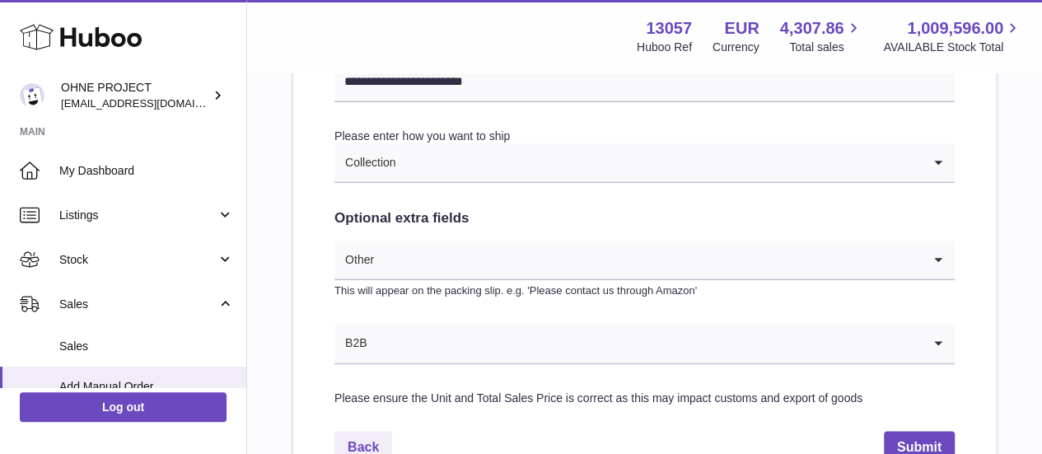
scroll to position [908, 0]
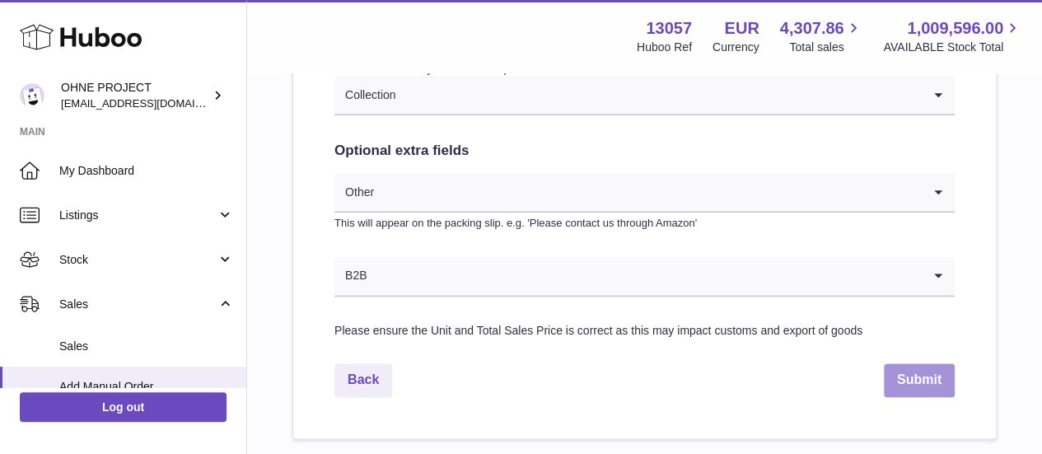
click at [906, 380] on button "Submit" at bounding box center [919, 380] width 71 height 34
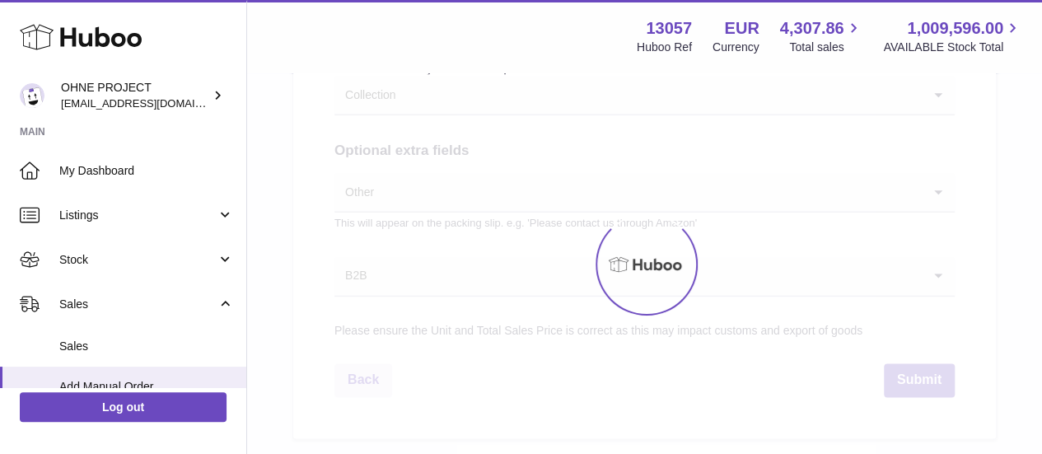
select select "**"
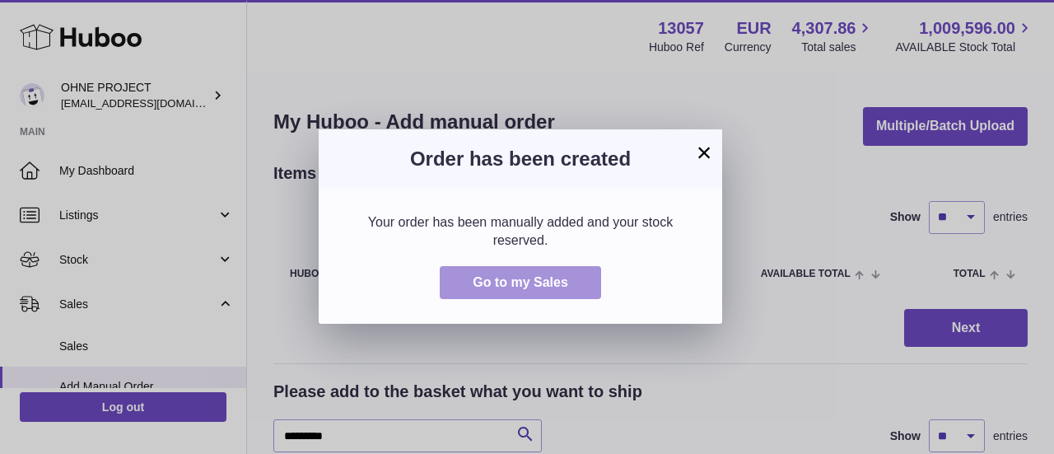
click at [593, 281] on button "Go to my Sales" at bounding box center [520, 283] width 161 height 34
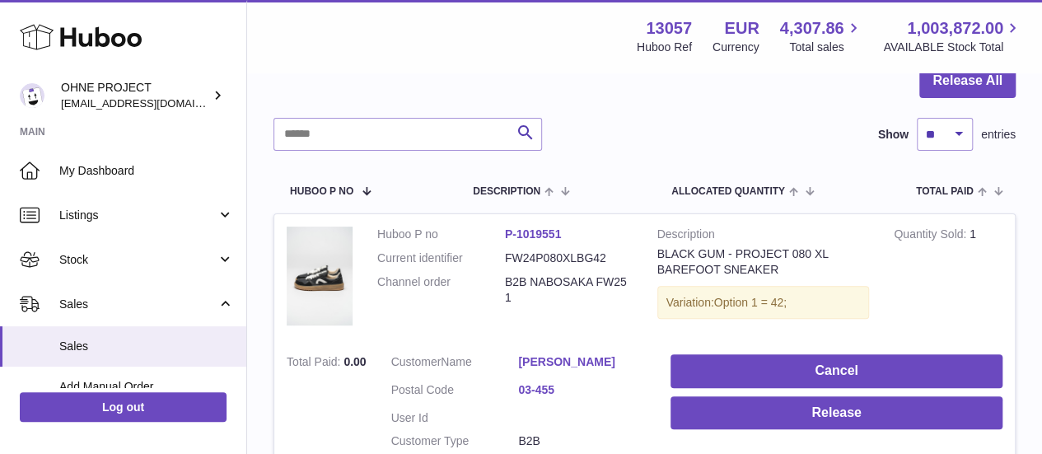
scroll to position [178, 0]
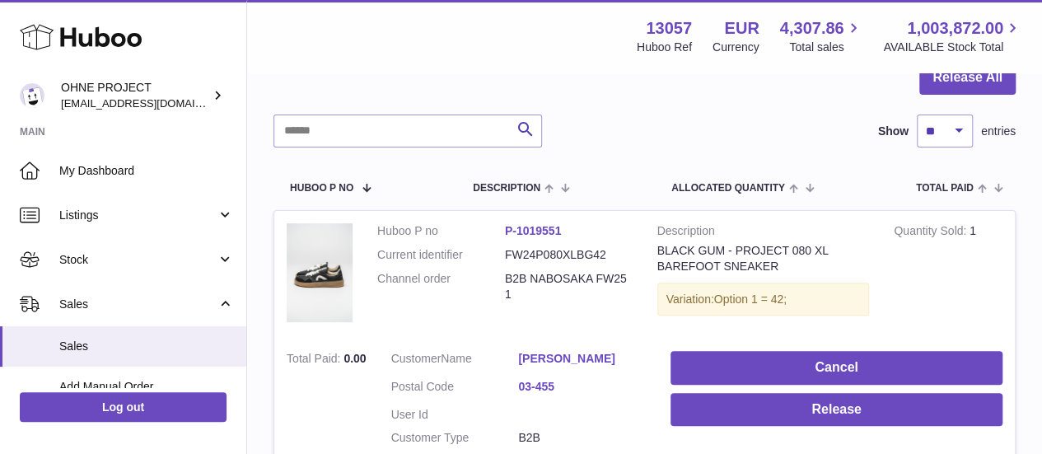
drag, startPoint x: 632, startPoint y: 276, endPoint x: 496, endPoint y: 280, distance: 136.8
click at [496, 280] on td "Huboo P no P-1019551 Current identifier FW24P080XLBG42 Channel order B2B NABOSA…" at bounding box center [505, 275] width 280 height 128
copy dl "B2B NABOSAKA FW25 1"
